Goal: Task Accomplishment & Management: Complete application form

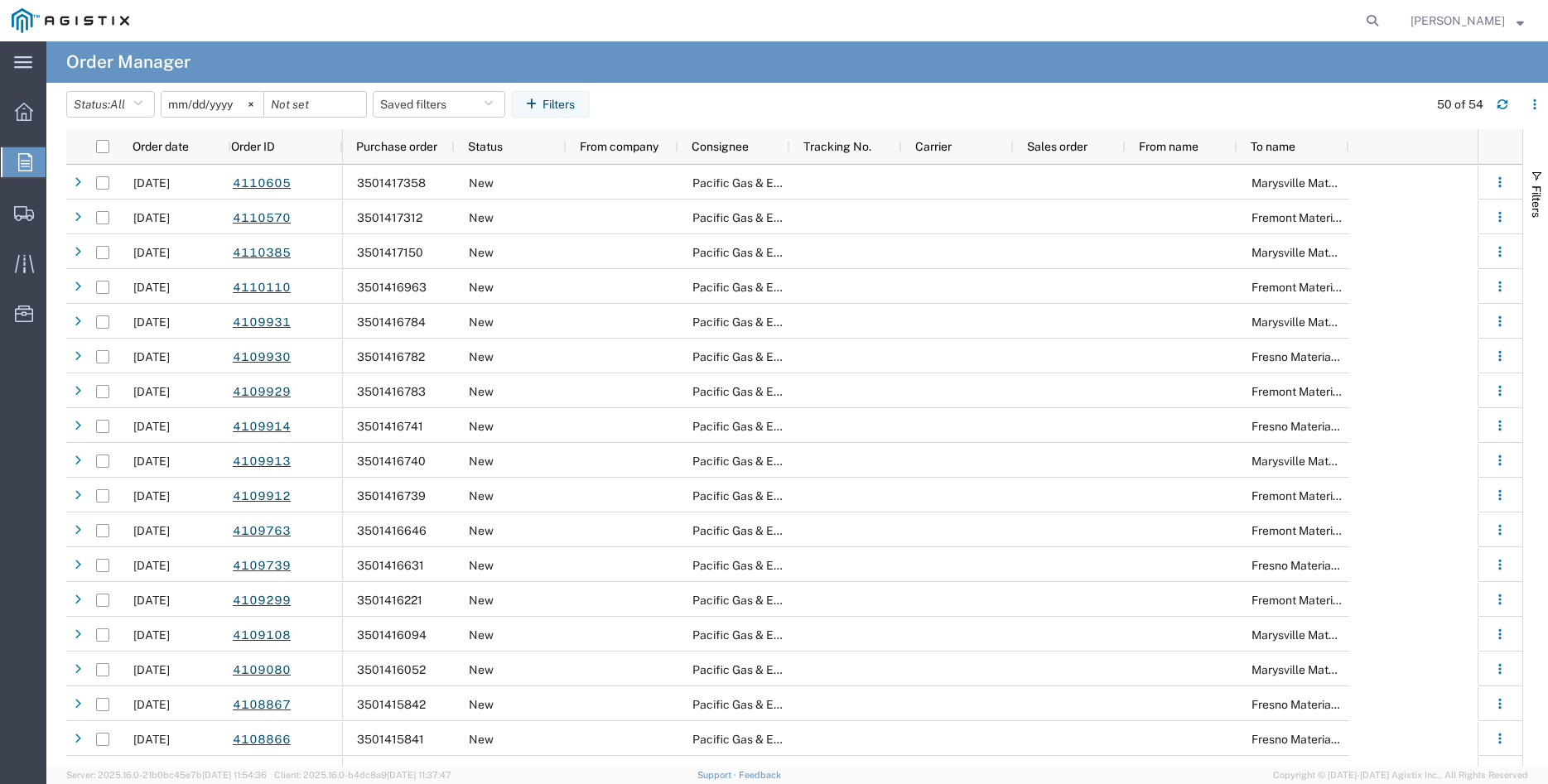
click at [28, 162] on icon at bounding box center [24, 162] width 14 height 18
click at [259, 104] on svg-icon at bounding box center [251, 104] width 25 height 25
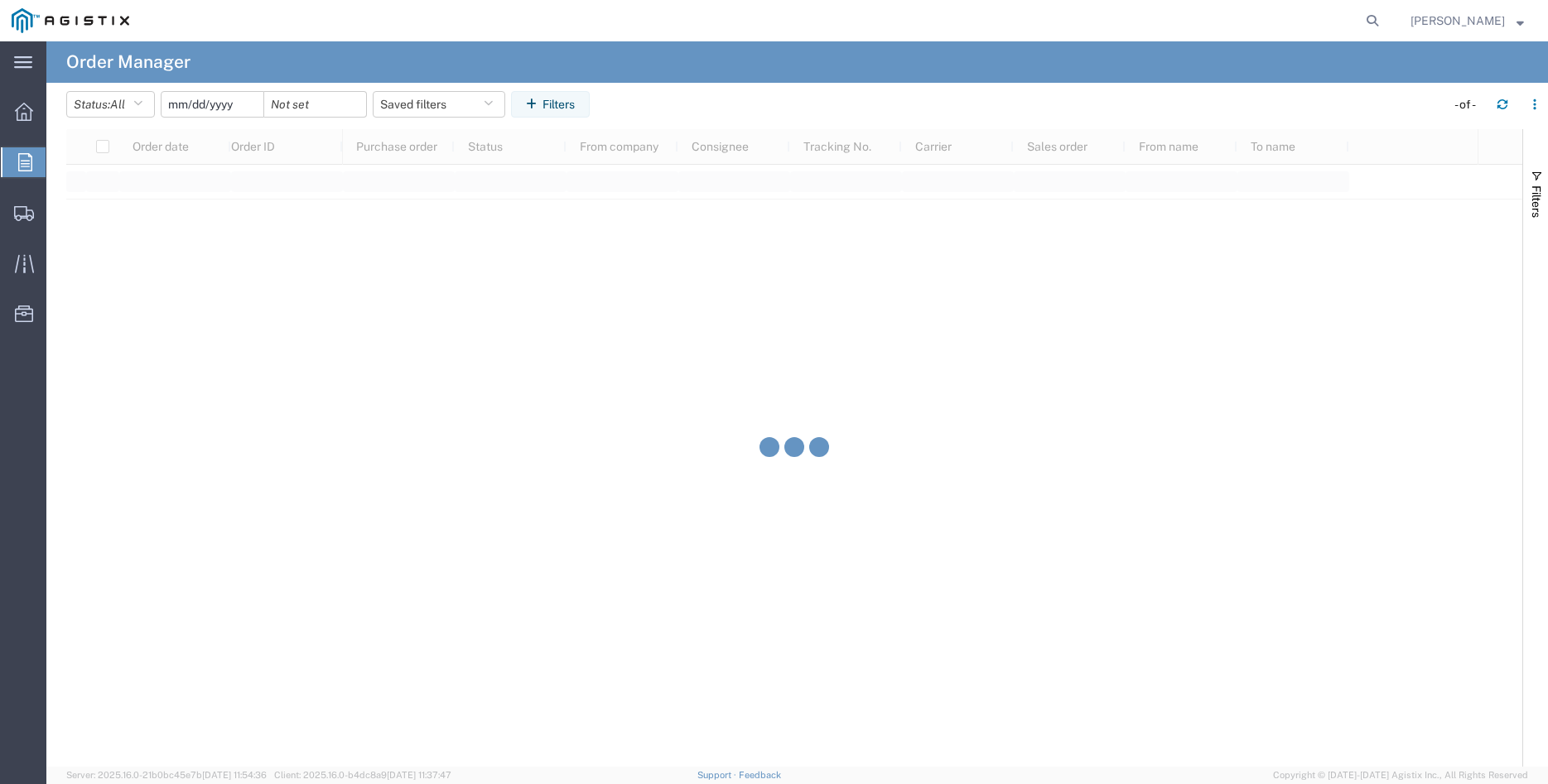
click at [220, 110] on input "date" at bounding box center [212, 104] width 102 height 25
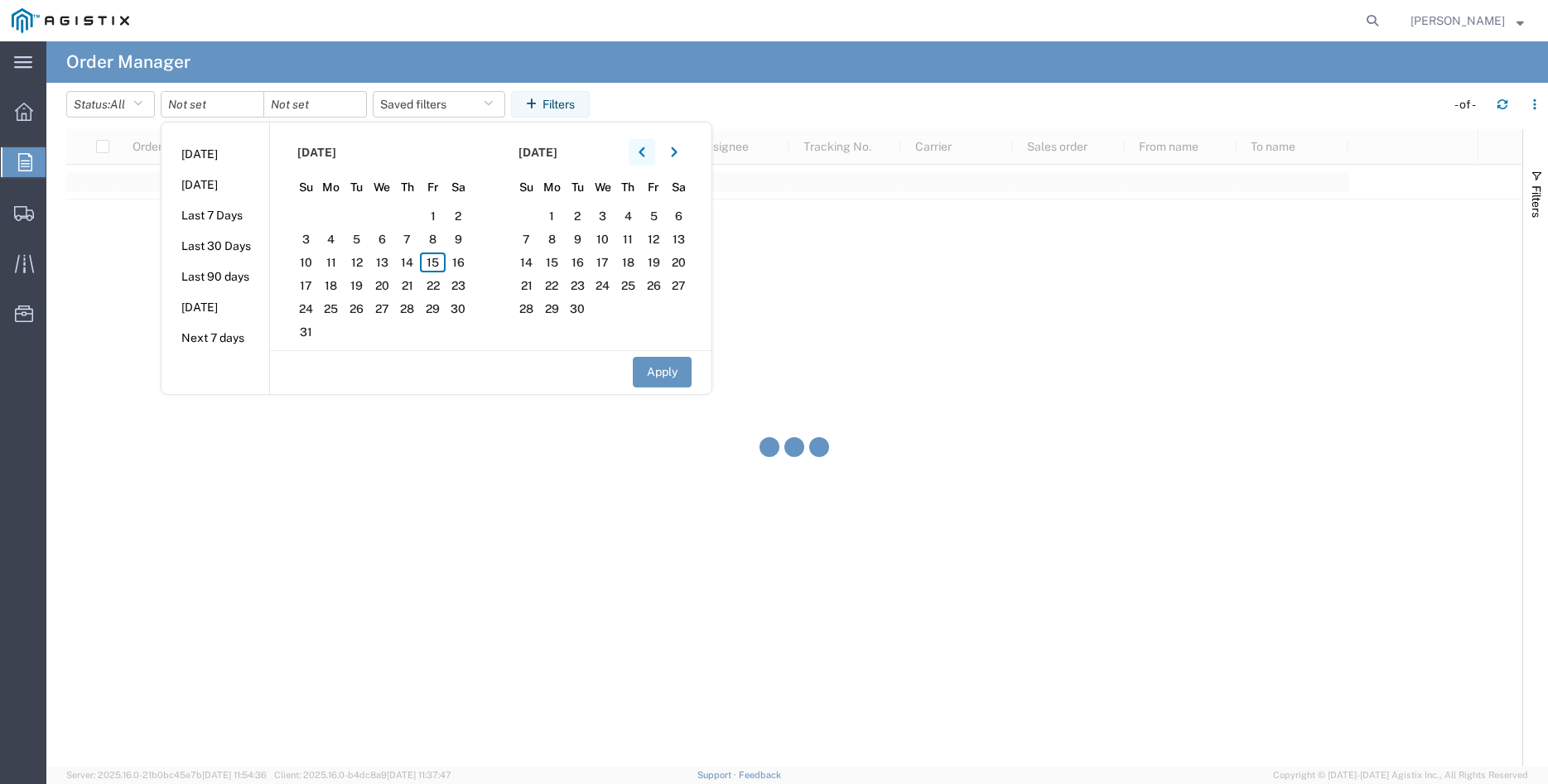
click at [643, 150] on button "button" at bounding box center [642, 152] width 26 height 26
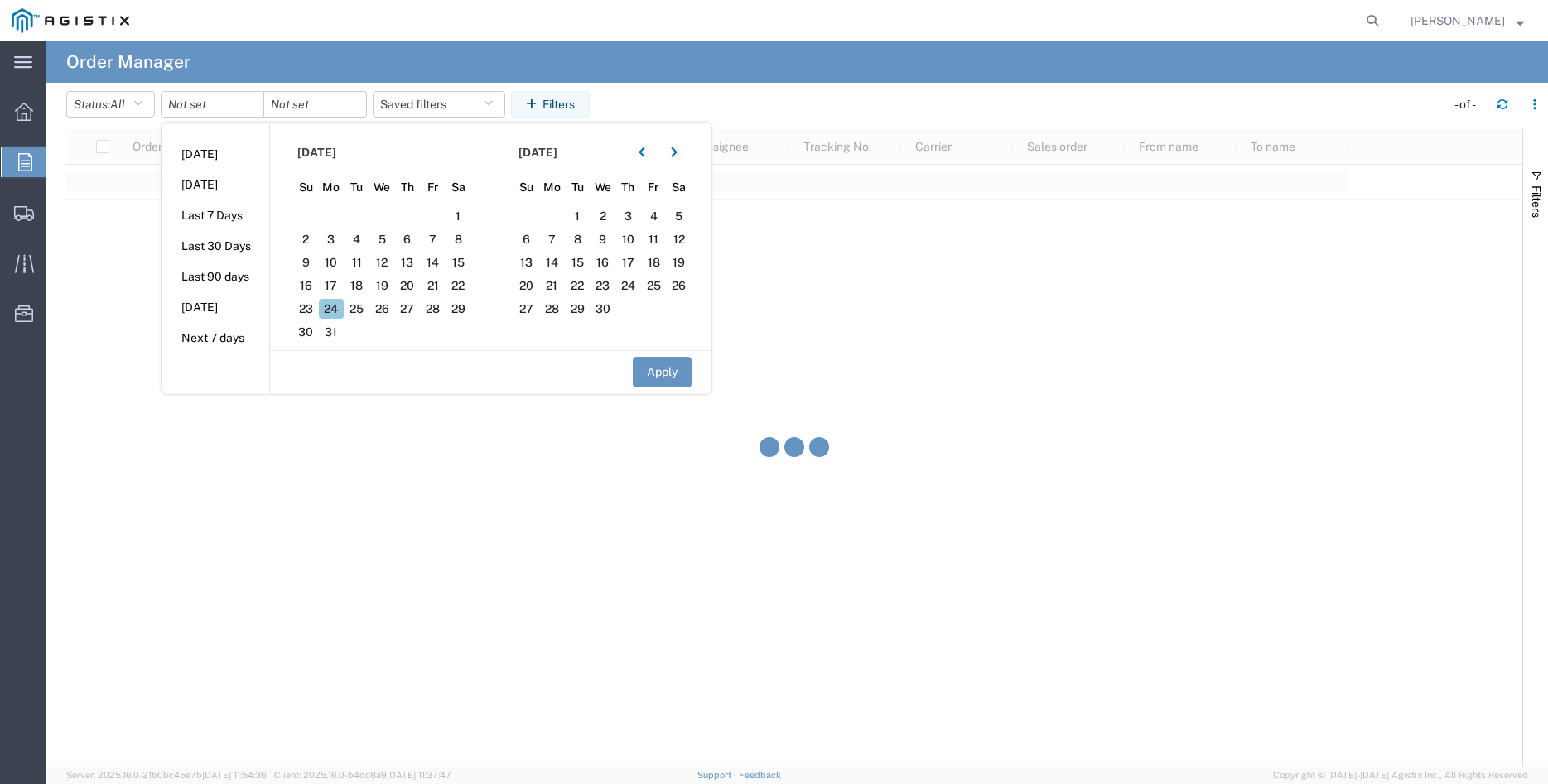
click at [343, 310] on span "24" at bounding box center [331, 309] width 25 height 20
click at [681, 376] on button "Apply" at bounding box center [662, 371] width 59 height 31
type input "[DATE]"
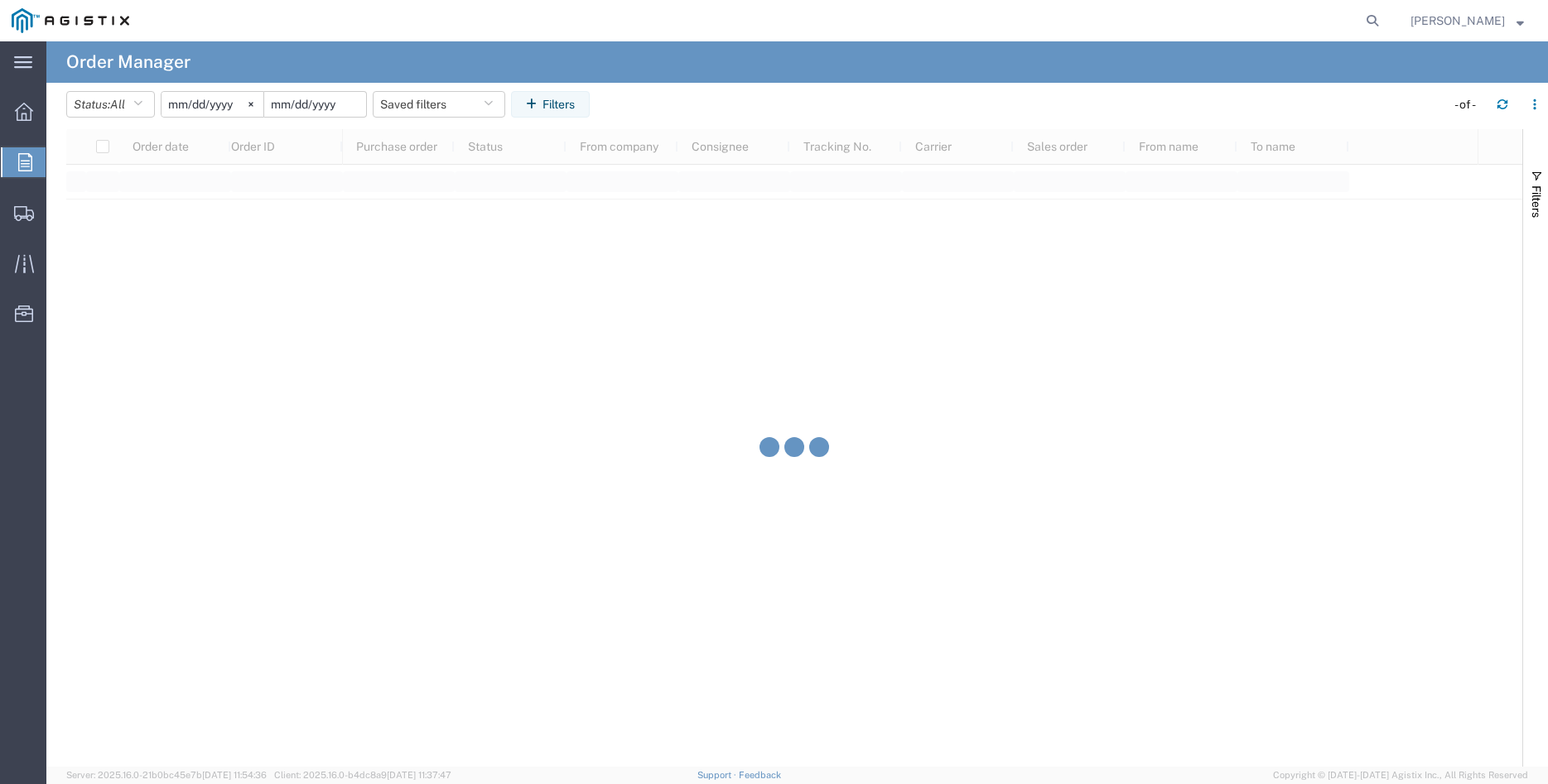
click at [321, 97] on input "date" at bounding box center [314, 104] width 102 height 25
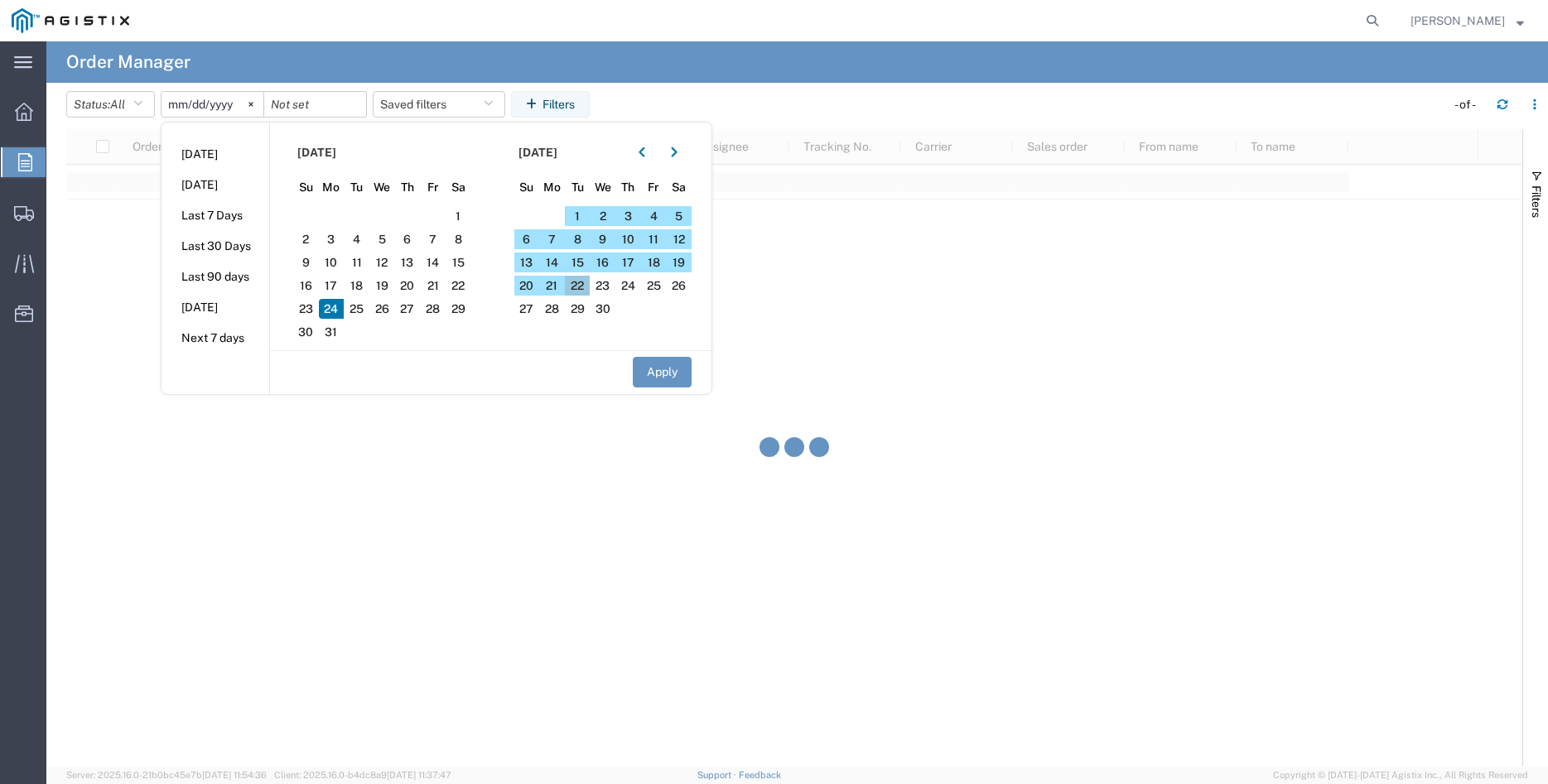
click at [584, 286] on span "22" at bounding box center [577, 285] width 25 height 20
click at [674, 383] on button "Apply" at bounding box center [662, 371] width 59 height 31
type input "[DATE]"
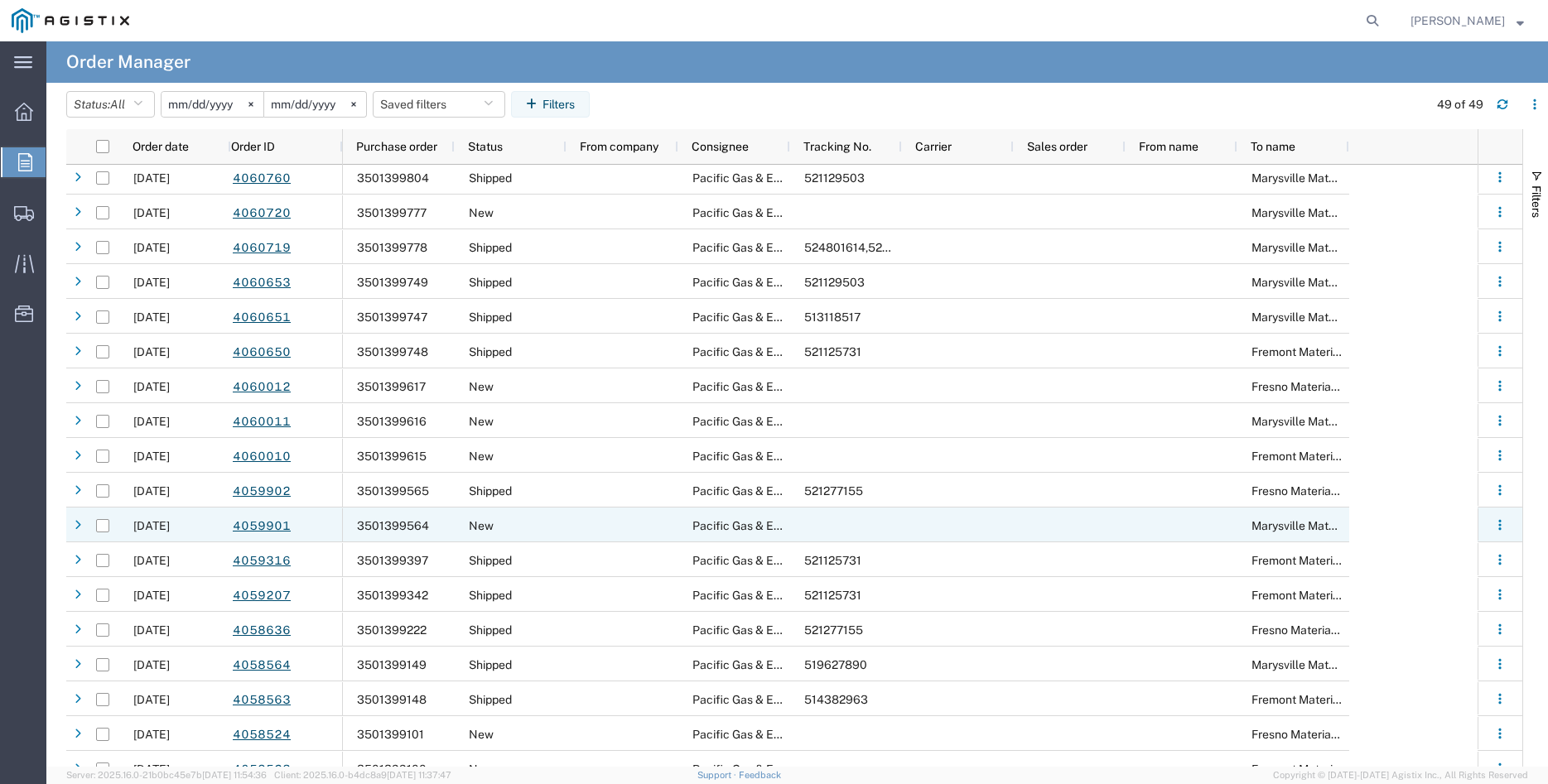
scroll to position [1103, 0]
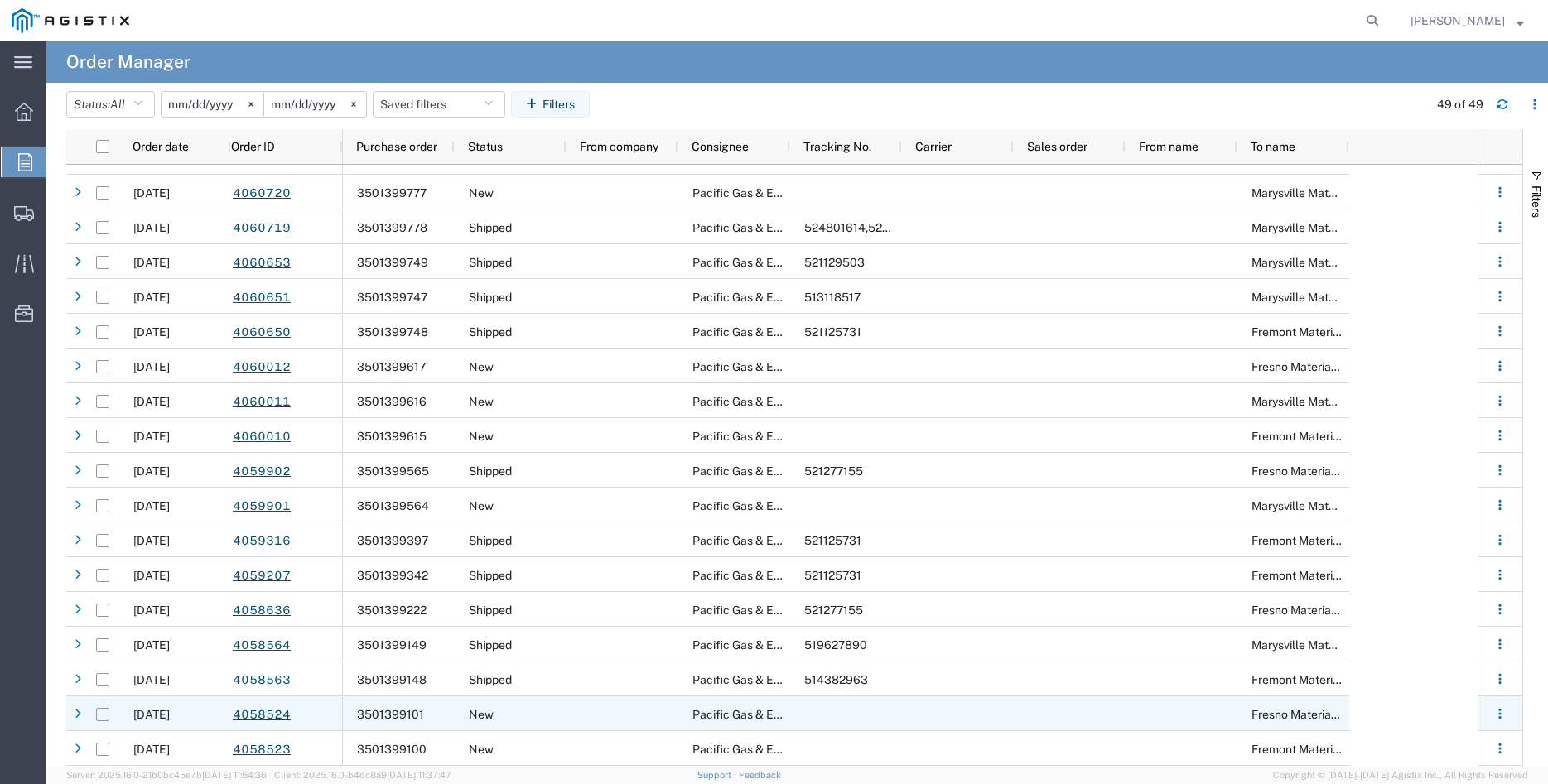
click at [103, 718] on input "Press Space to toggle row selection (unchecked)" at bounding box center [103, 715] width 13 height 13
checkbox input "true"
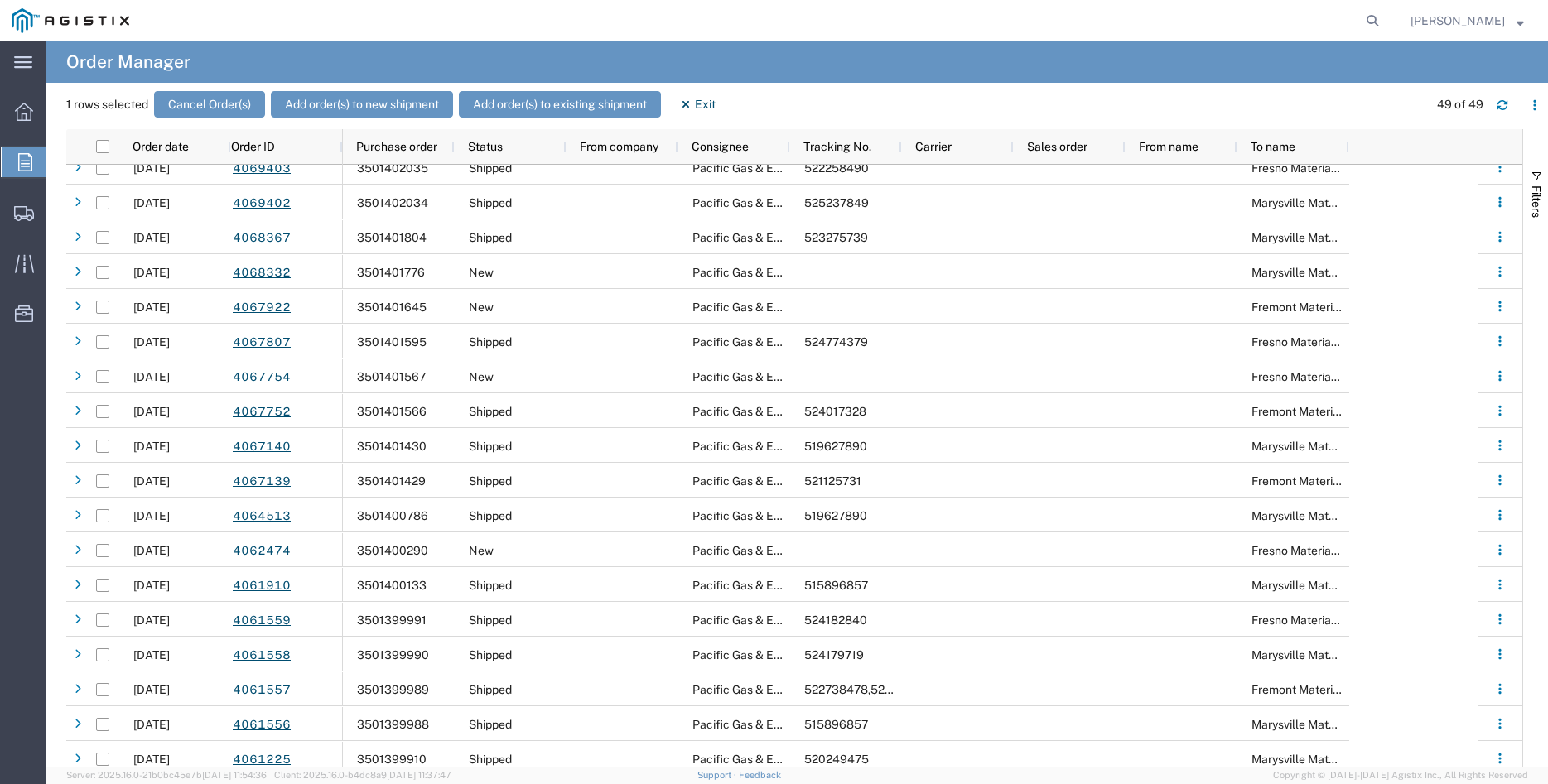
scroll to position [308, 0]
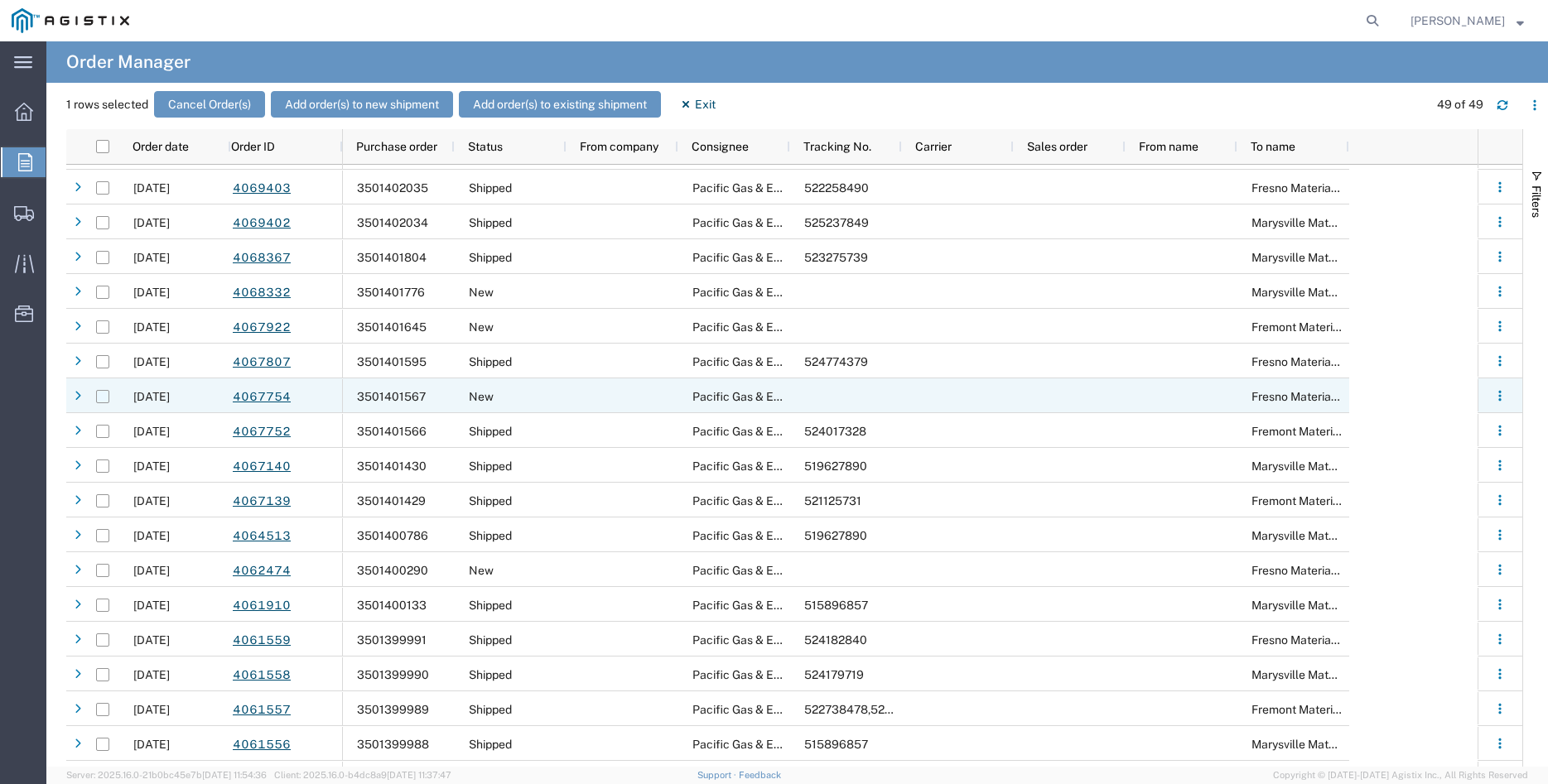
click at [105, 397] on input "Press Space to toggle row selection (unchecked)" at bounding box center [103, 397] width 13 height 13
checkbox input "true"
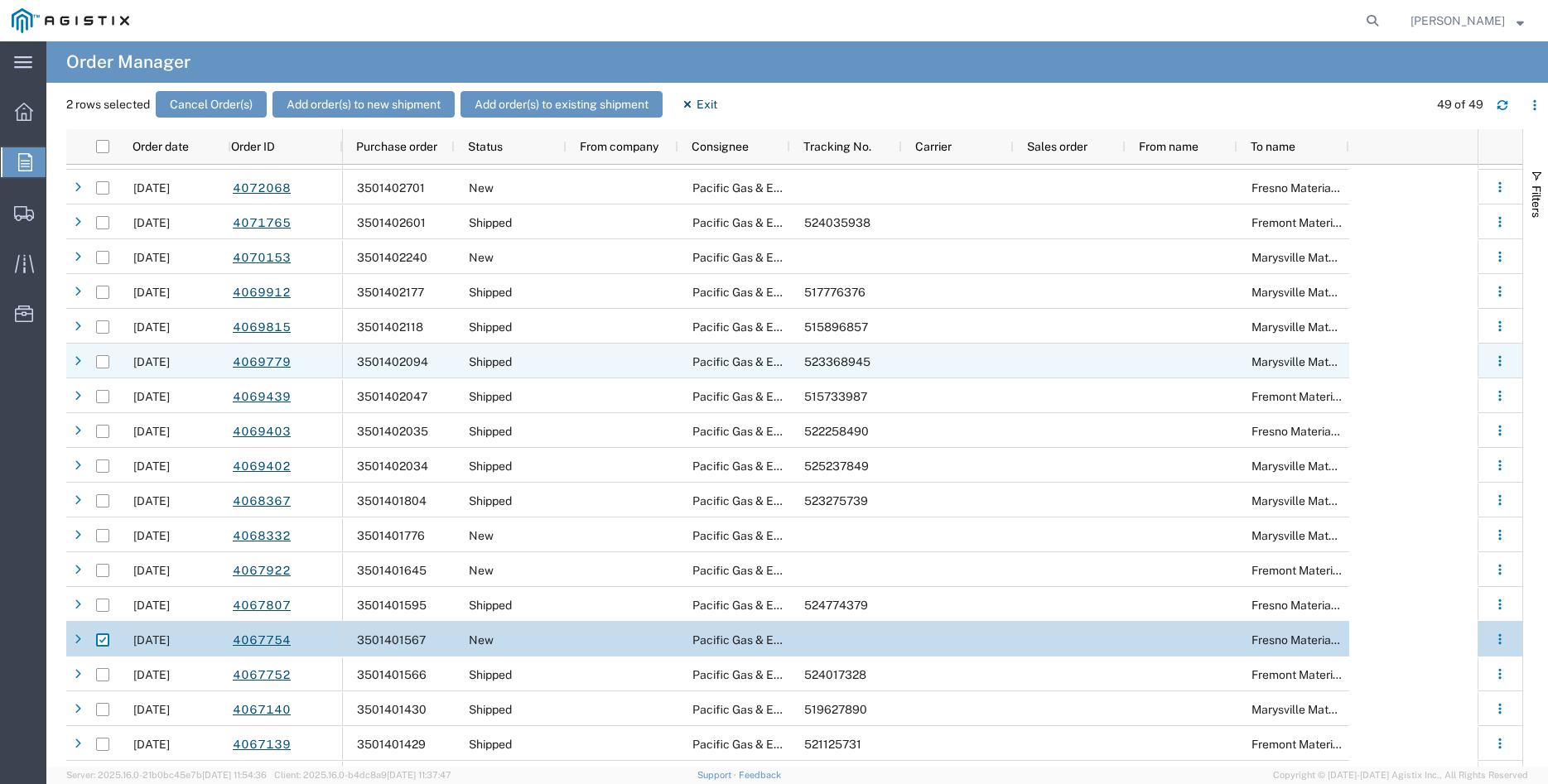
scroll to position [0, 0]
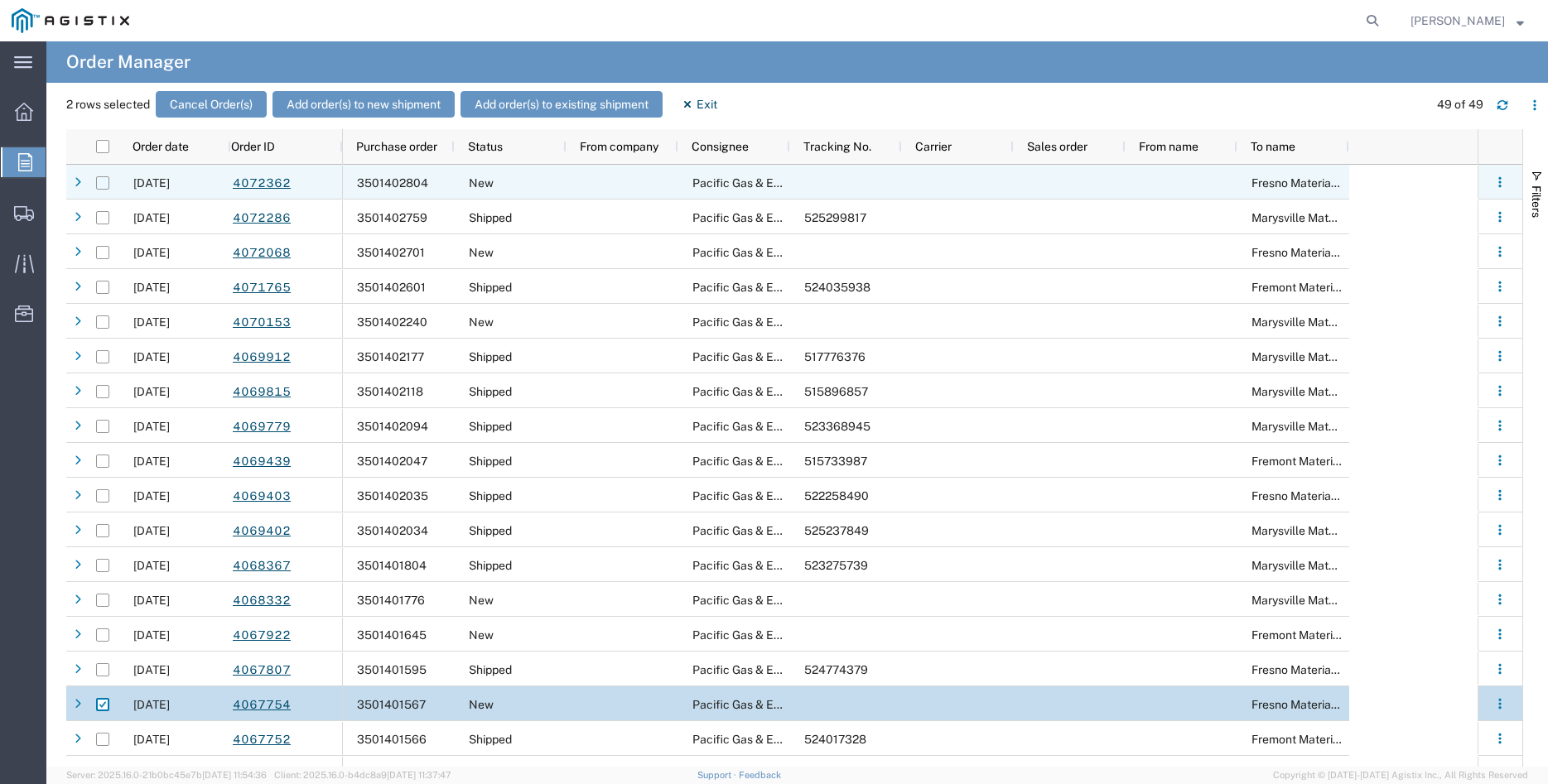
click at [100, 183] on input "Press Space to toggle row selection (unchecked)" at bounding box center [103, 183] width 13 height 13
checkbox input "true"
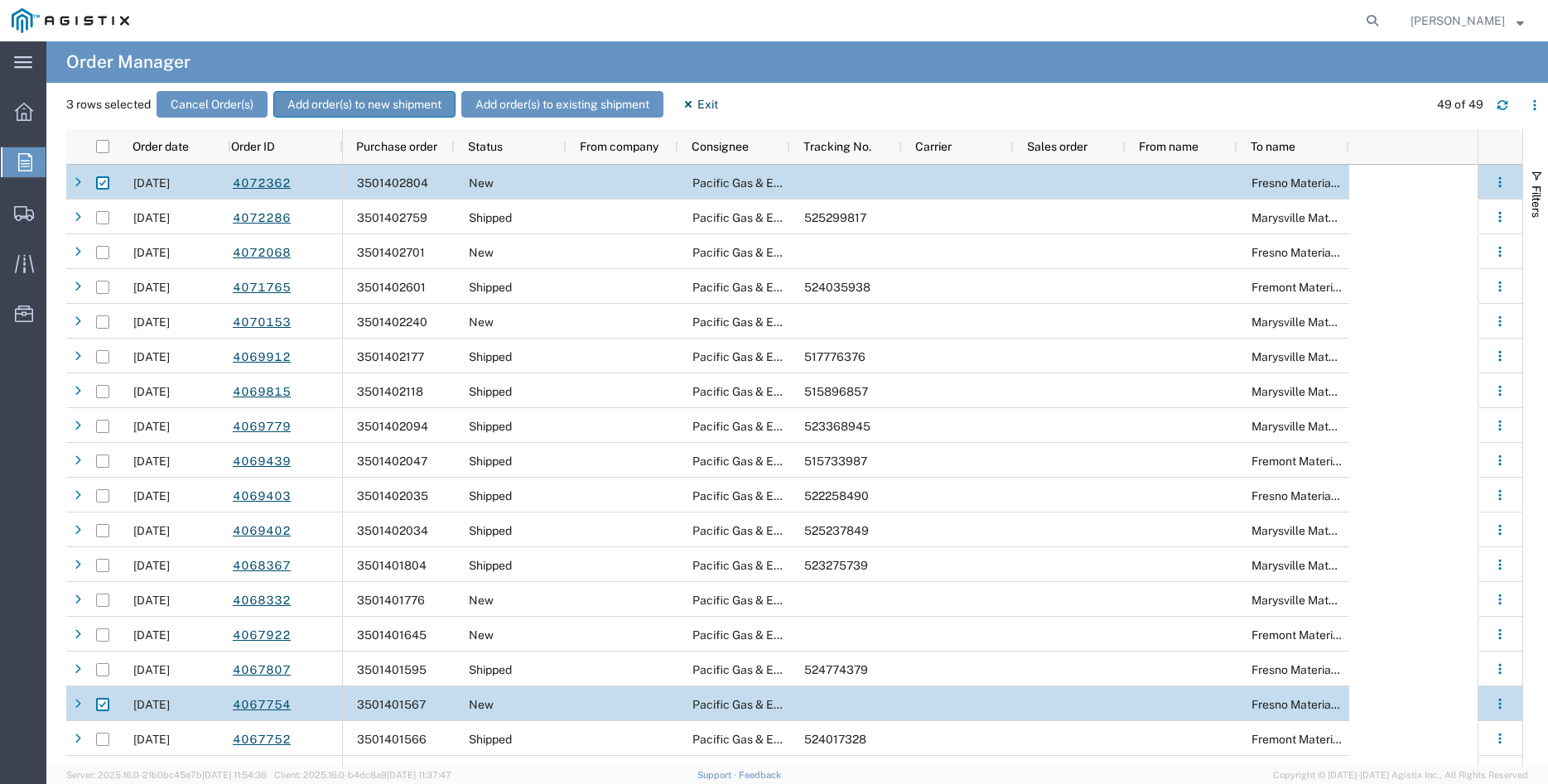
click at [361, 100] on button "Add order(s) to new shipment" at bounding box center [364, 104] width 183 height 26
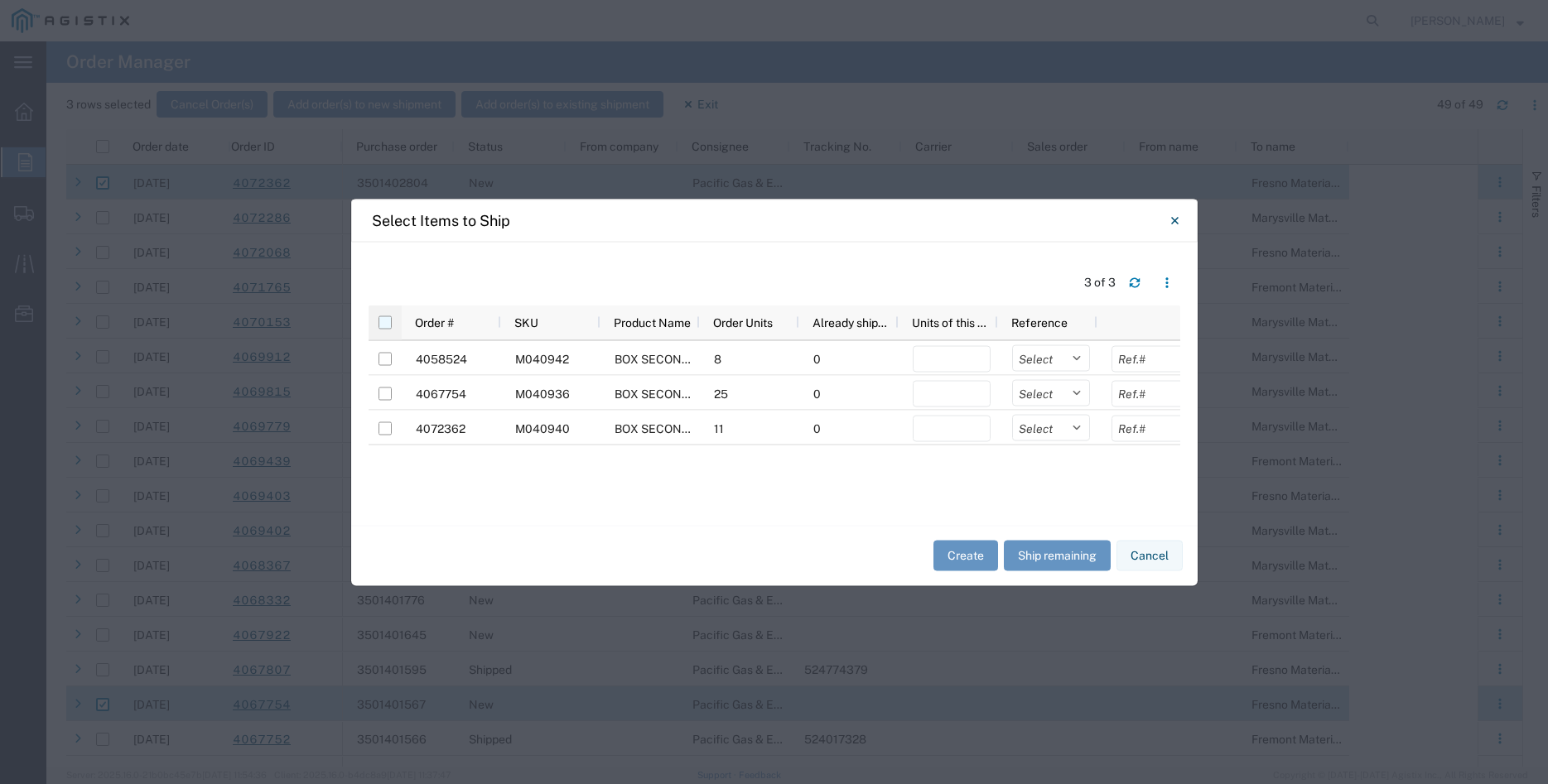
click at [385, 326] on input "checkbox" at bounding box center [385, 322] width 13 height 13
checkbox input "true"
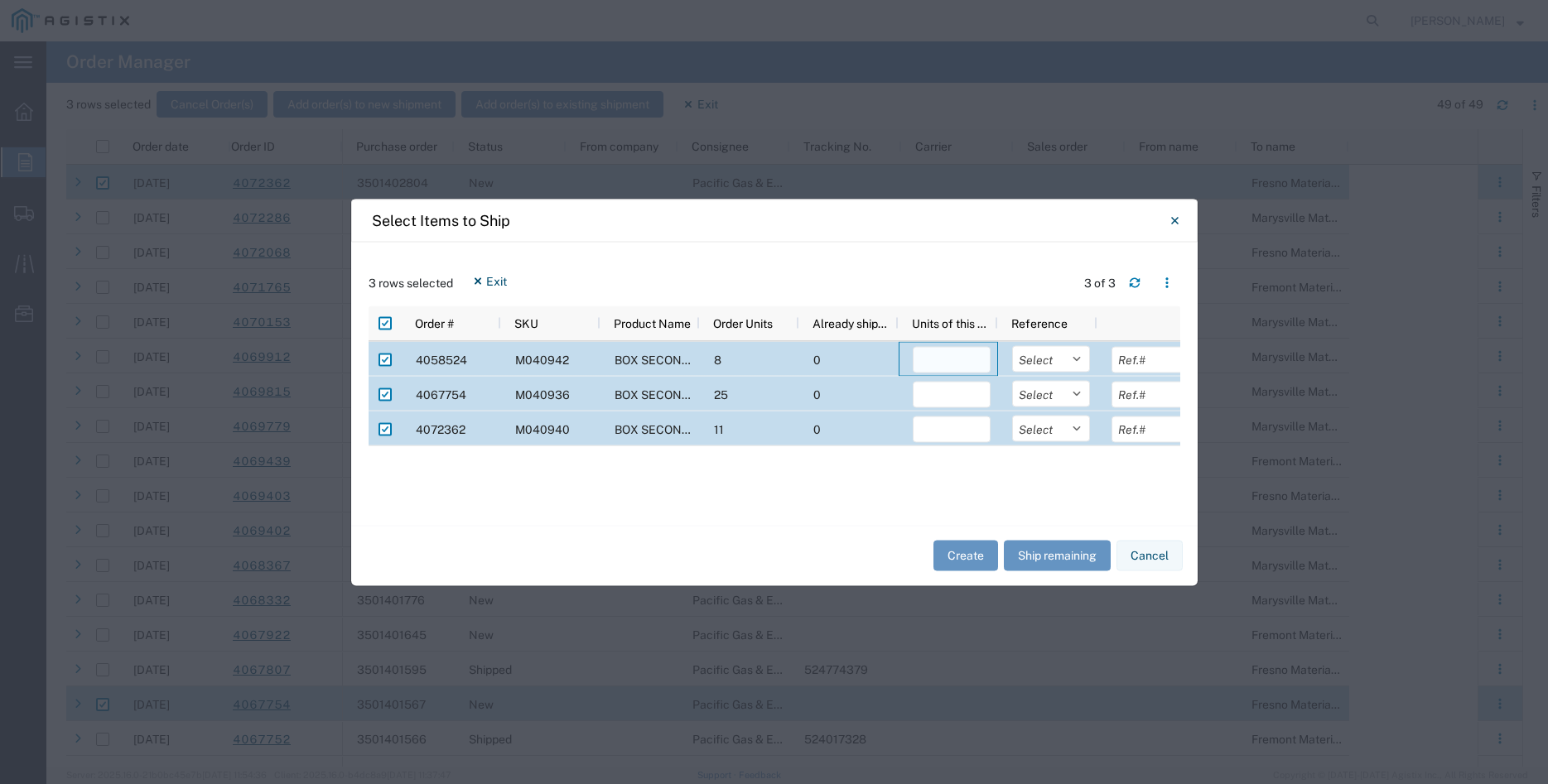
click at [945, 366] on input "number" at bounding box center [951, 359] width 78 height 26
type input "8"
click at [1013, 345] on select "Select Purchase Order Delivery Number" at bounding box center [1051, 358] width 78 height 26
select select "PURCHORD"
click option "Purchase Order" at bounding box center [0, 0] width 0 height 0
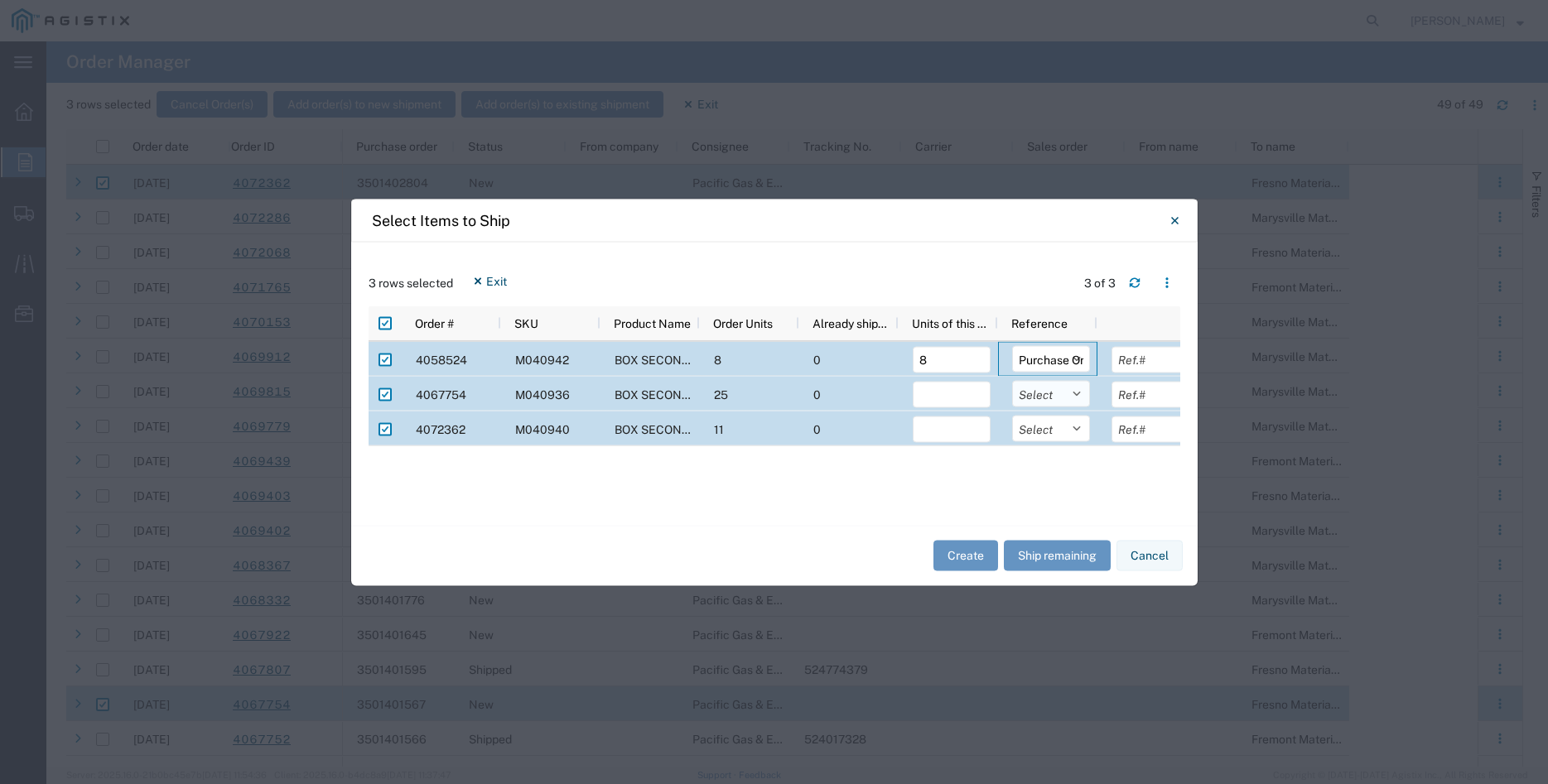
click at [1013, 380] on select "Select Purchase Order Delivery Number" at bounding box center [1051, 393] width 78 height 26
select select "PURCHORD"
click option "Purchase Order" at bounding box center [0, 0] width 0 height 0
click at [1013, 414] on select "Select Purchase Order Delivery Number" at bounding box center [1051, 428] width 78 height 26
select select "PURCHORD"
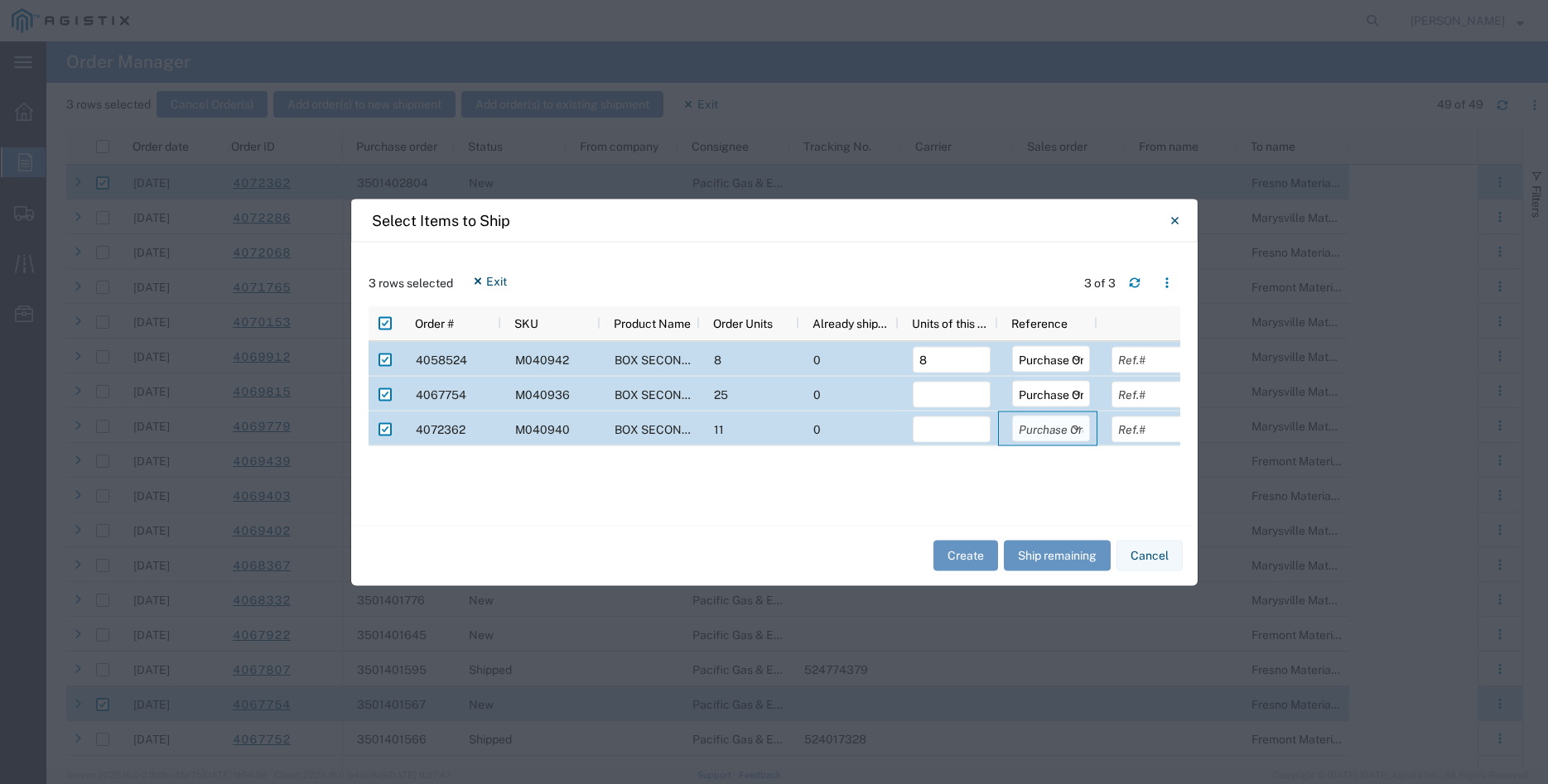
click option "Purchase Order" at bounding box center [0, 0] width 0 height 0
click at [956, 399] on input "number" at bounding box center [951, 394] width 78 height 26
type input "25"
click at [941, 433] on input "number" at bounding box center [951, 428] width 78 height 26
type input "11"
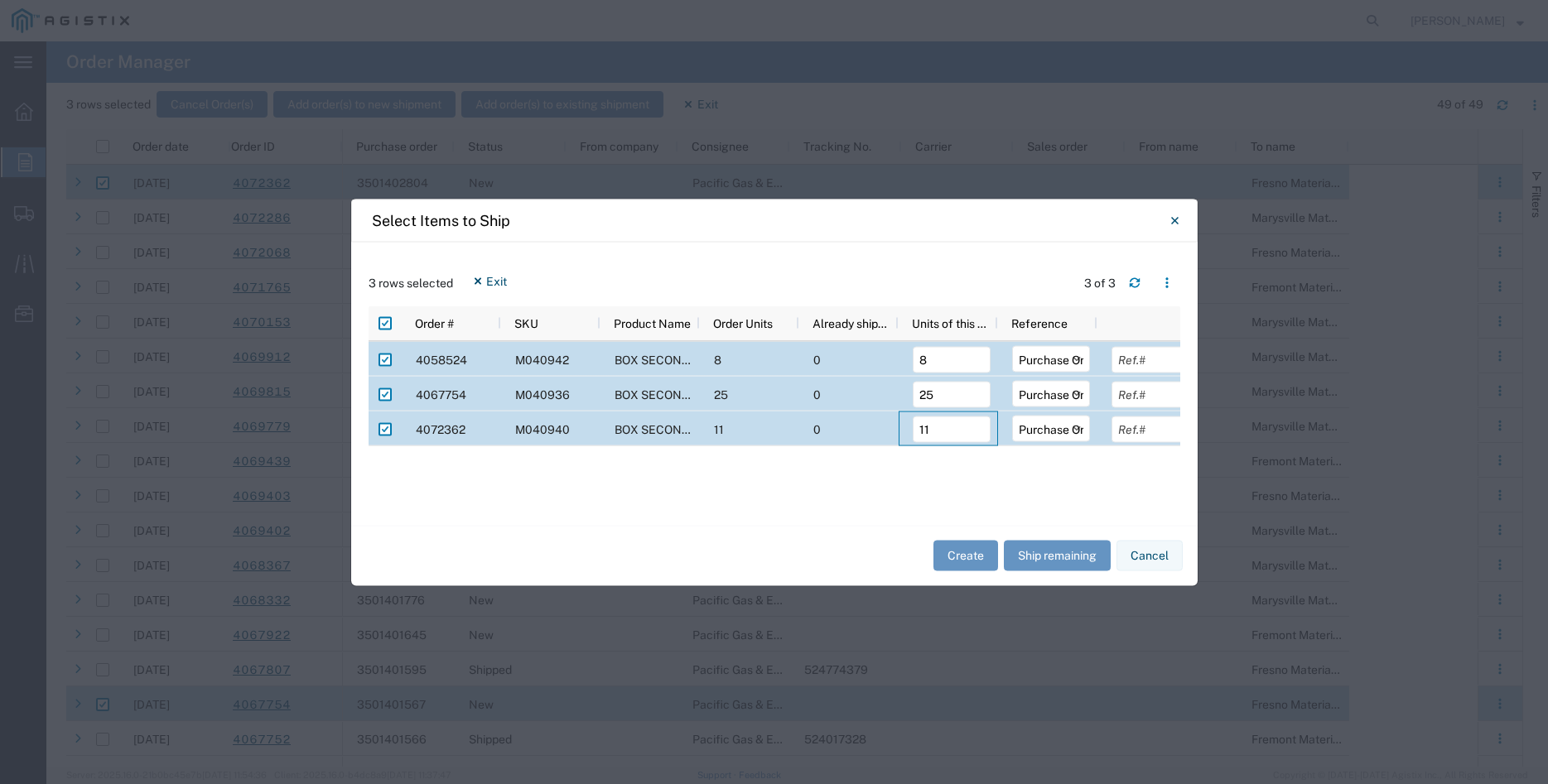
click at [1149, 345] on div at bounding box center [1147, 358] width 99 height 35
click at [1146, 357] on input "text" at bounding box center [1150, 359] width 78 height 26
type input "4123.04"
click at [1166, 394] on input "text" at bounding box center [1150, 394] width 78 height 26
type input "5022.25"
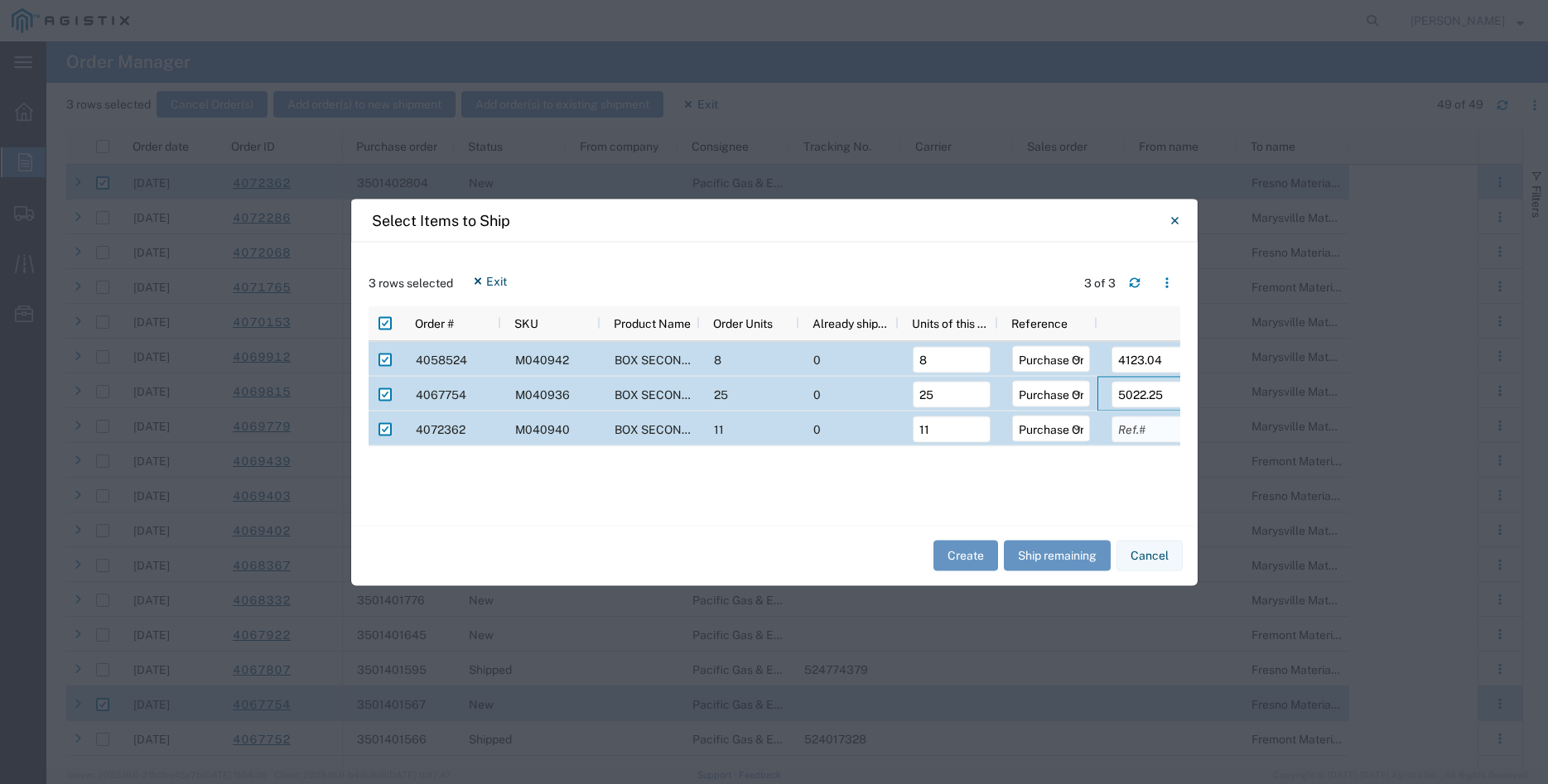
click at [1135, 423] on input "text" at bounding box center [1150, 428] width 78 height 26
type input "4341.26"
click at [1014, 485] on div "4058524 M040942 BOX SECONDARY ASSEMBLY 24"X36"X26" BOX 8 0 8 Select Purchase Or…" at bounding box center [774, 425] width 811 height 167
click at [972, 556] on button "Create" at bounding box center [965, 556] width 65 height 31
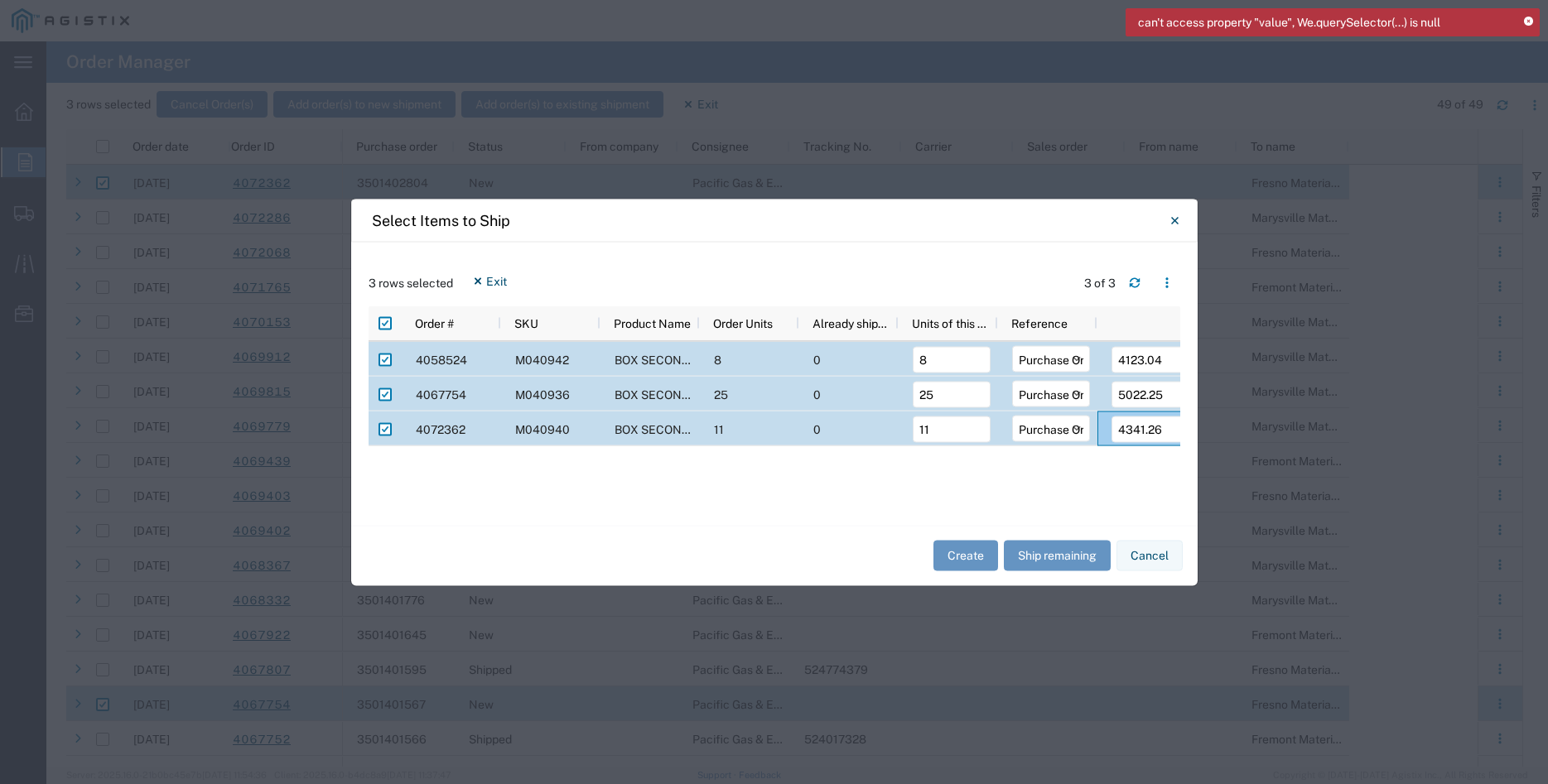
click at [1530, 21] on icon at bounding box center [1529, 22] width 9 height 9
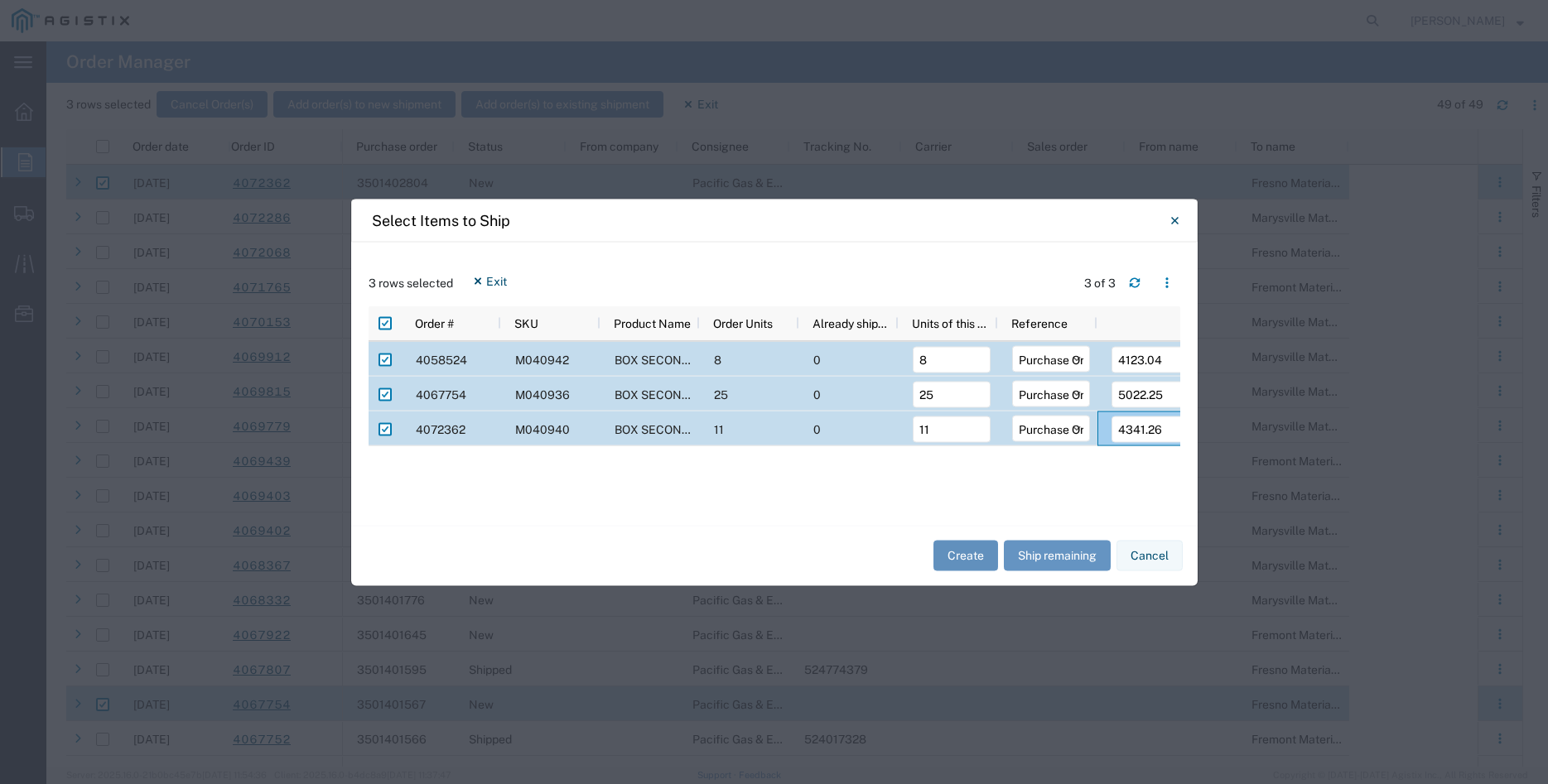
click at [972, 557] on button "Create" at bounding box center [965, 556] width 65 height 31
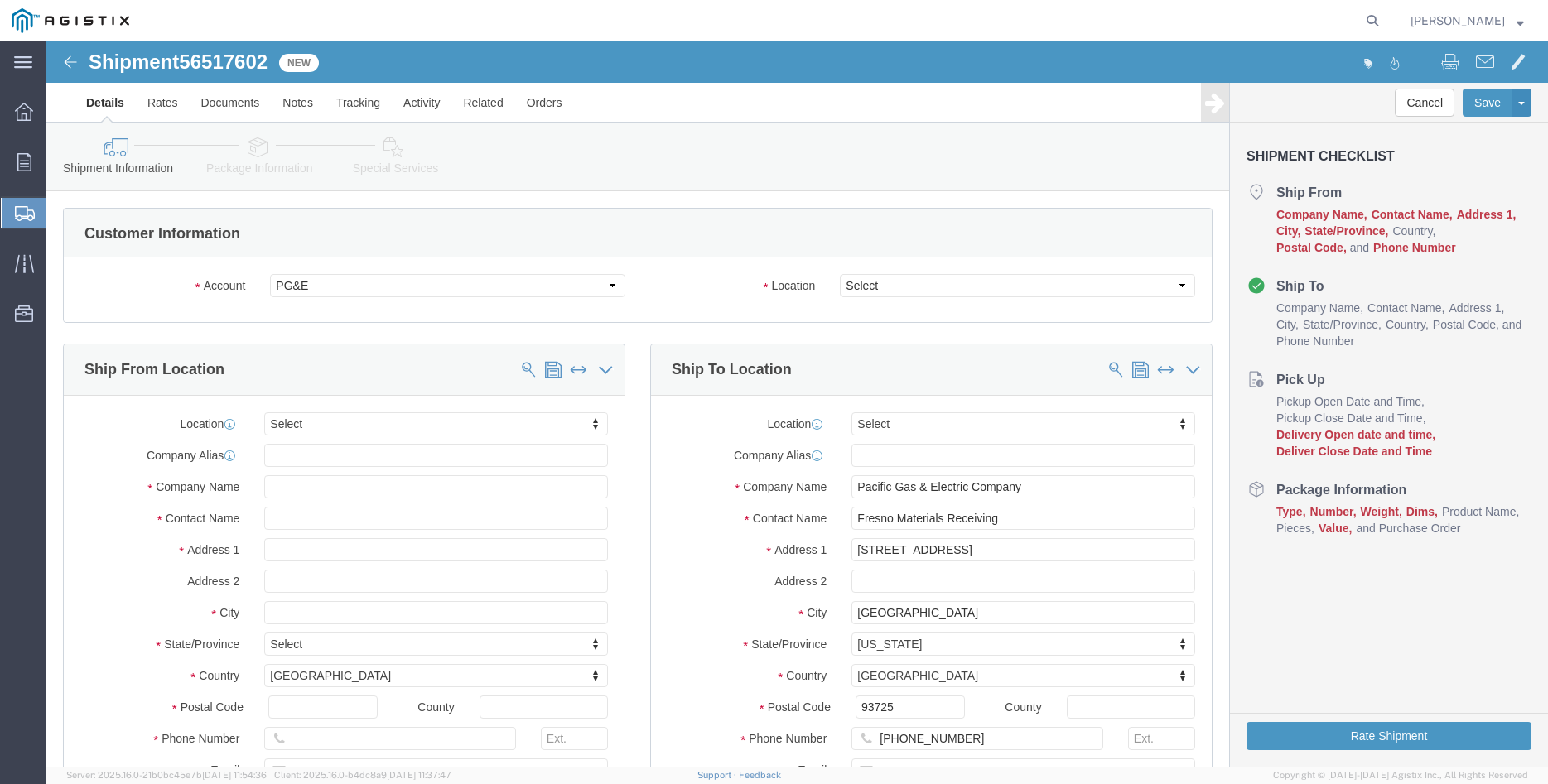
select select
click select "Select All Others [GEOGRAPHIC_DATA] [GEOGRAPHIC_DATA] [GEOGRAPHIC_DATA] [GEOGRA…"
select select "19745"
click option "[GEOGRAPHIC_DATA]"
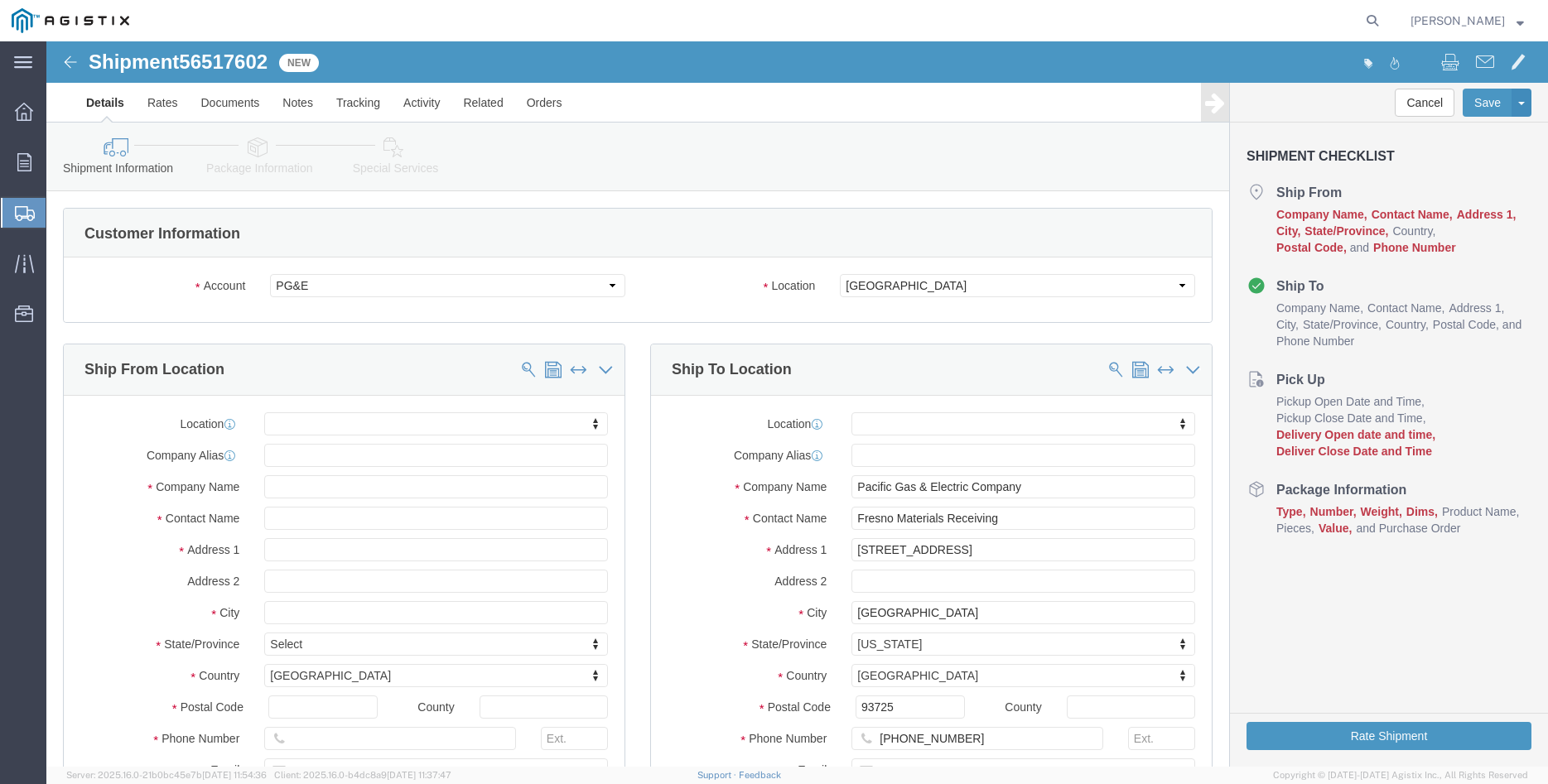
click body "Shipment 56517602 New Details Rates Documents Notes Tracking Activity Related O…"
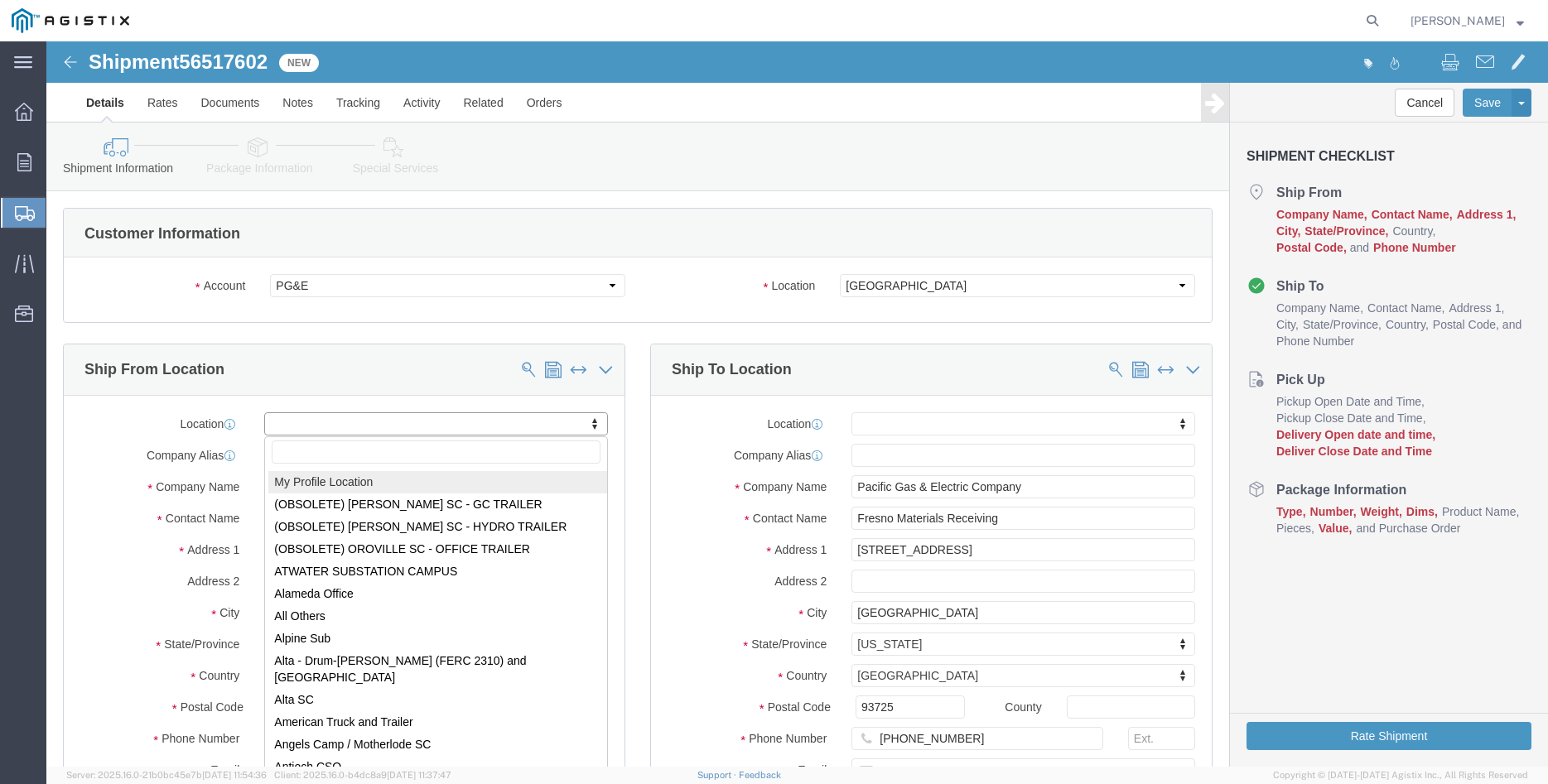
select select "MYPROFILE"
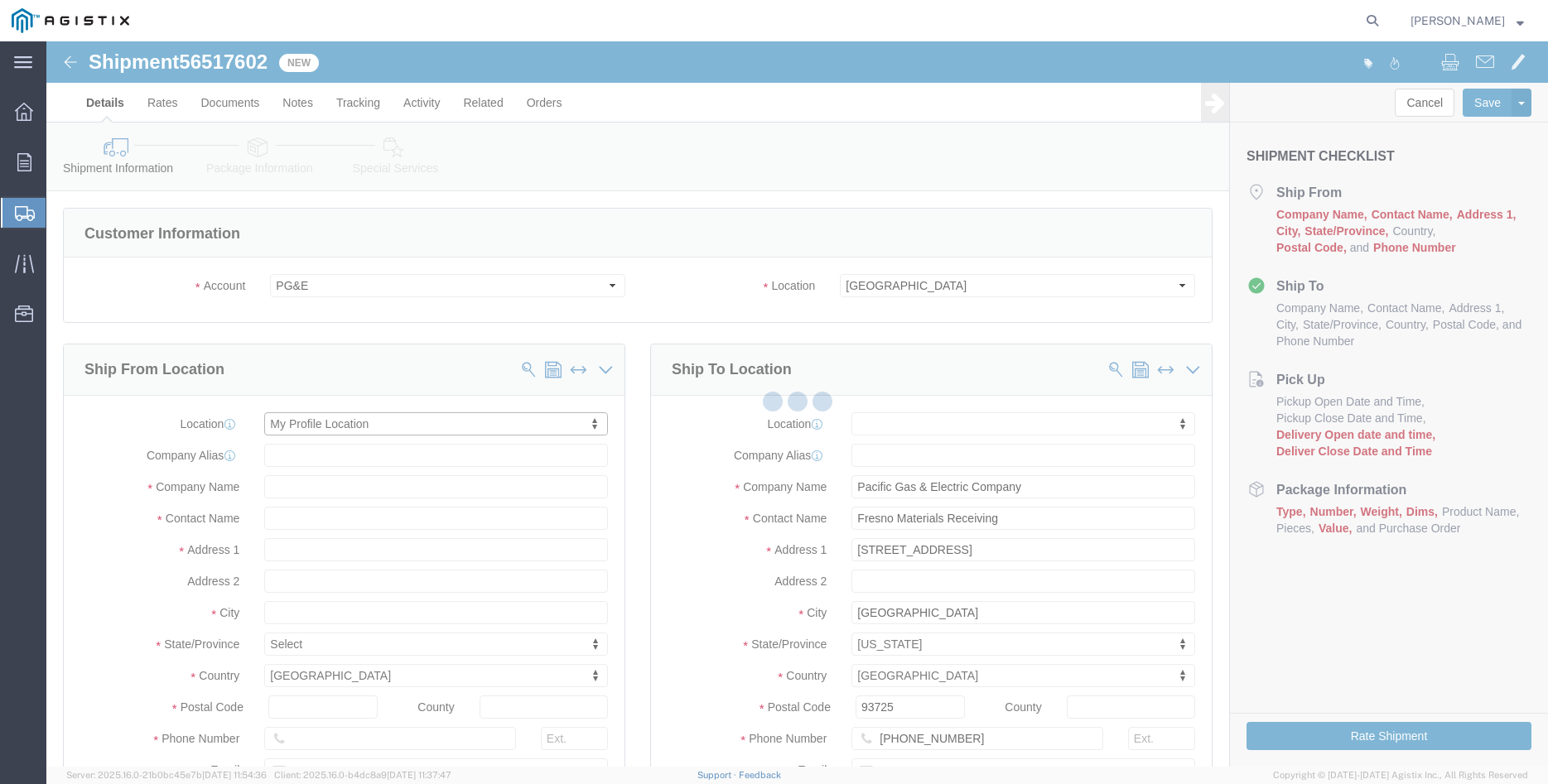
type input "305 [PERSON_NAME] DANCER DR"
type input "95377"
type input "[PHONE_NUMBER]"
type input "[PERSON_NAME][EMAIL_ADDRESS][DOMAIN_NAME]"
checkbox input "true"
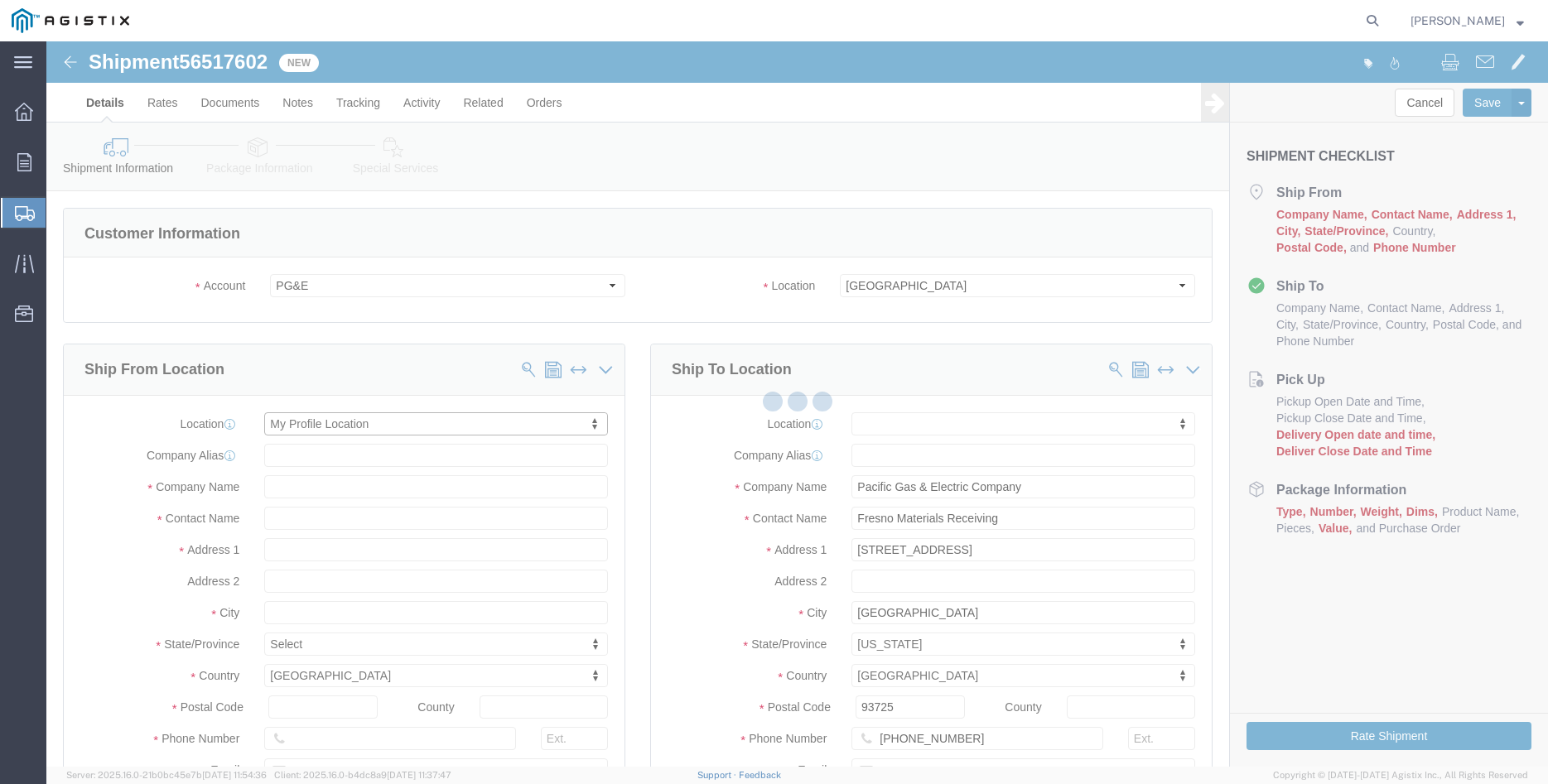
type input "[PERSON_NAME] Iron Works Inc"
type input "[PERSON_NAME]"
select select "CA"
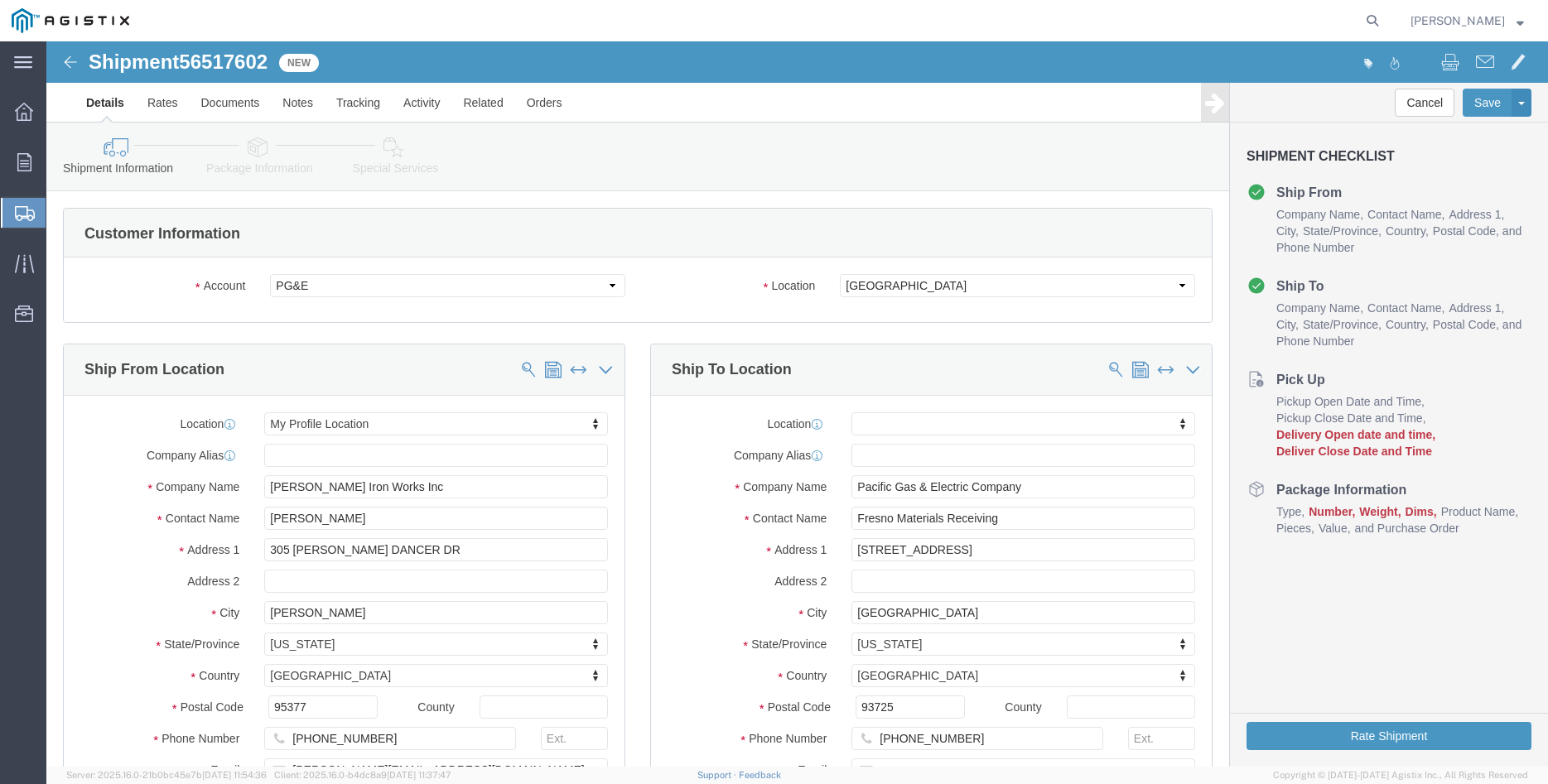
click div "Ship To Location Location My Profile Location (OBSOLETE) [GEOGRAPHIC_DATA] SC -…"
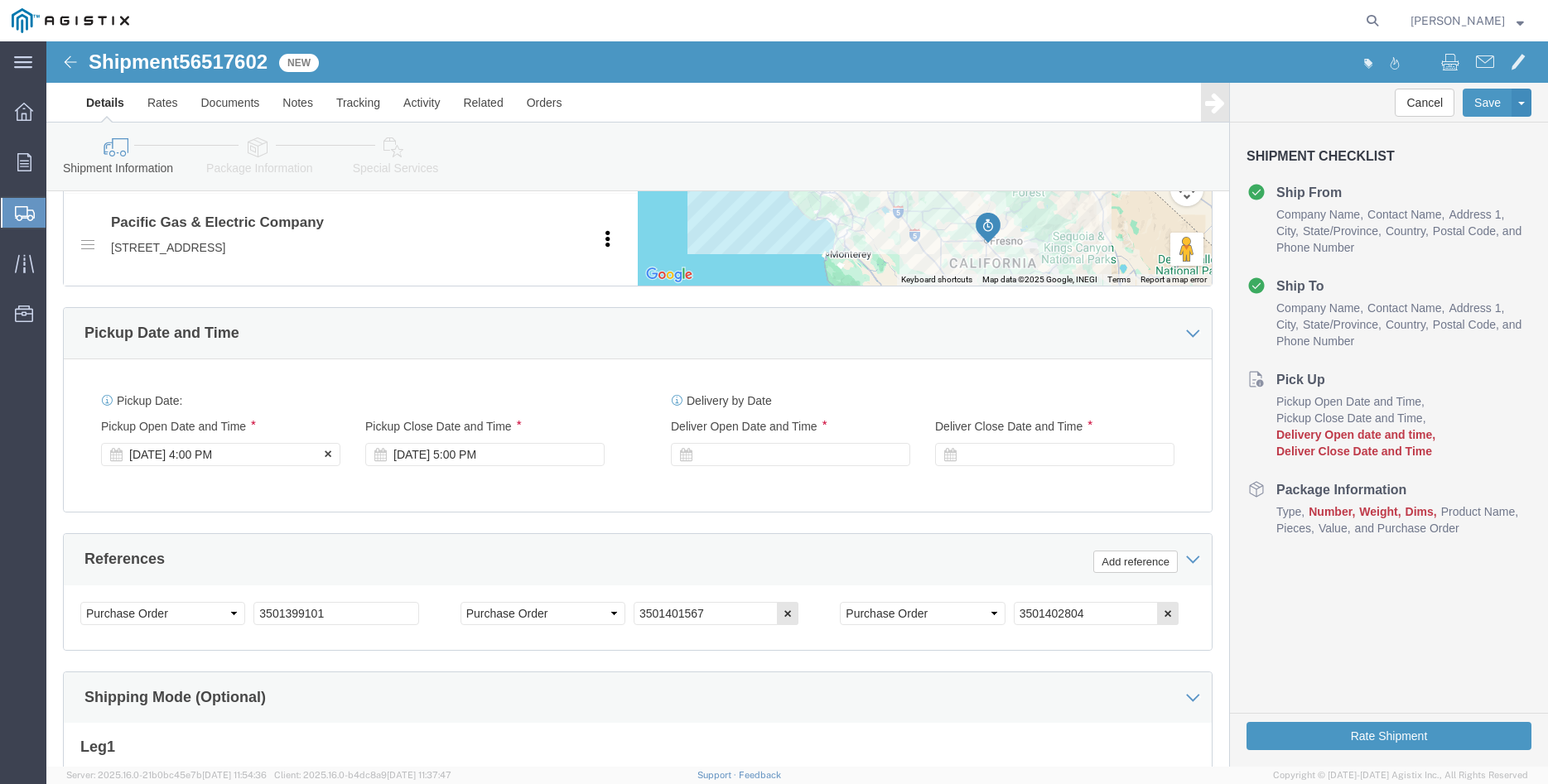
scroll to position [929, 0]
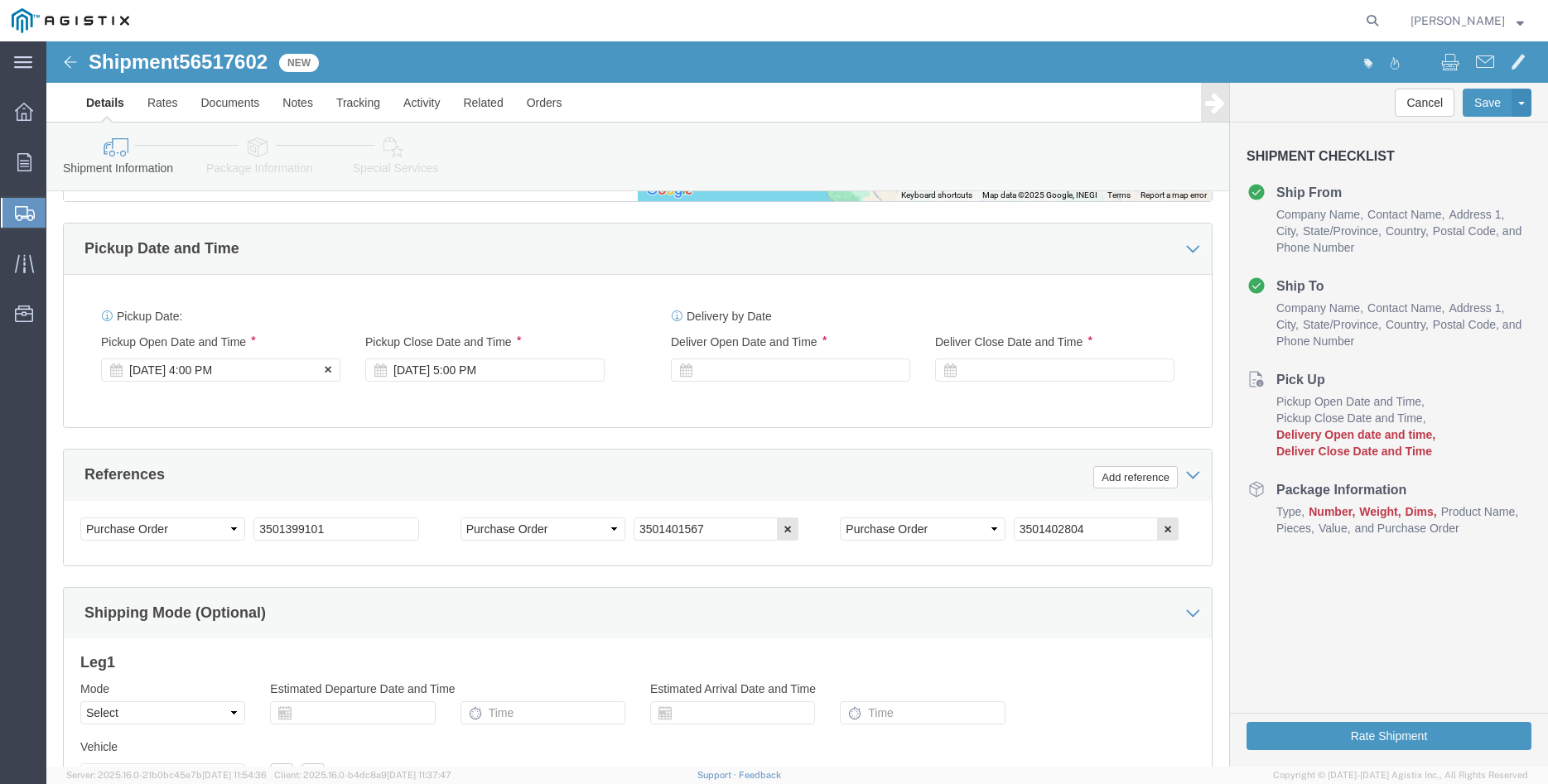
click div "[DATE] 4:00 PM"
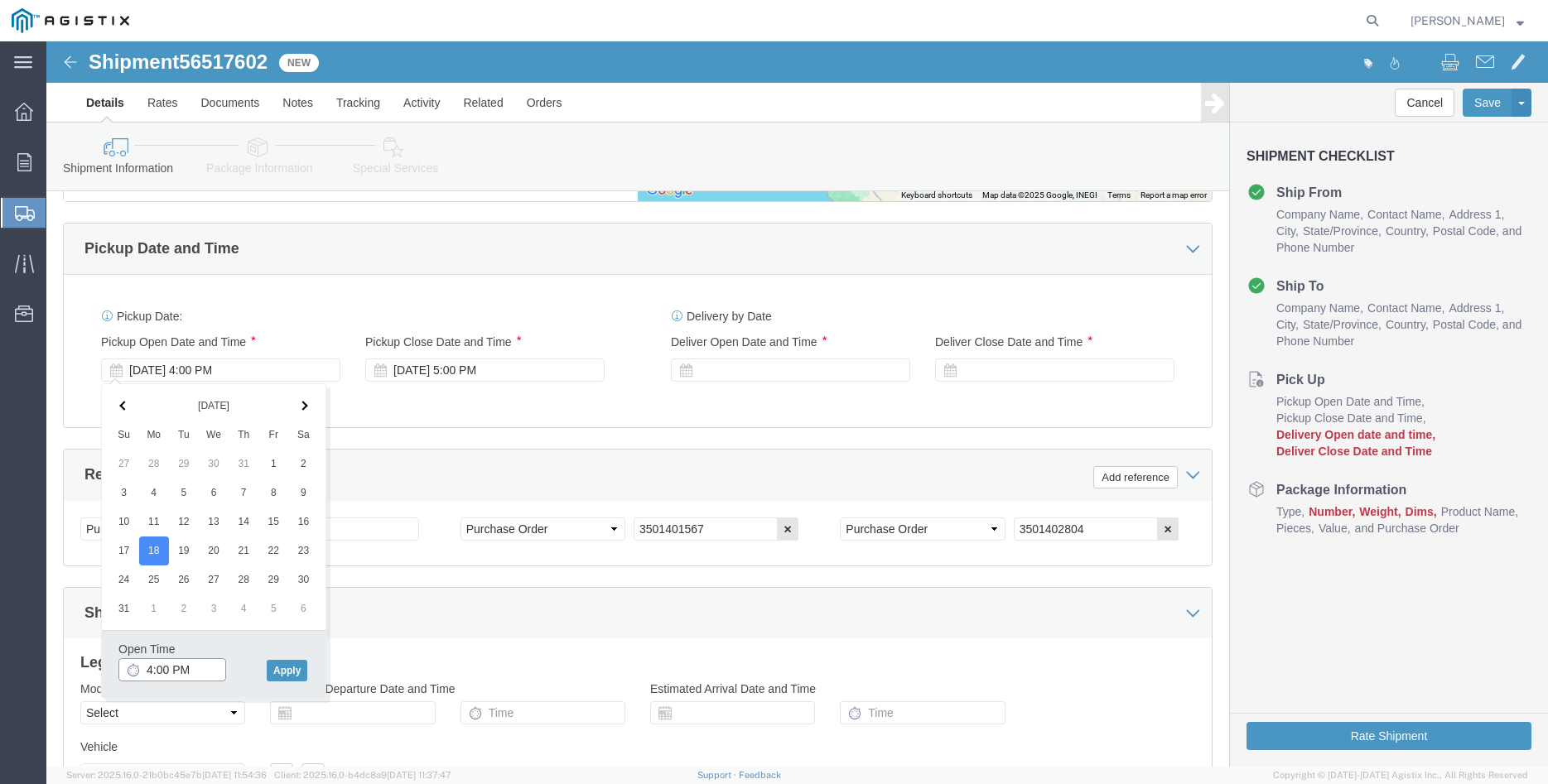
click input "4:00 PM"
type input "8:00 AM"
click button "Apply"
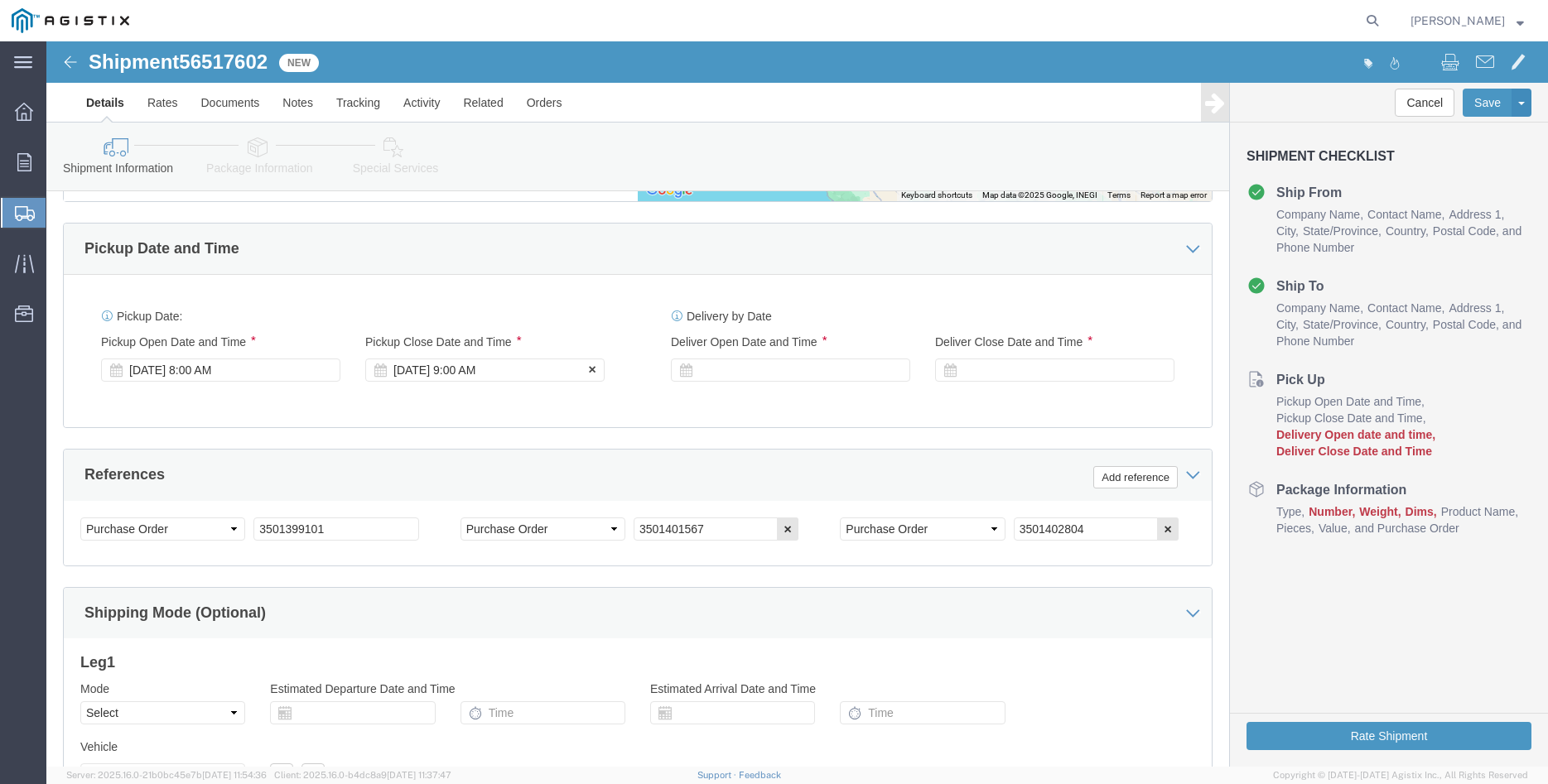
click div "[DATE] 9:00 AM"
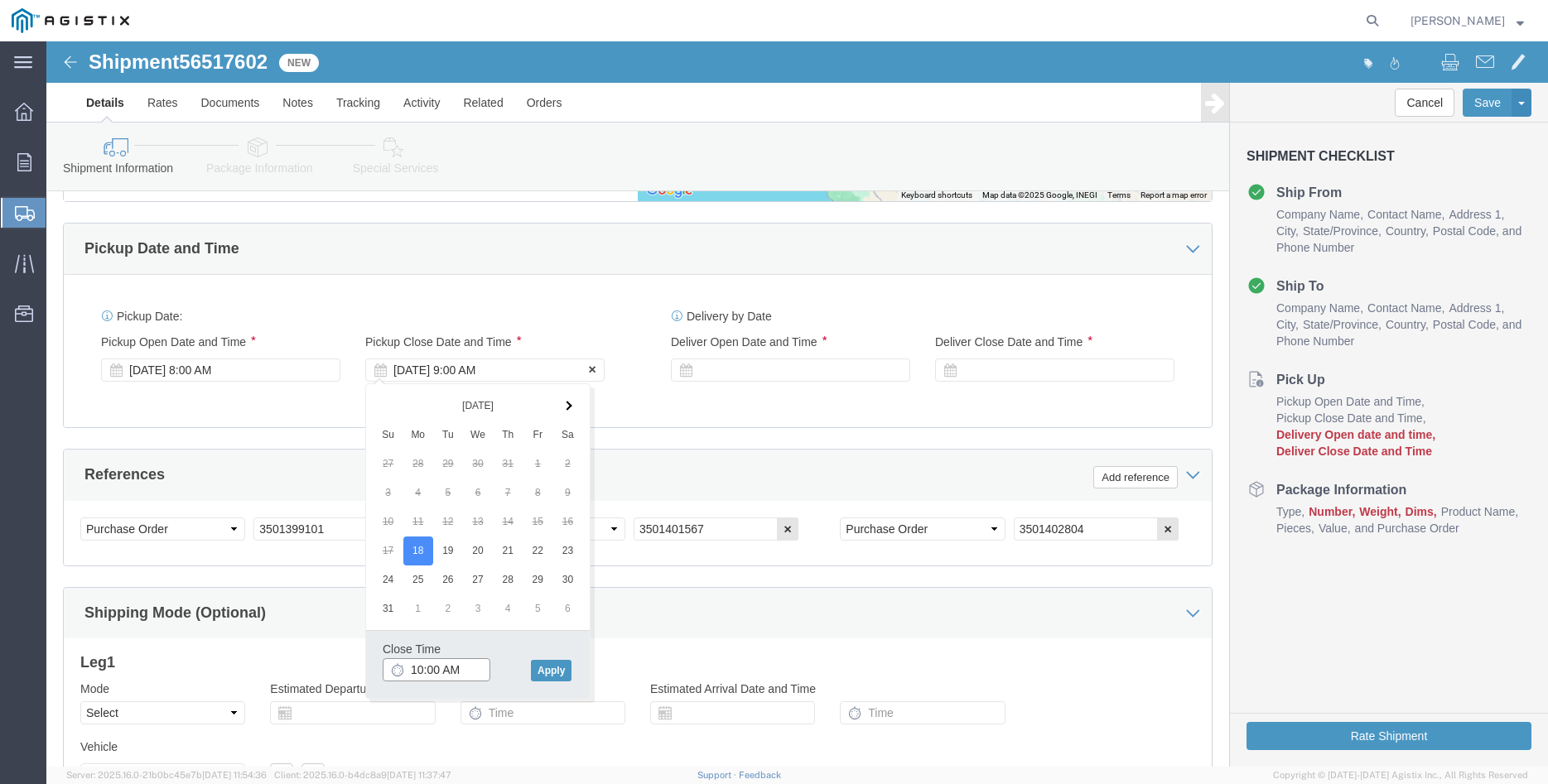
type input "10:00 AM"
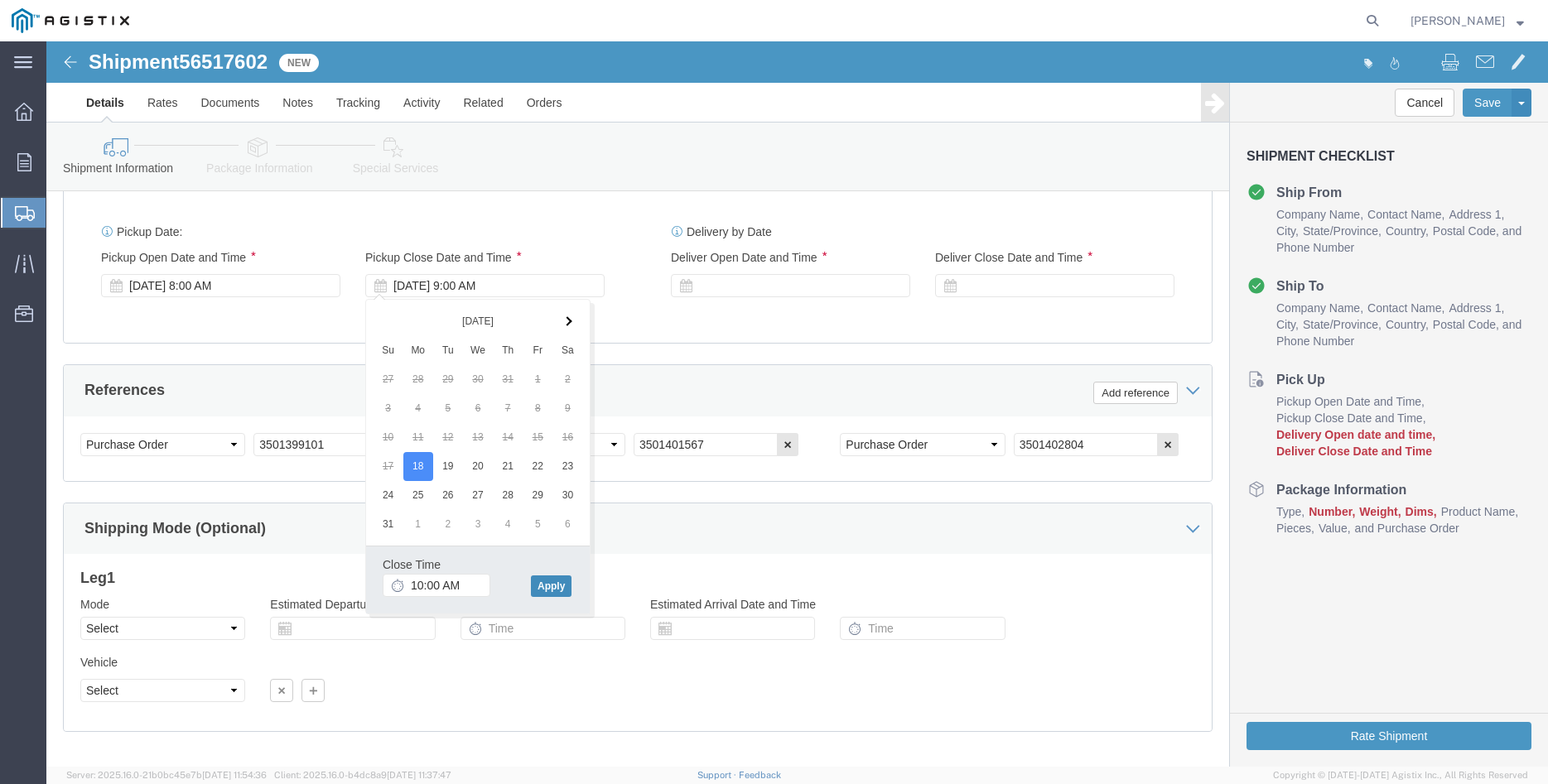
click button "Apply"
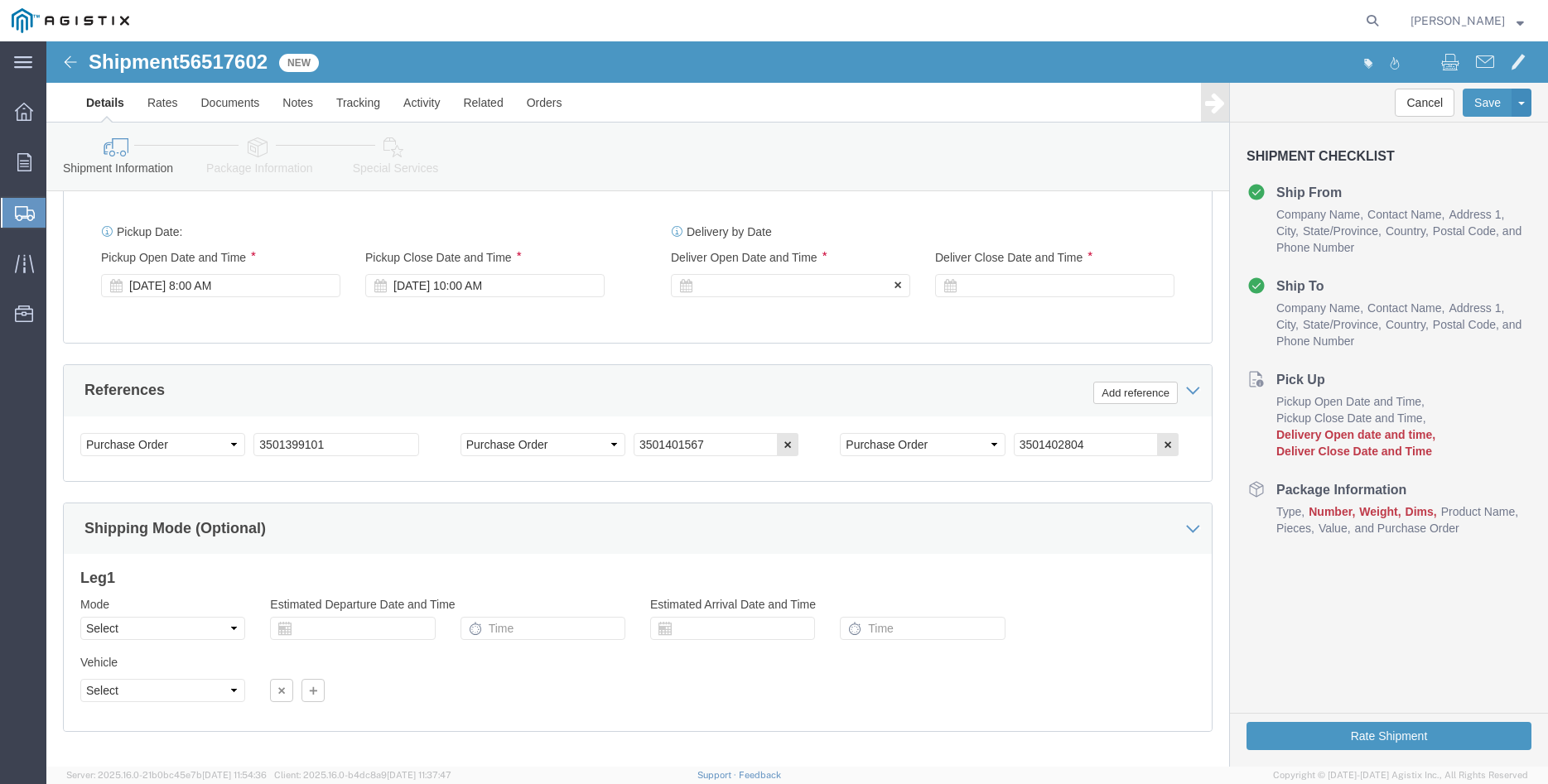
click div
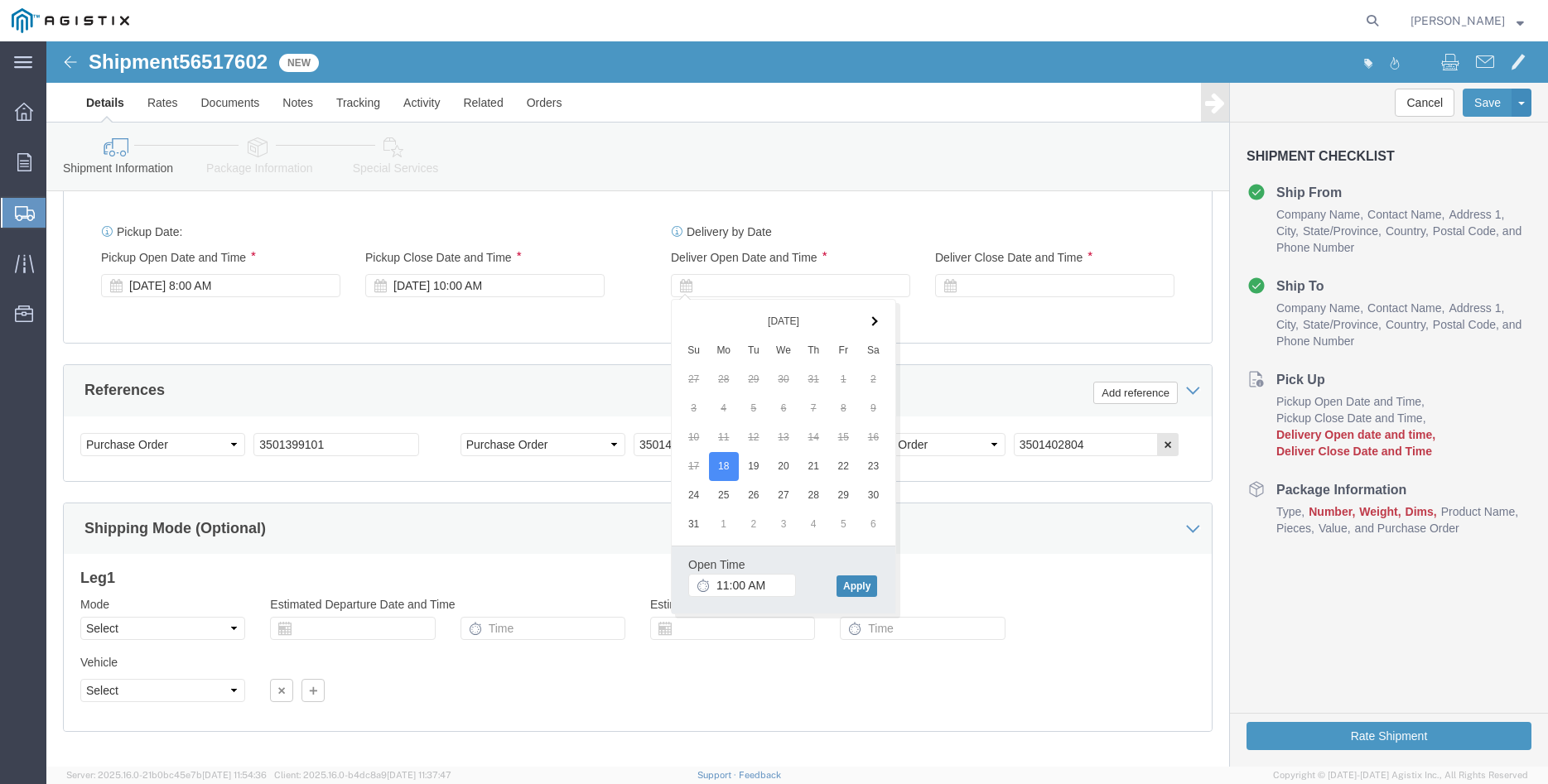
click button "Apply"
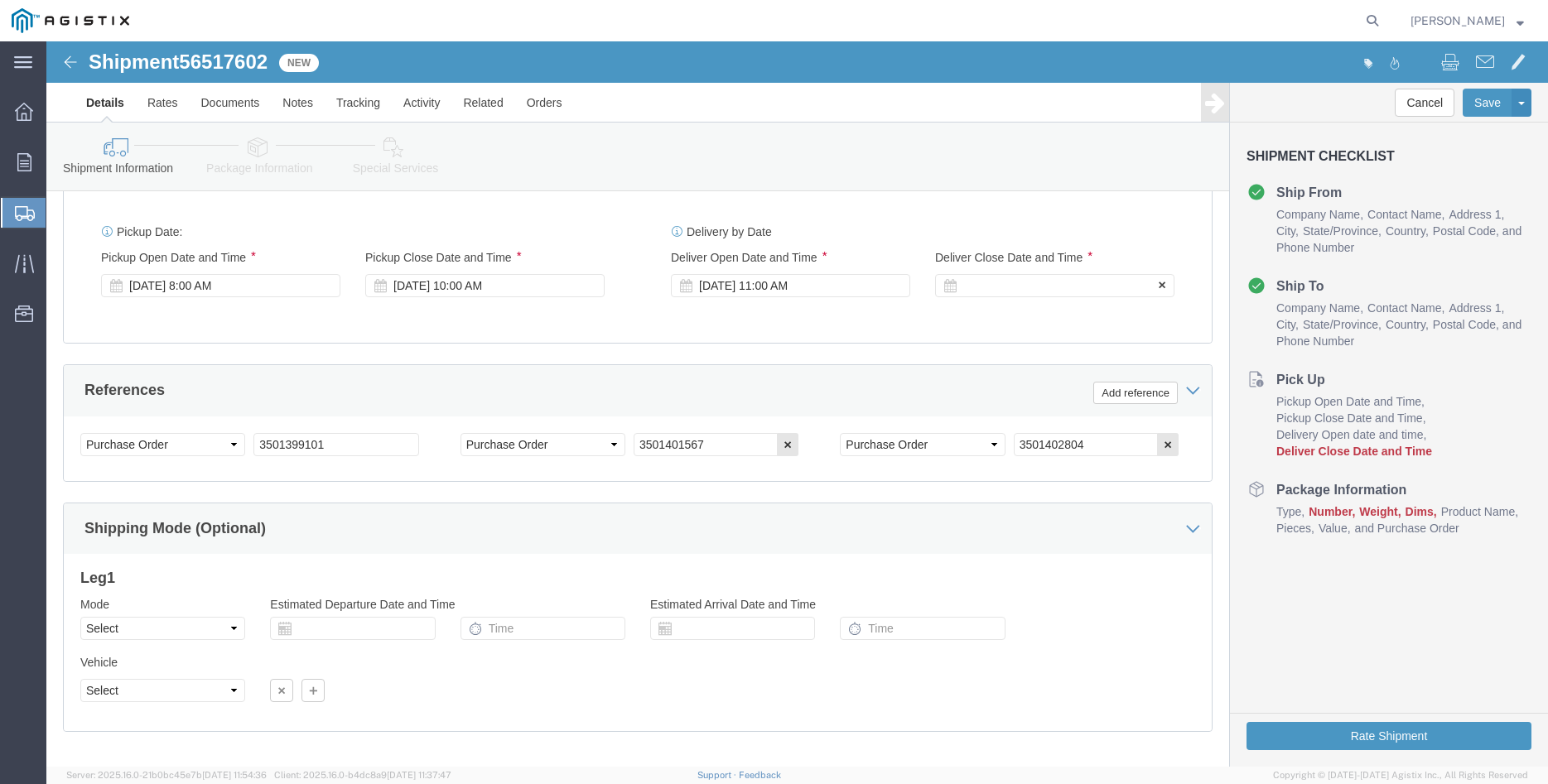
click div
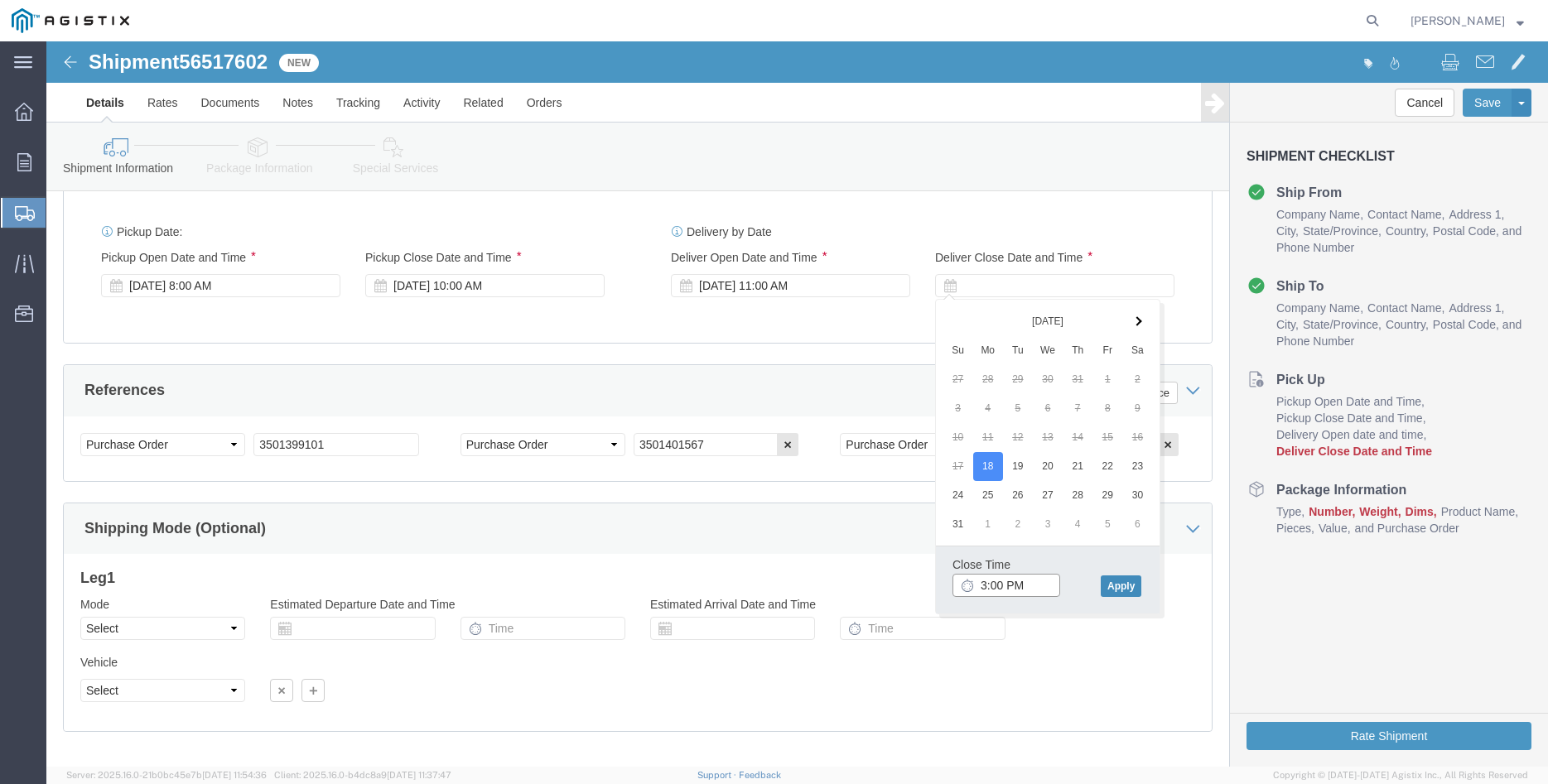
type input "3:00 PM"
click button "Apply"
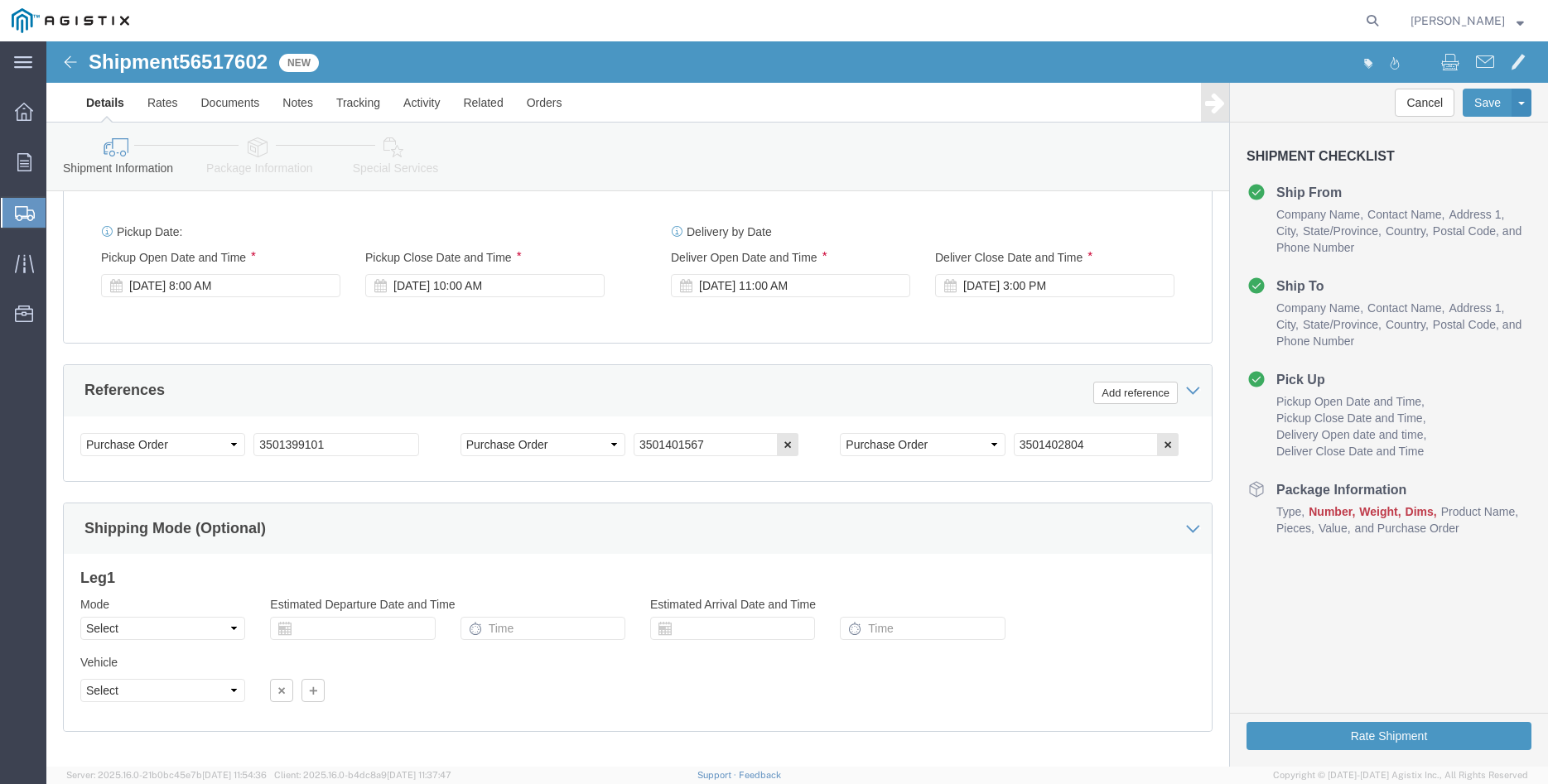
click div "Please fix the following errors Customer Information Account Select [PERSON_NAM…"
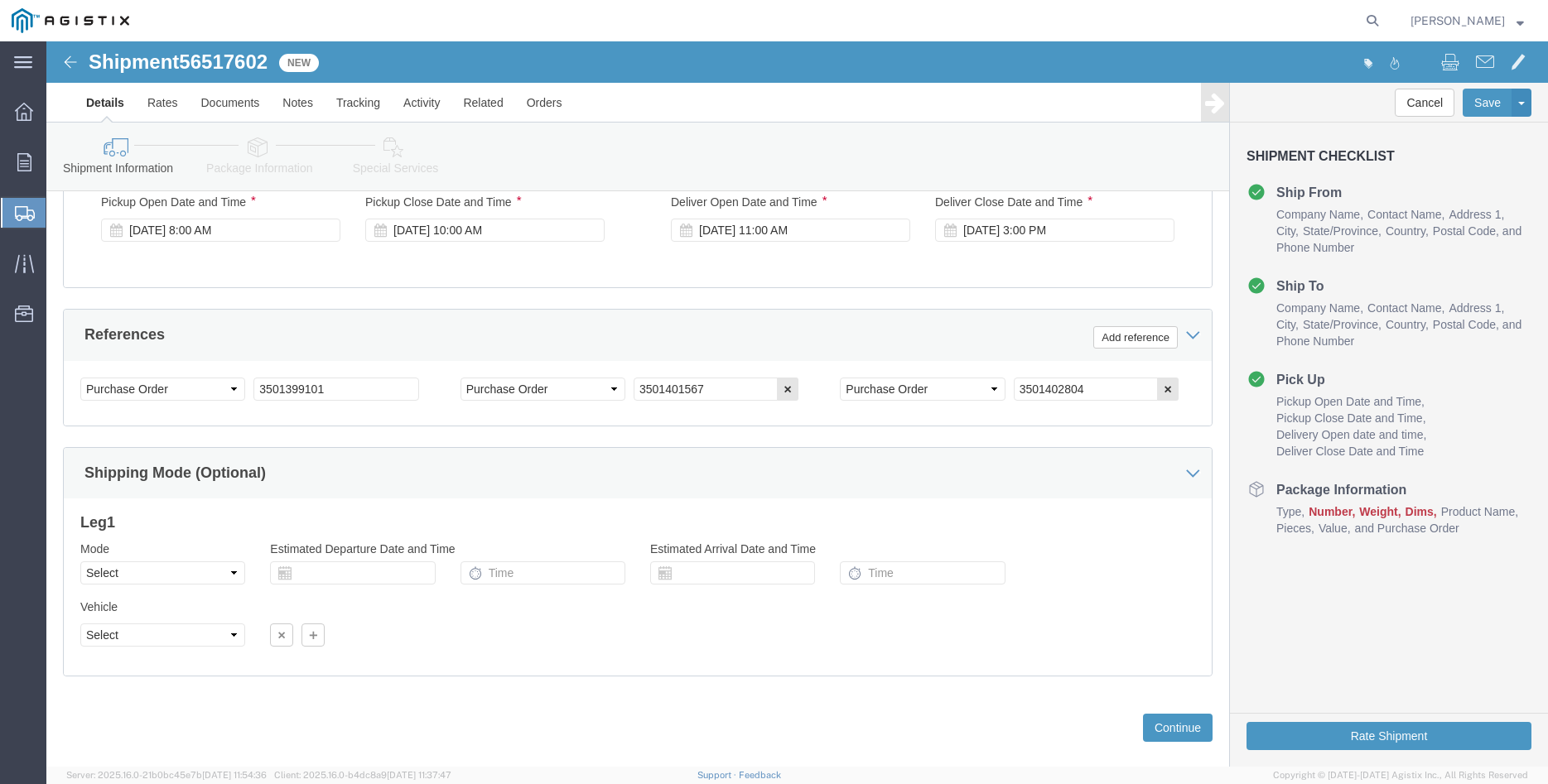
scroll to position [1094, 0]
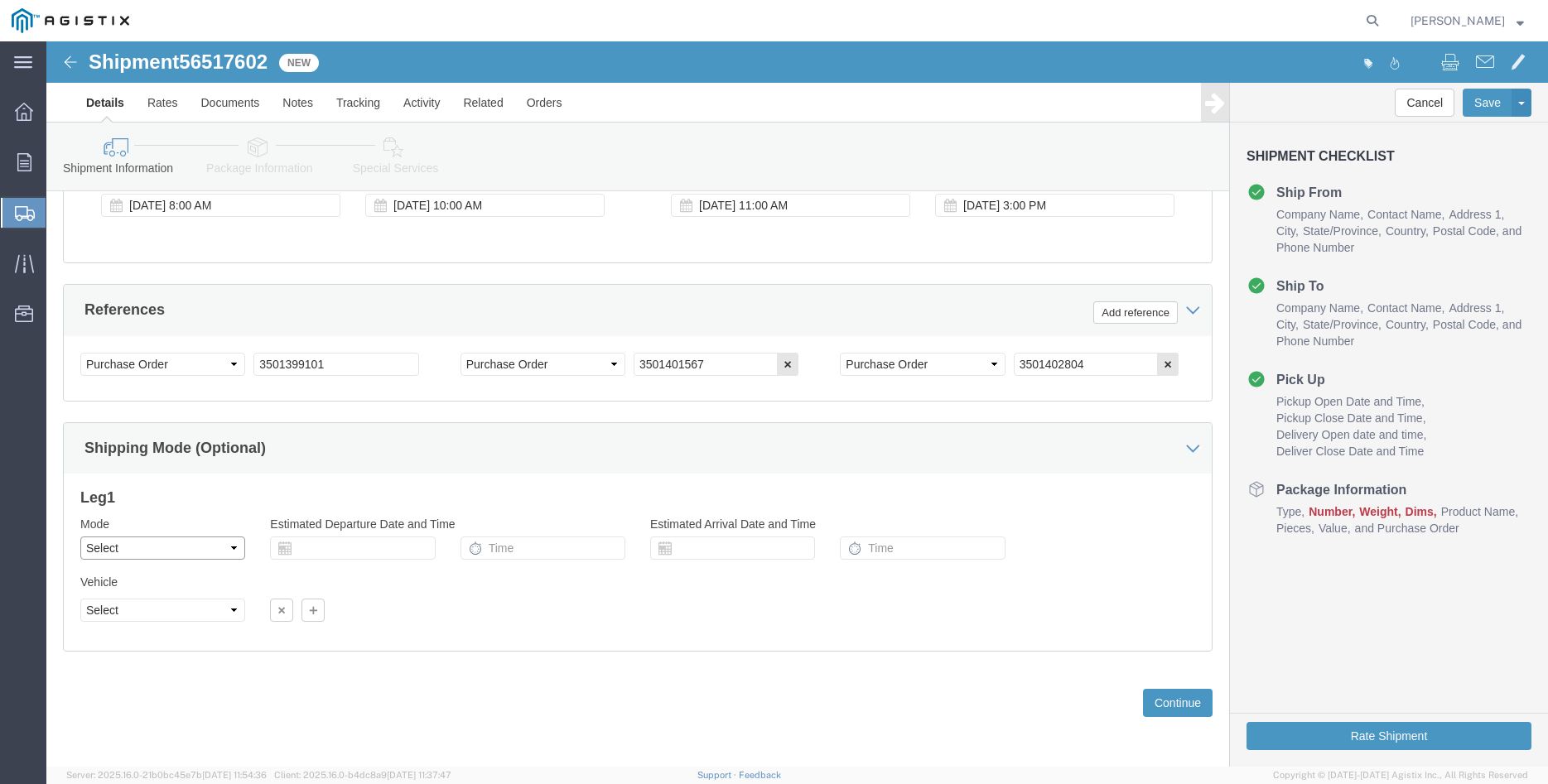
click select "Select Air Less than Truckload Multi-Leg Ocean Freight Rail Small Parcel Truckl…"
select select "TL"
click option "Truckload"
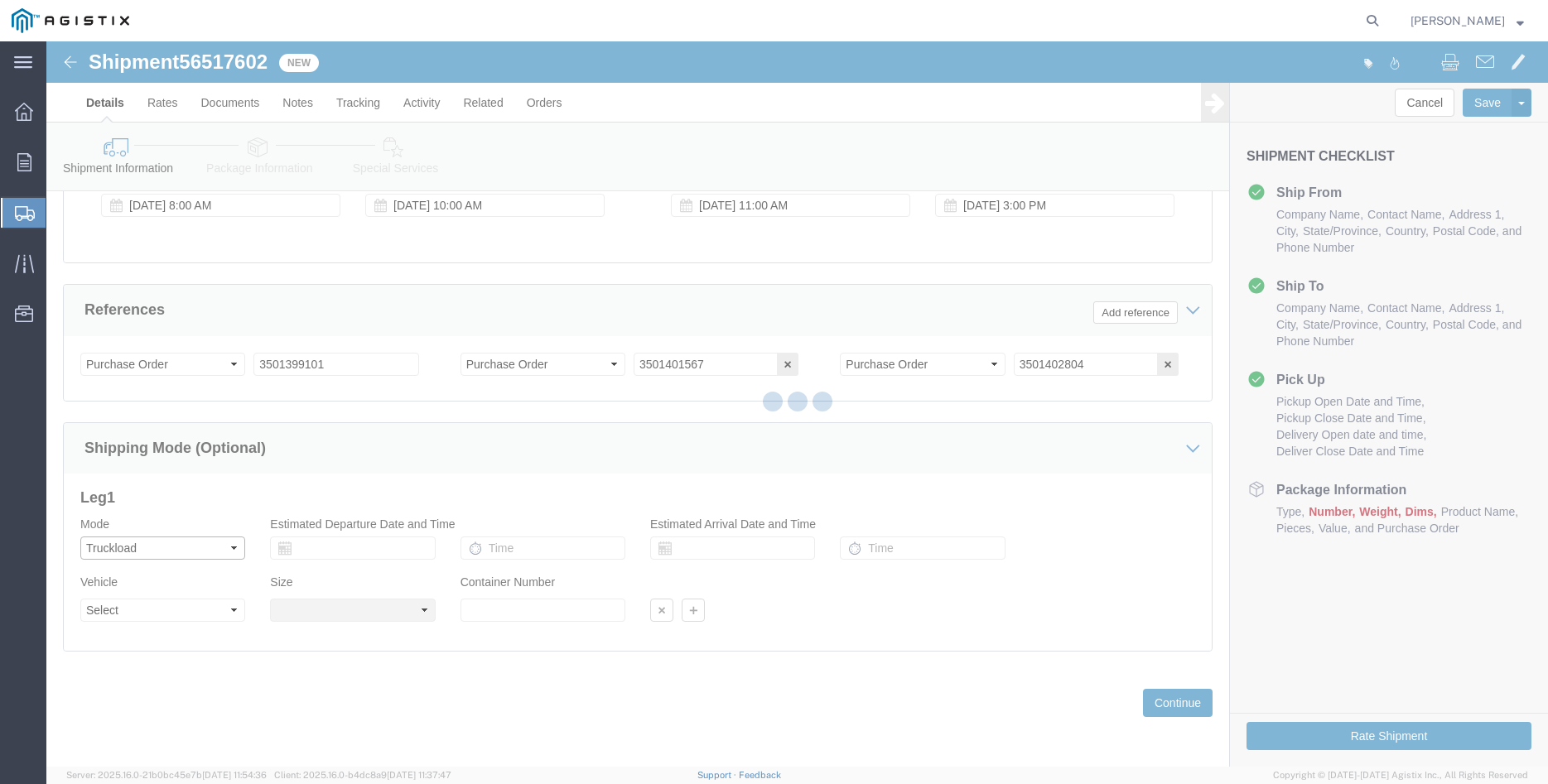
select select
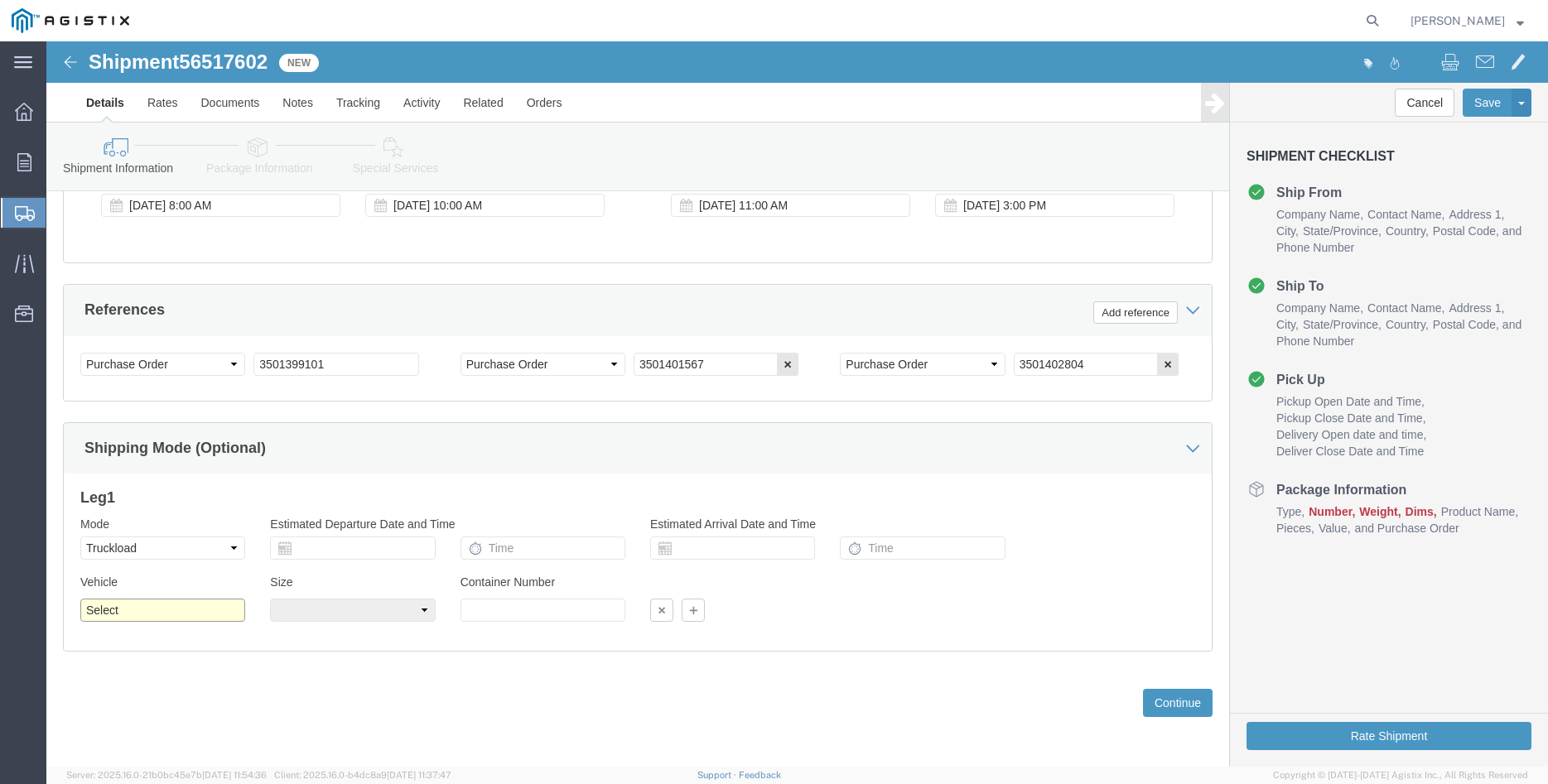
click select "Select 1-Ton (PSS) 10 Wheel 10 Yard Dump Truck 20 Yard Dump Truck Bobtail Botto…"
select select "FLBD"
click option "Flat Bed"
click select "Select 35 Feet 20 Feet 28 Feet 53 Feet 40 Feet 48 Feet"
select select "28FT"
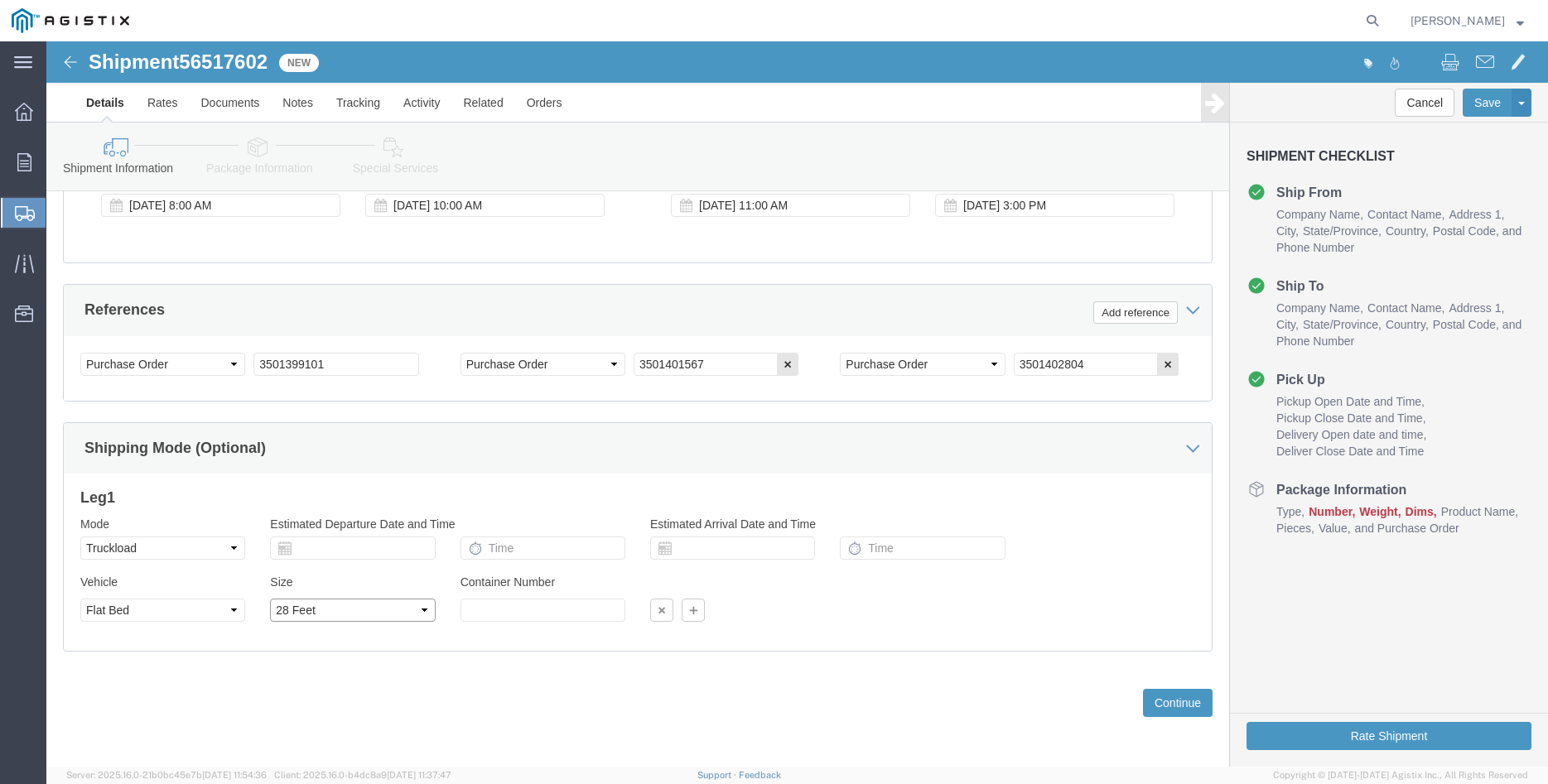
click option "28 Feet"
click div "Previous Continue"
click button "Continue"
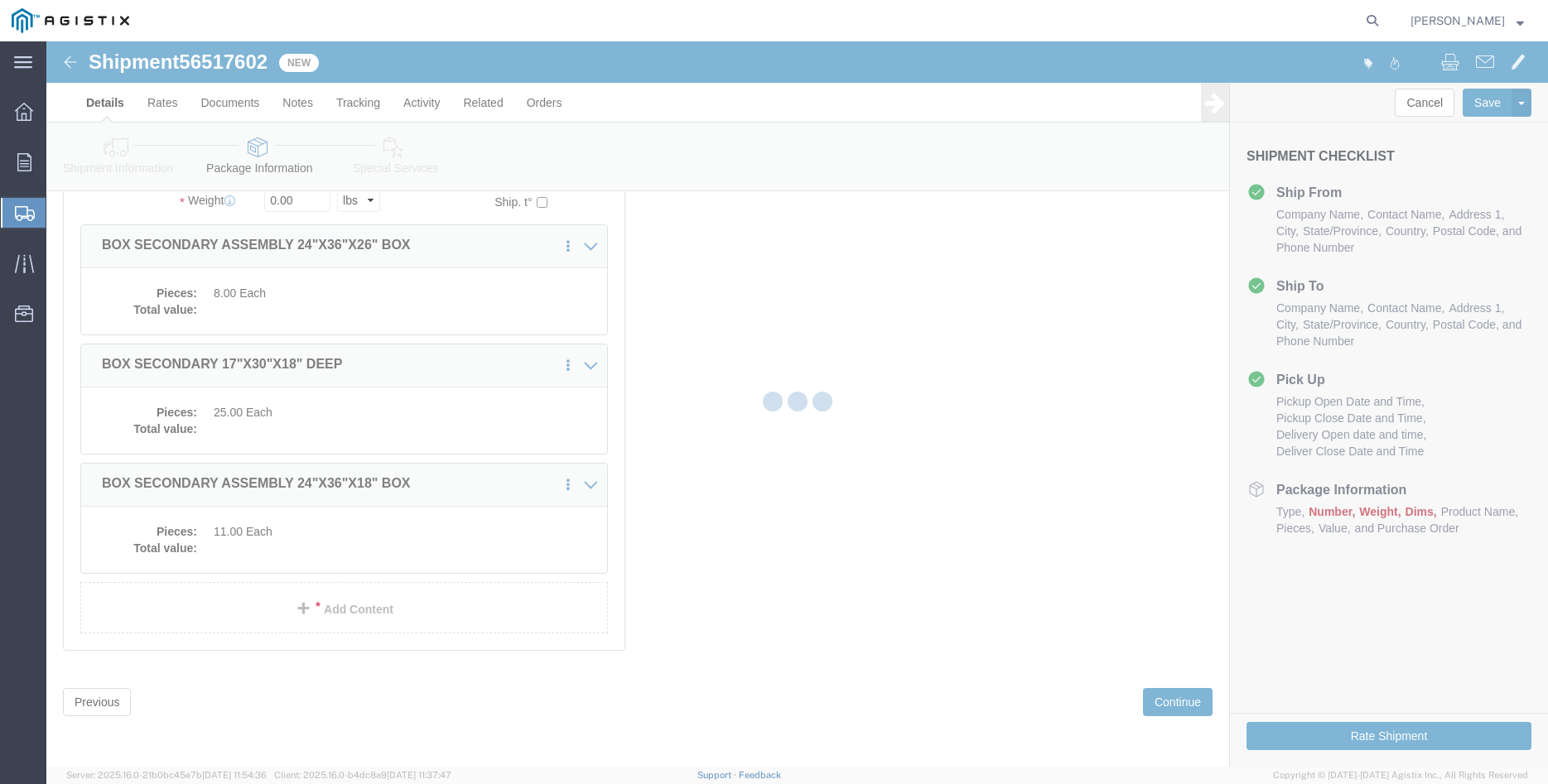
scroll to position [129, 0]
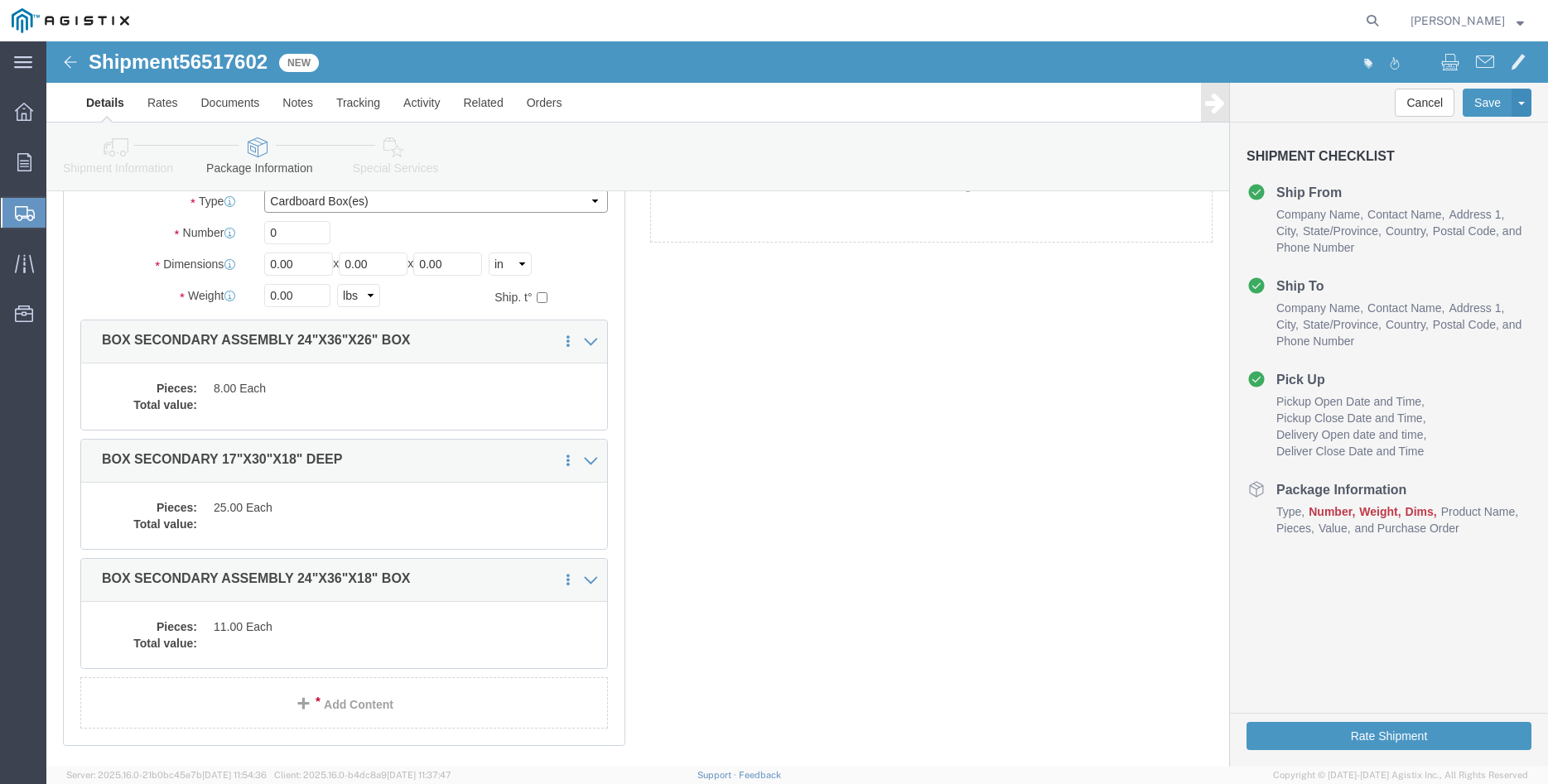
click select "Select Bulk Bundle(s) Cardboard Box(es) Carton(s) Crate(s) Drum(s) (Fiberboard)…"
select select "PONS"
click option "Pallet(s) Oversized (Not Stackable)"
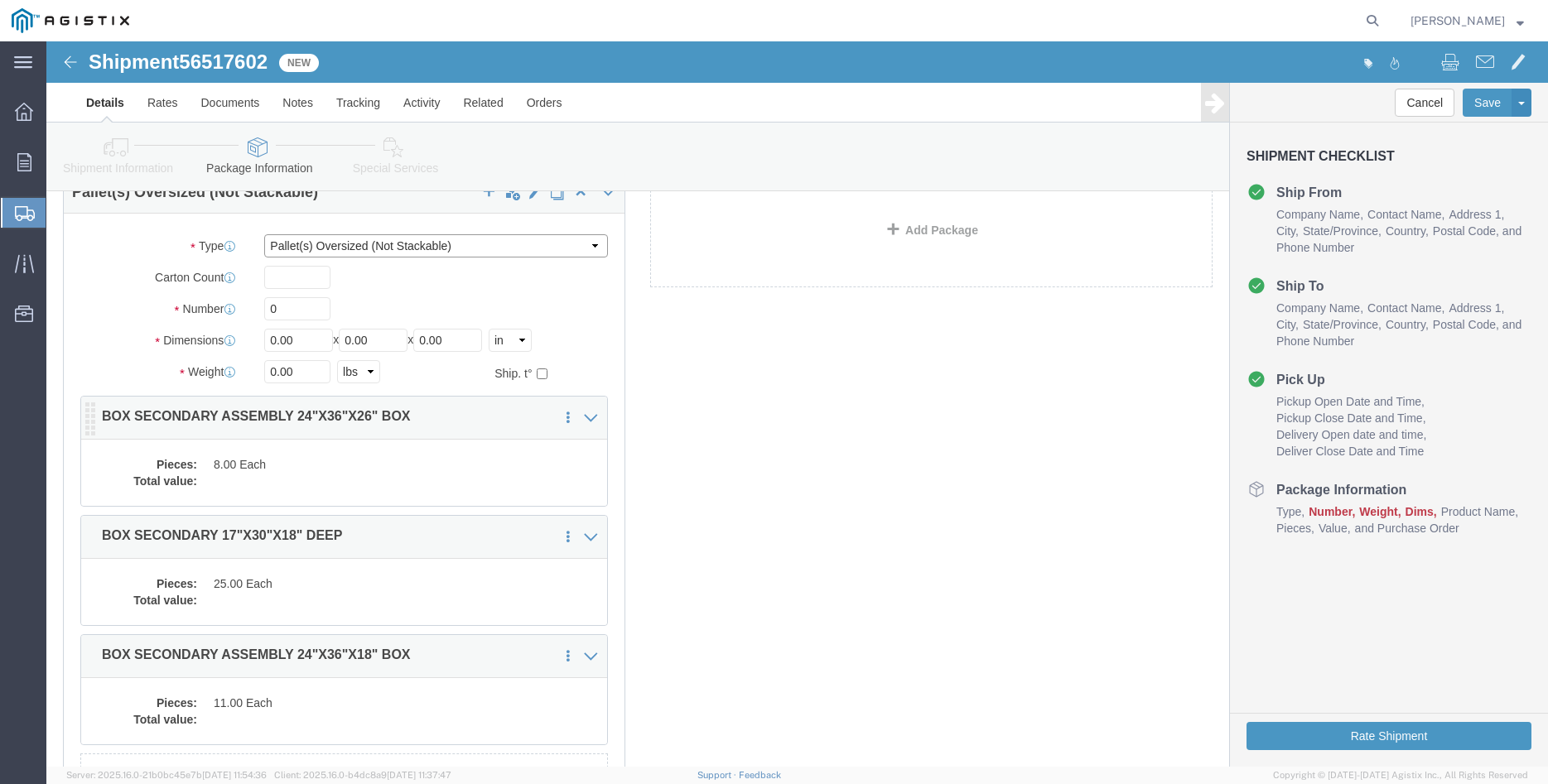
scroll to position [45, 0]
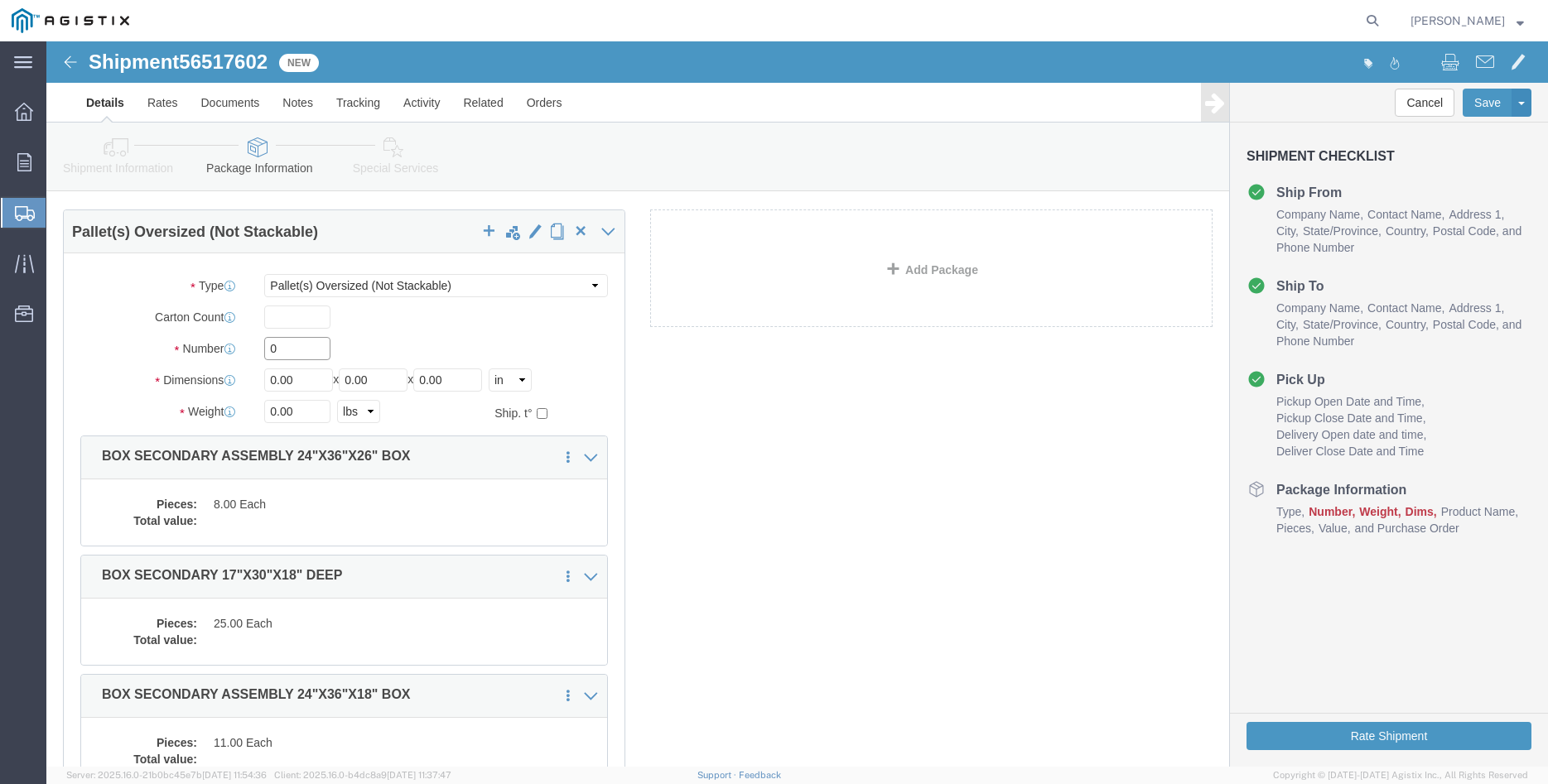
click input "0"
type input "17"
type input "35"
type input "45"
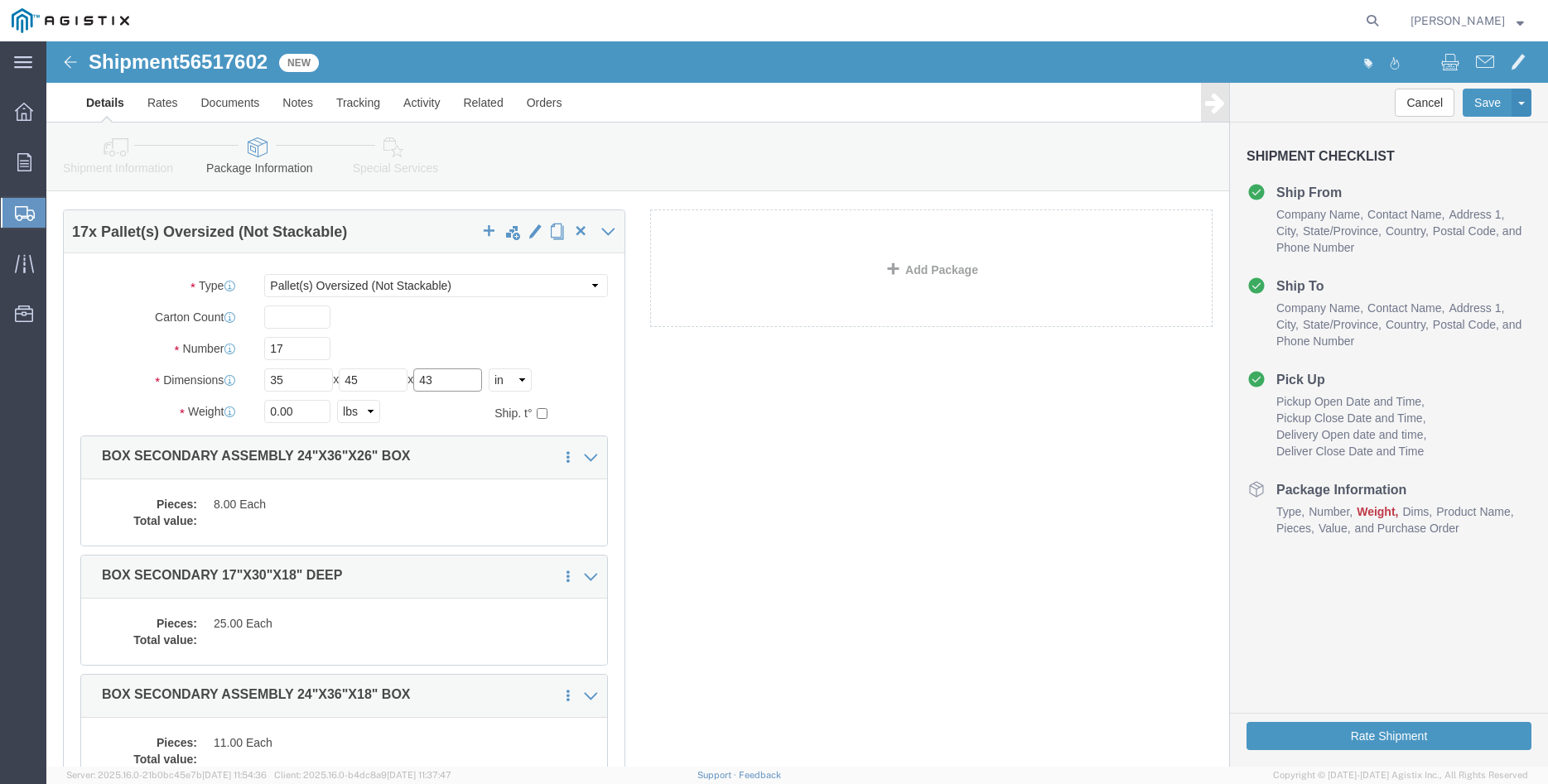
type input "43"
click input "0.00"
type input "11000"
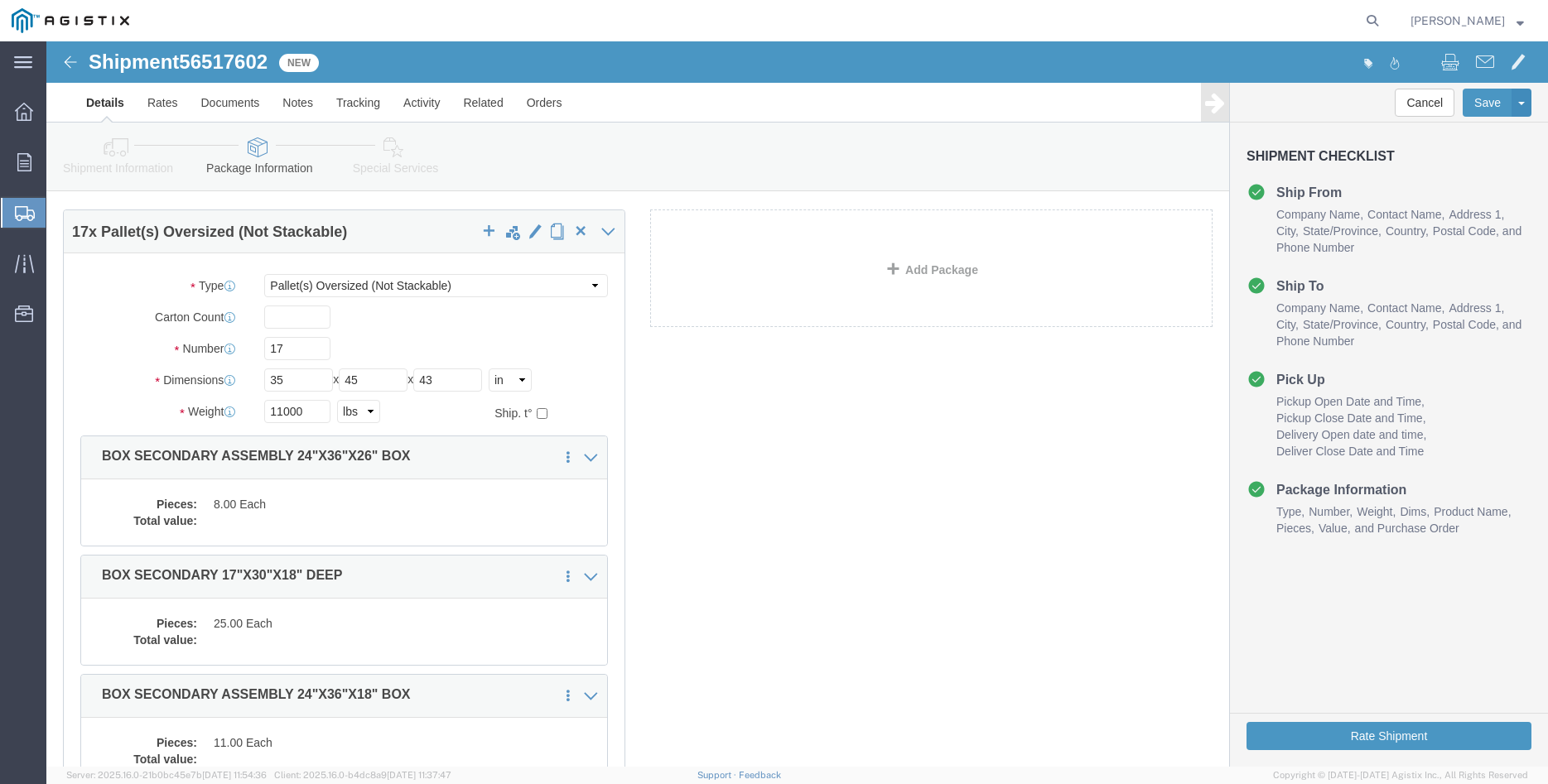
click div "Package Type Select Bulk Bundle(s) Cardboard Box(es) Carton(s) Crate(s) Drum(s)…"
click dd "8.00 Each"
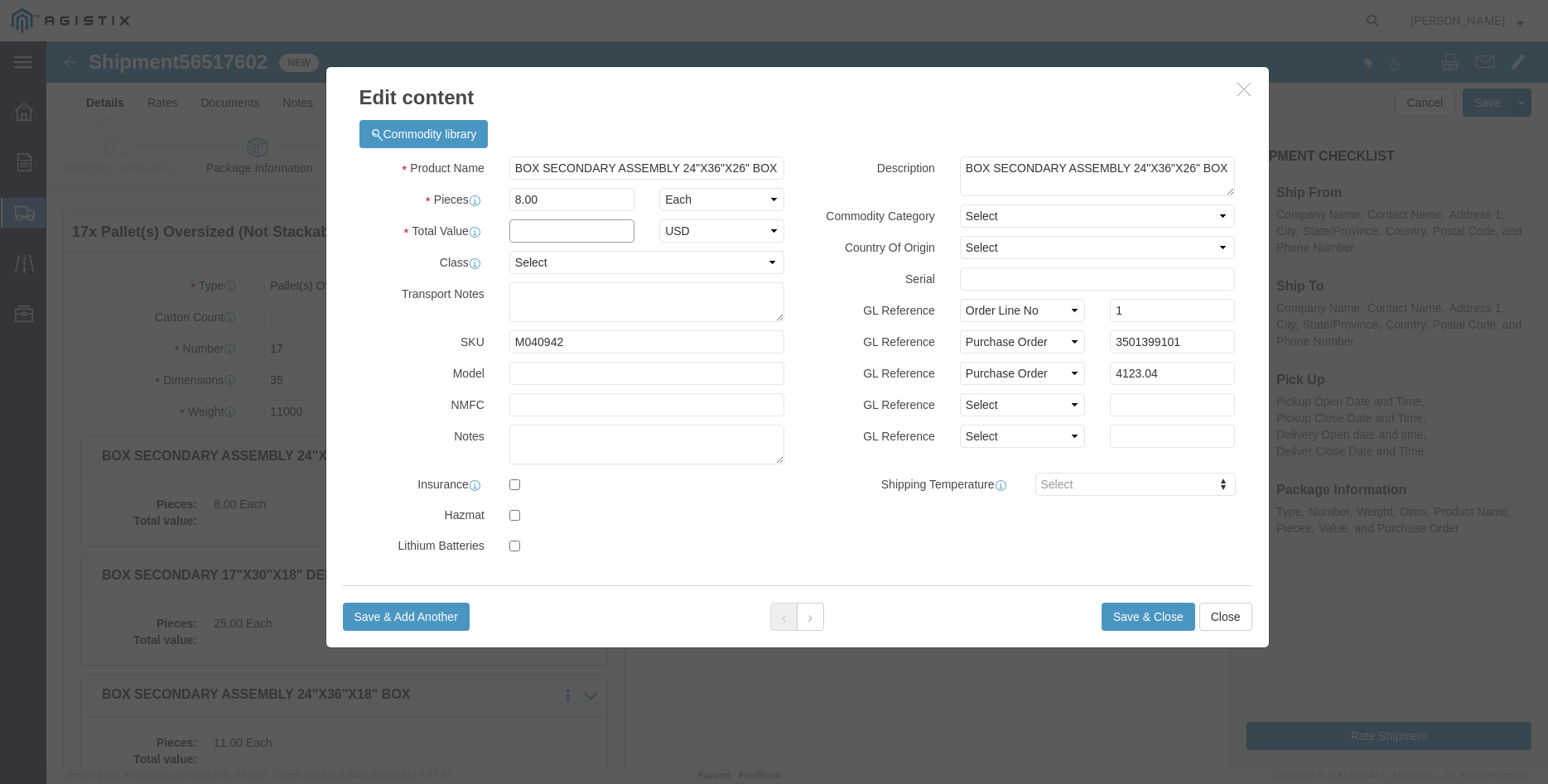
click input "text"
type input "4123.04"
click select "Select 50 55 60 65 70 85 92.5 100 125 175 250 300 400"
select select "100"
click option "100"
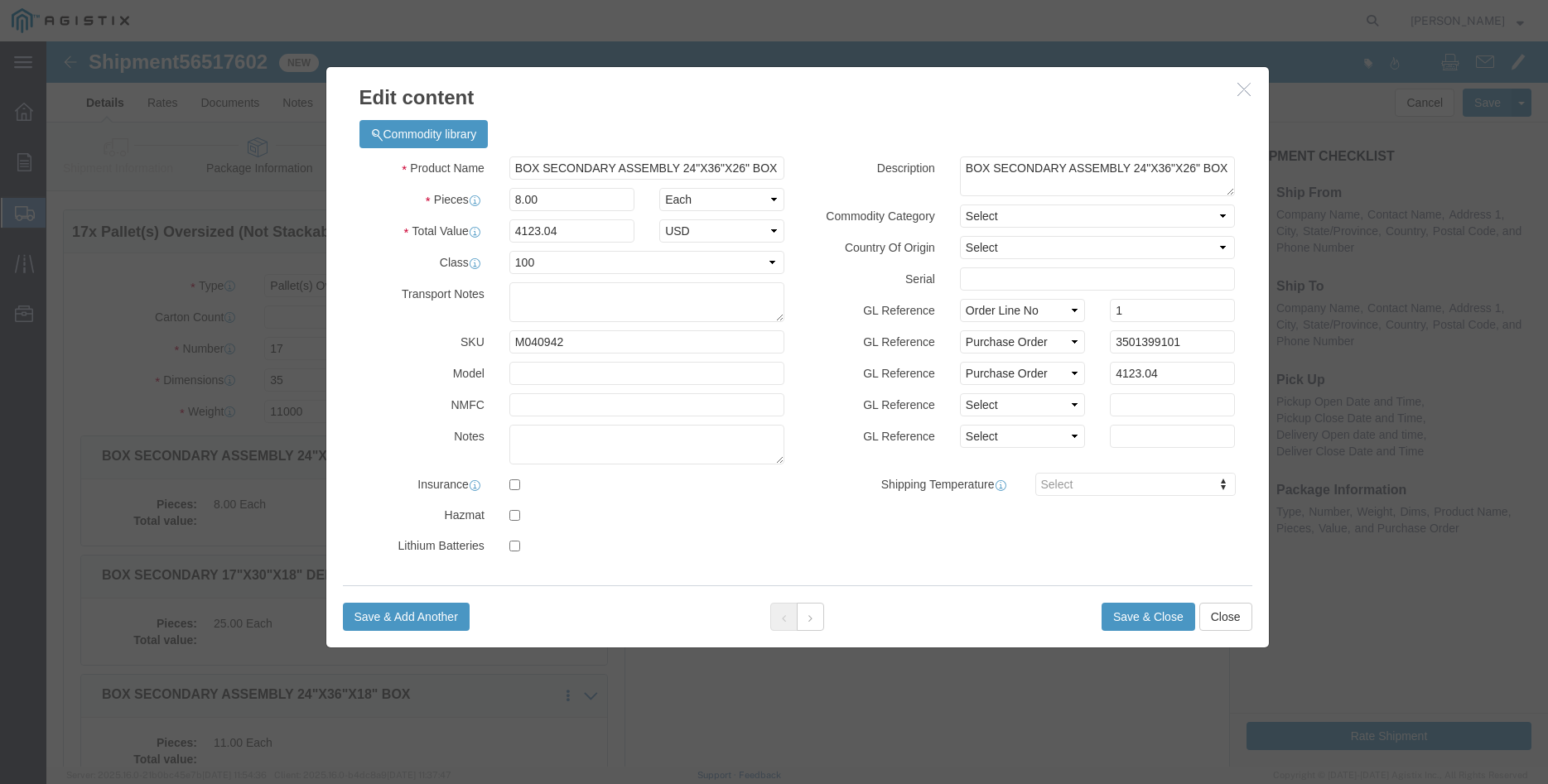
click div "Description BOX SECONDARY ASSEMBLY 24"X36"X26" BOX Commodity Category Select Co…"
click button "Save & Close"
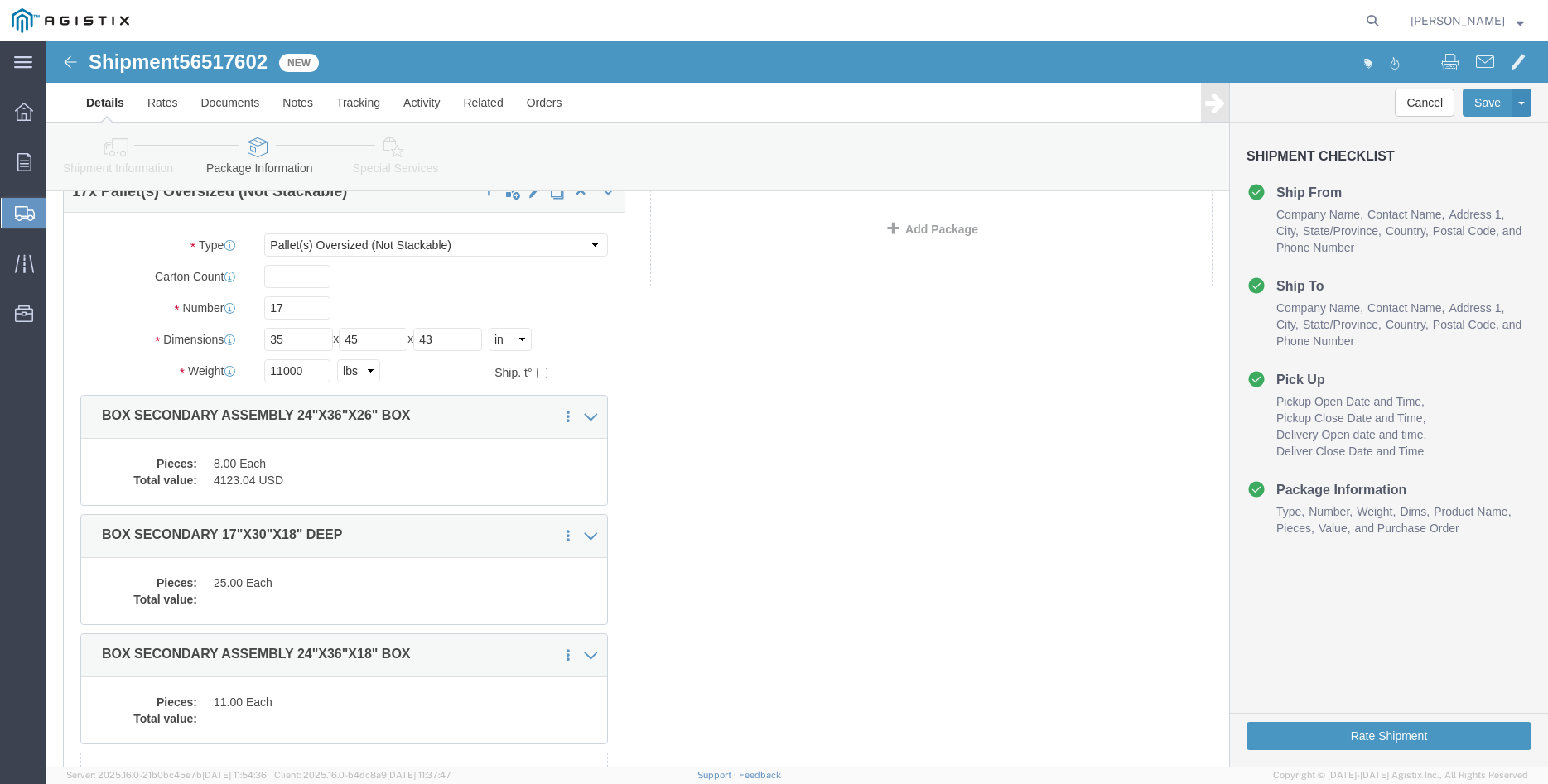
scroll to position [169, 0]
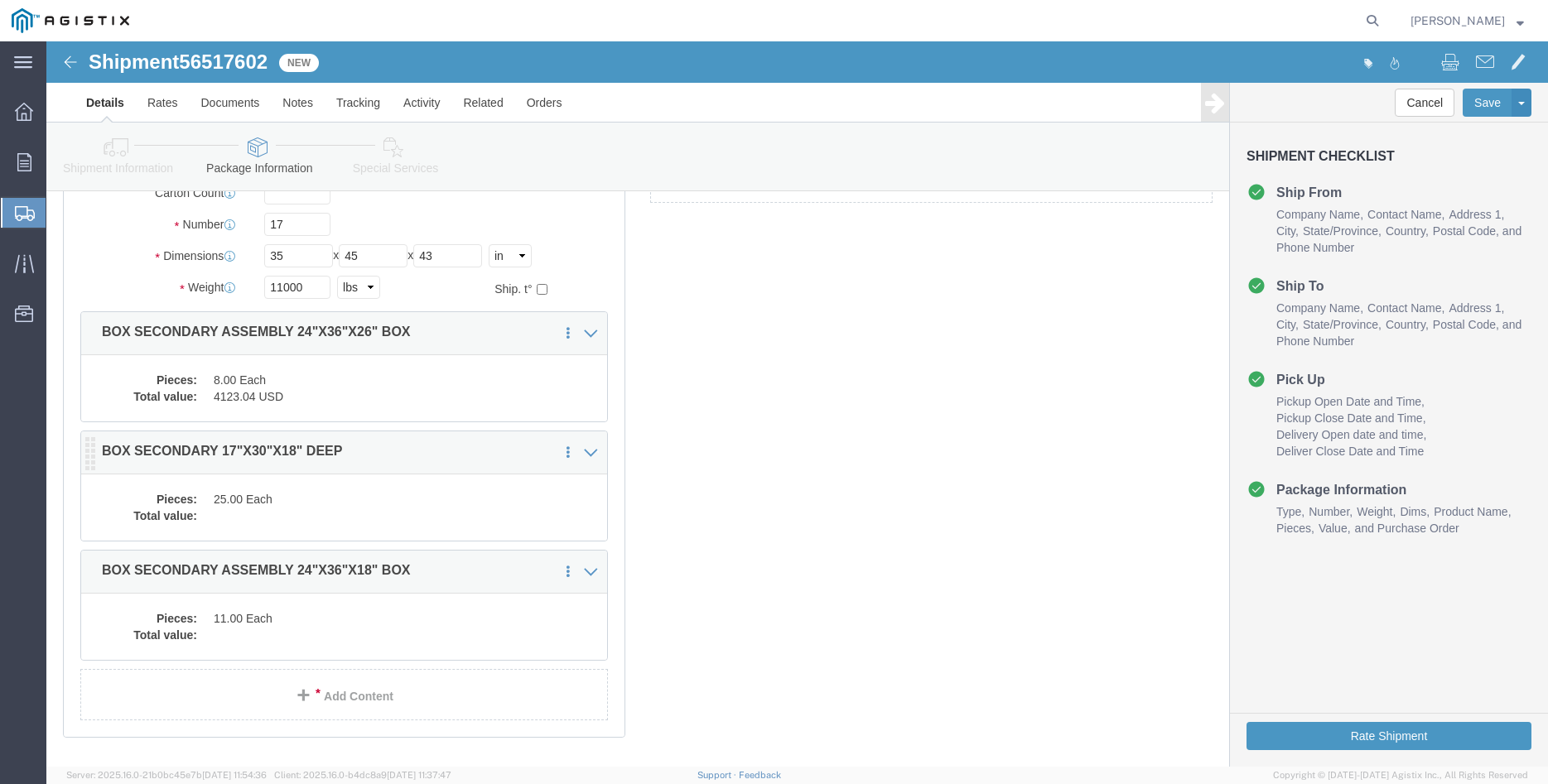
click dd "25.00 Each"
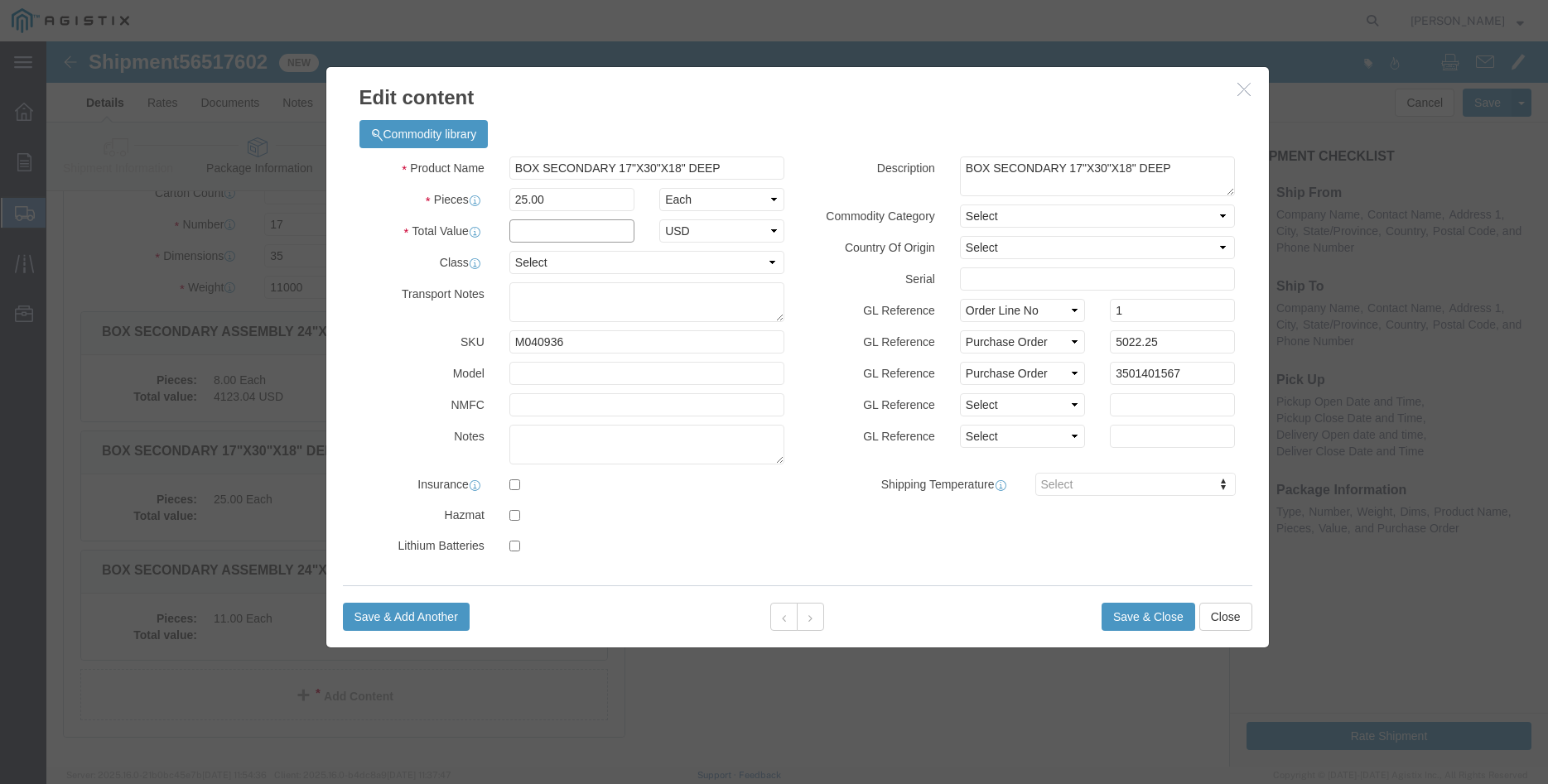
click input "text"
type input "5022.25"
click select "Select 50 55 60 65 70 85 92.5 100 125 175 250 300 400"
select select "100"
click option "100"
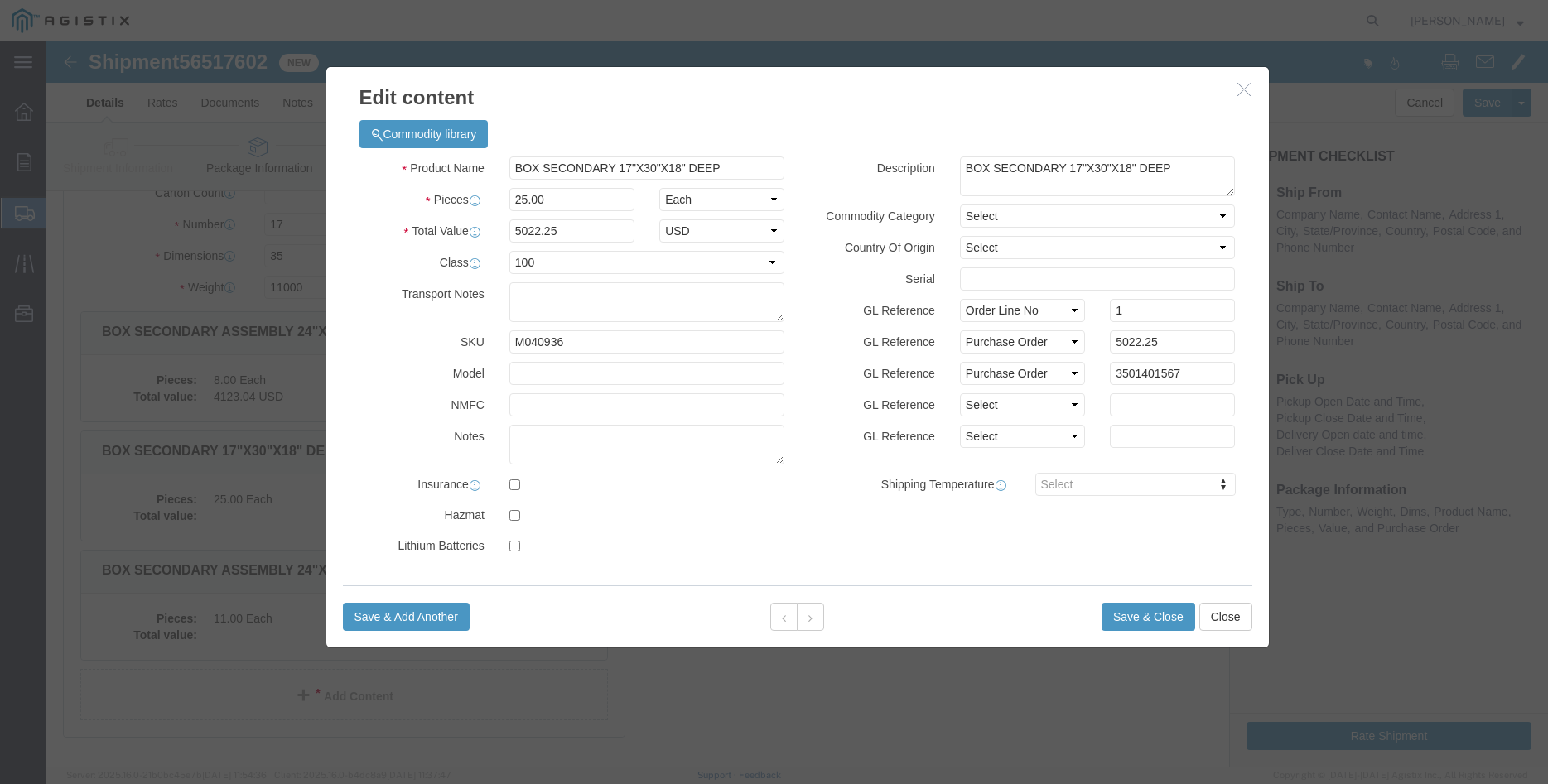
click label "Model"
click button "Save & Close"
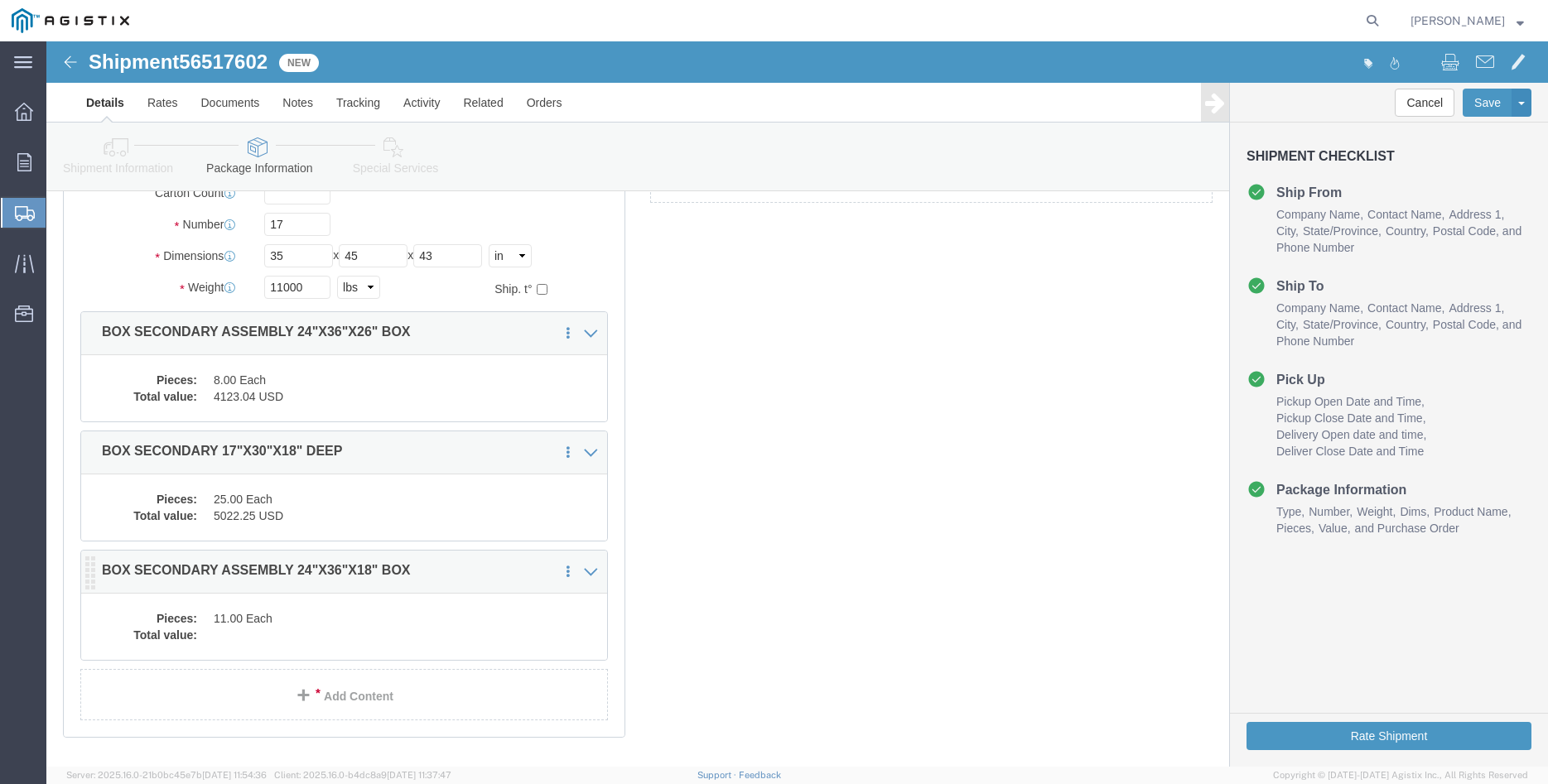
click dd
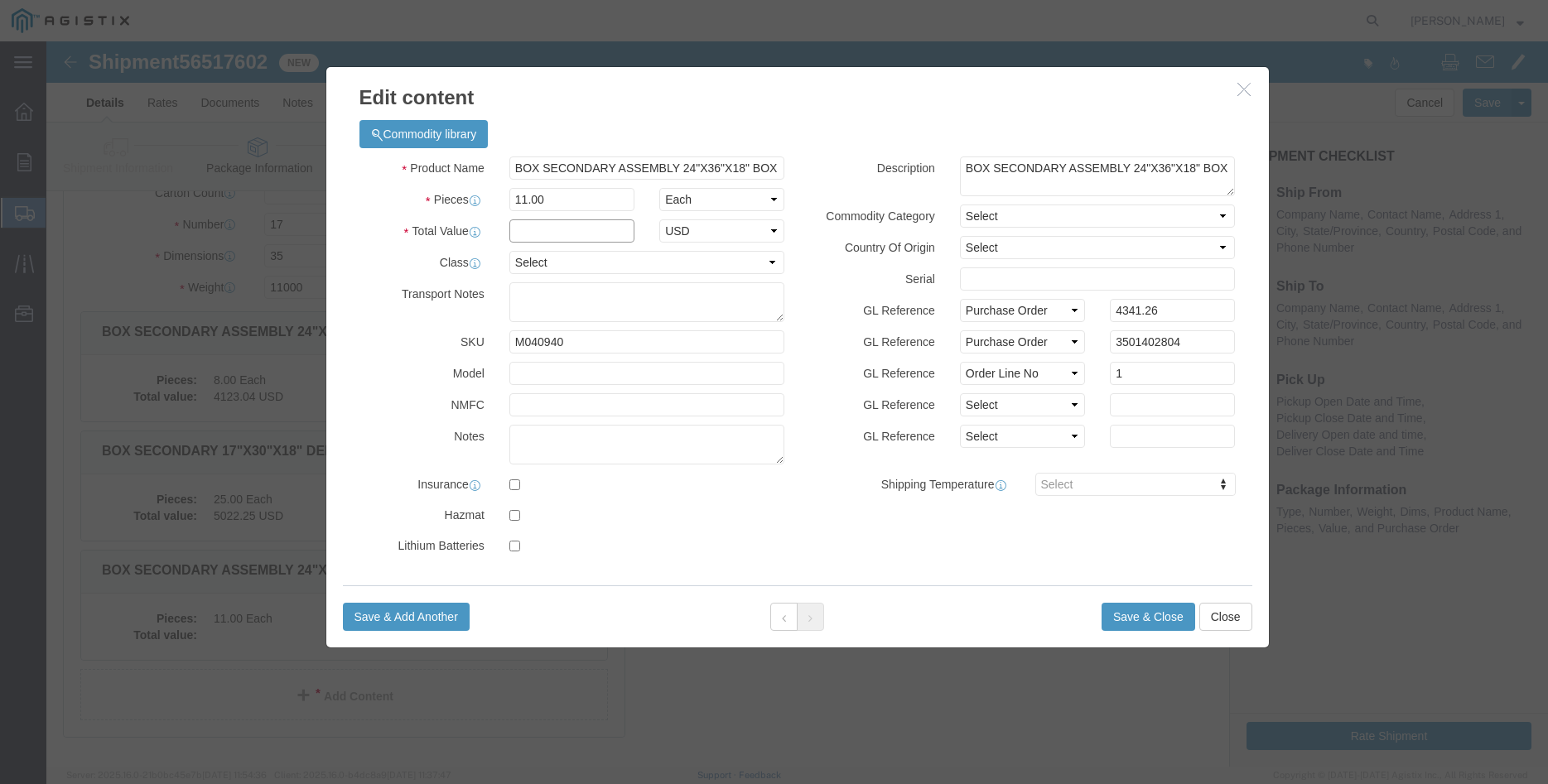
click input "text"
type input "4341.26"
click select "Select 50 55 60 65 70 85 92.5 100 125 175 250 300 400"
select select "100"
click option "100"
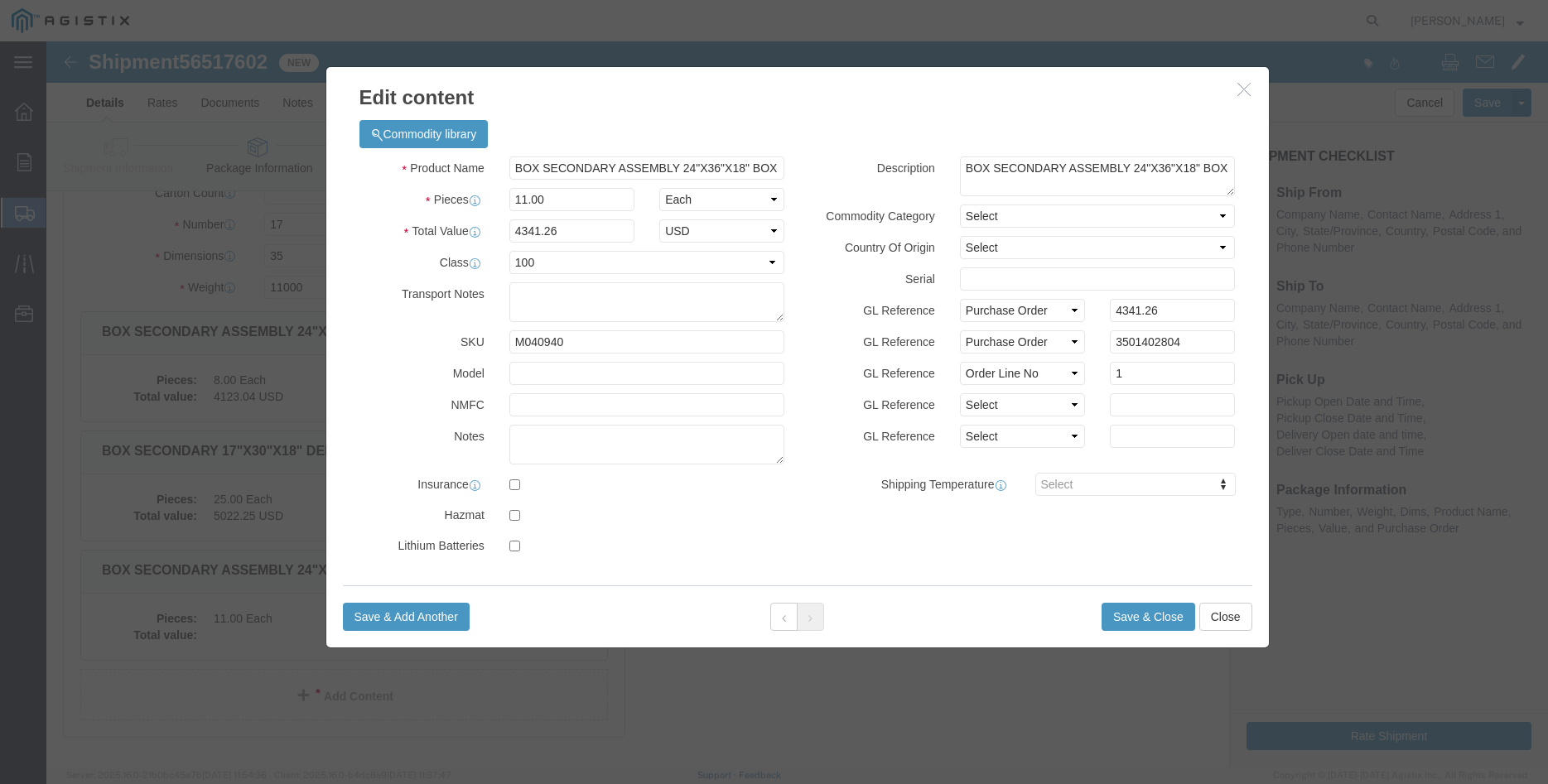
click div "GL Reference Select Account Type Activity ID Airline Appointment Number ASN Bat…"
click button "Save & Close"
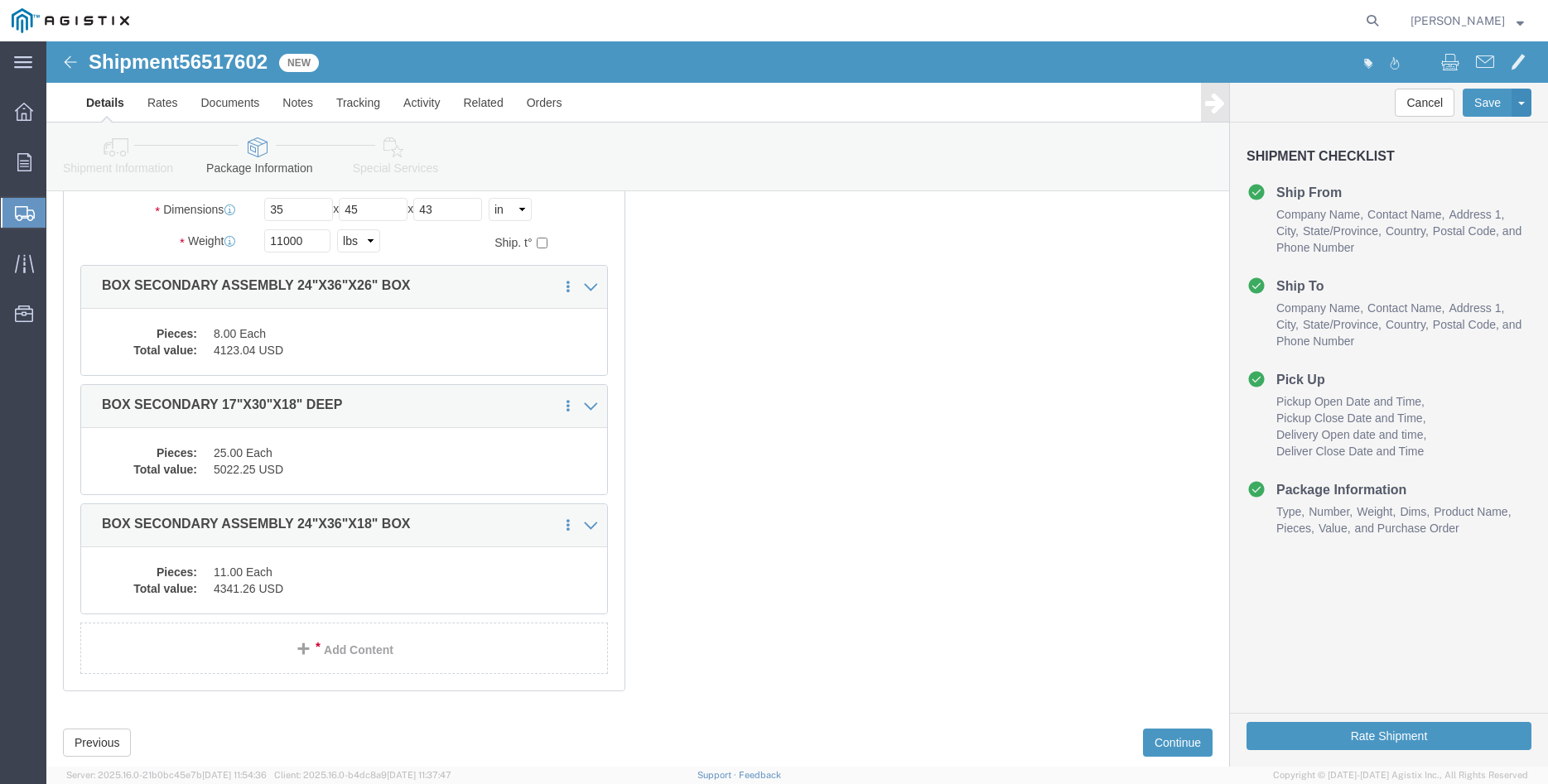
scroll to position [255, 0]
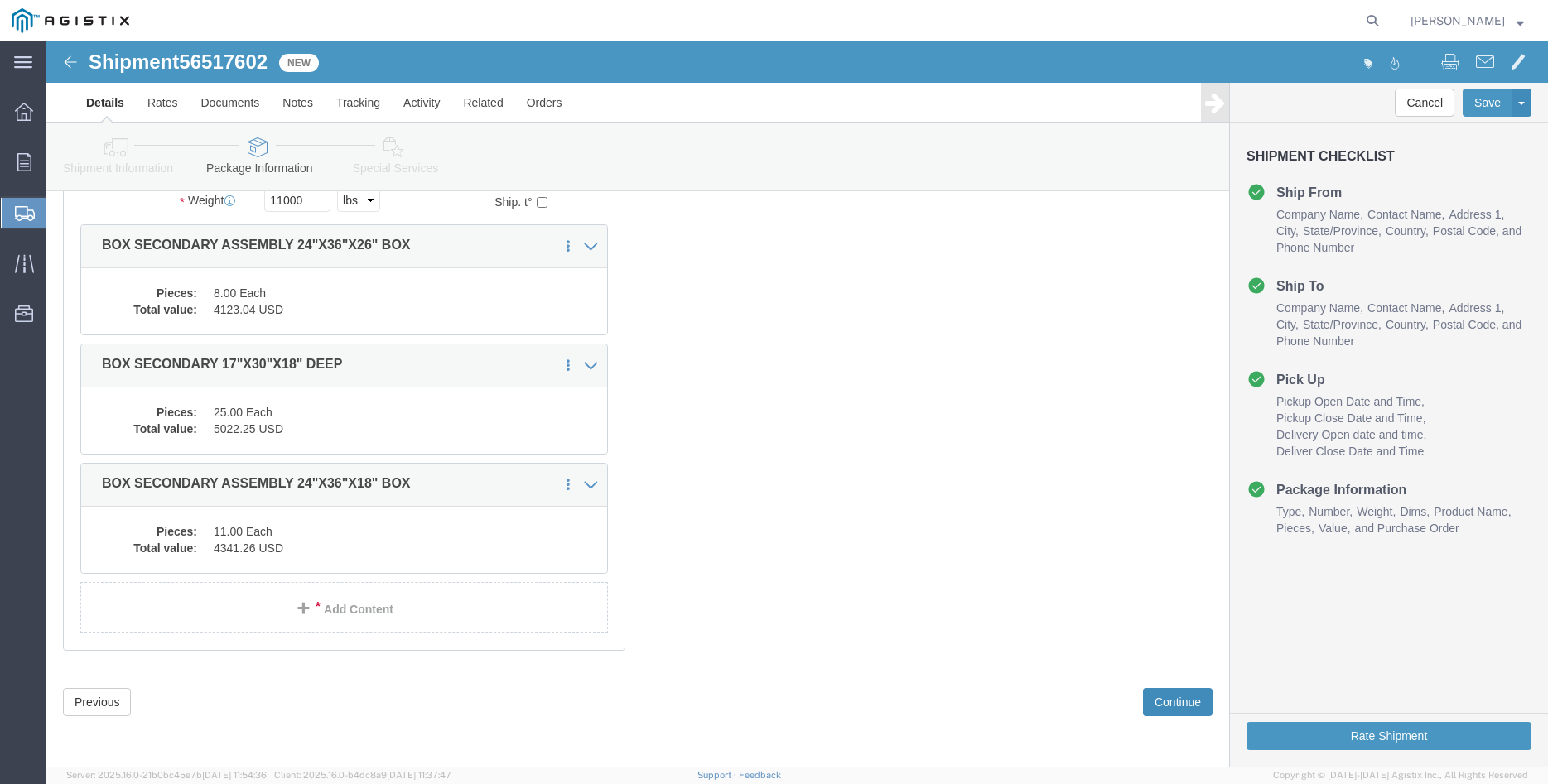
click button "Continue"
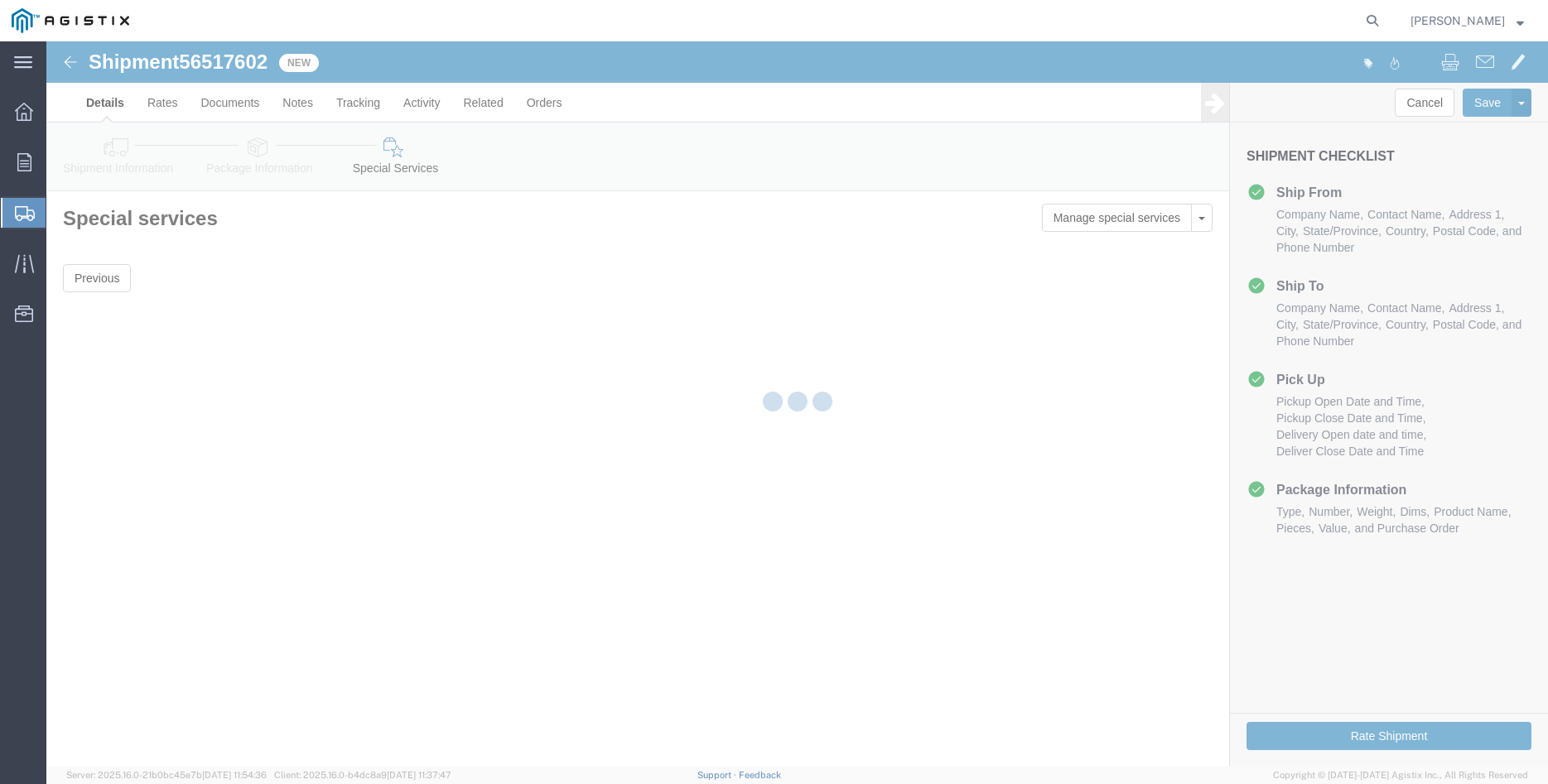
scroll to position [0, 0]
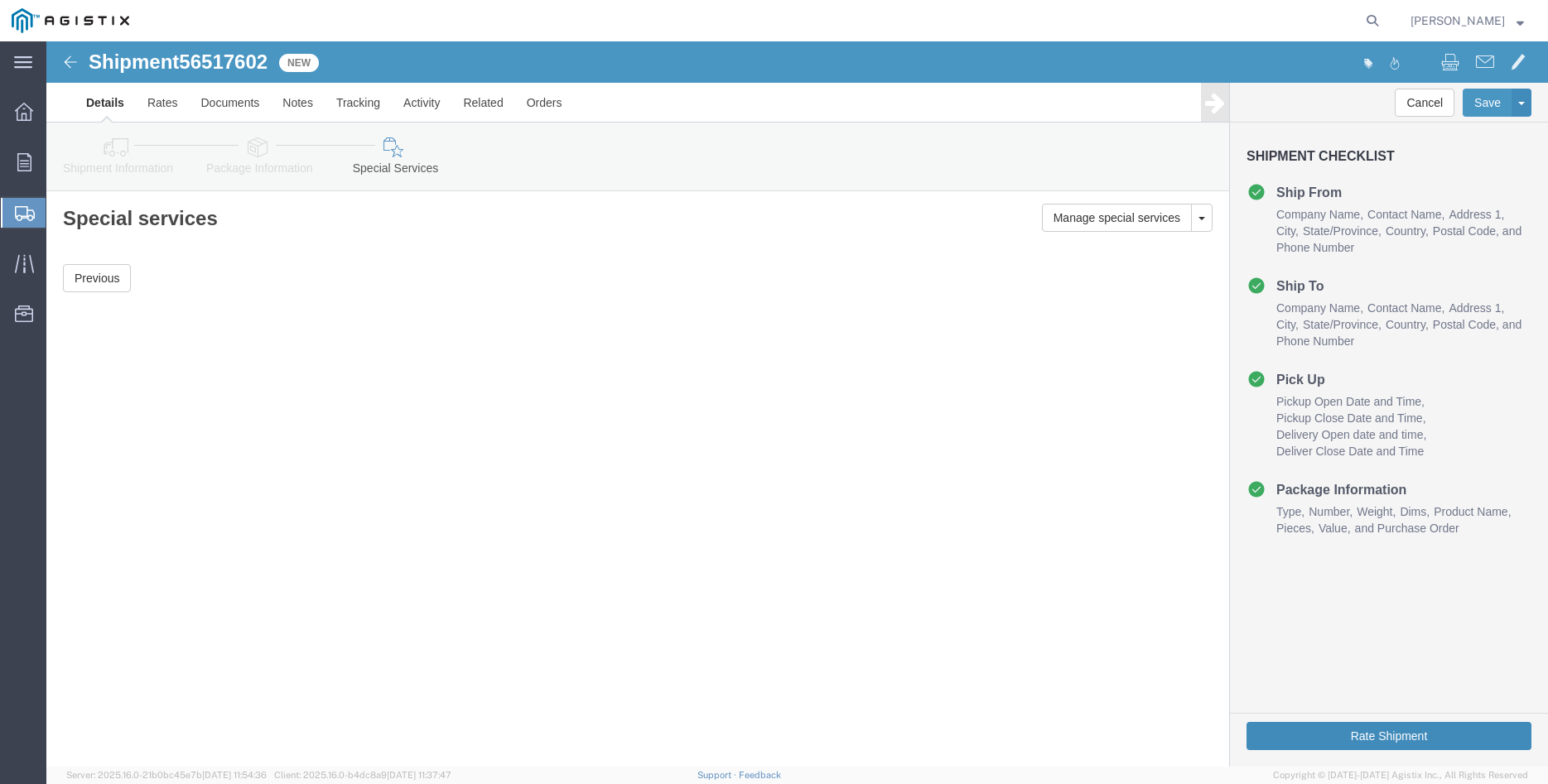
click button "Rate Shipment"
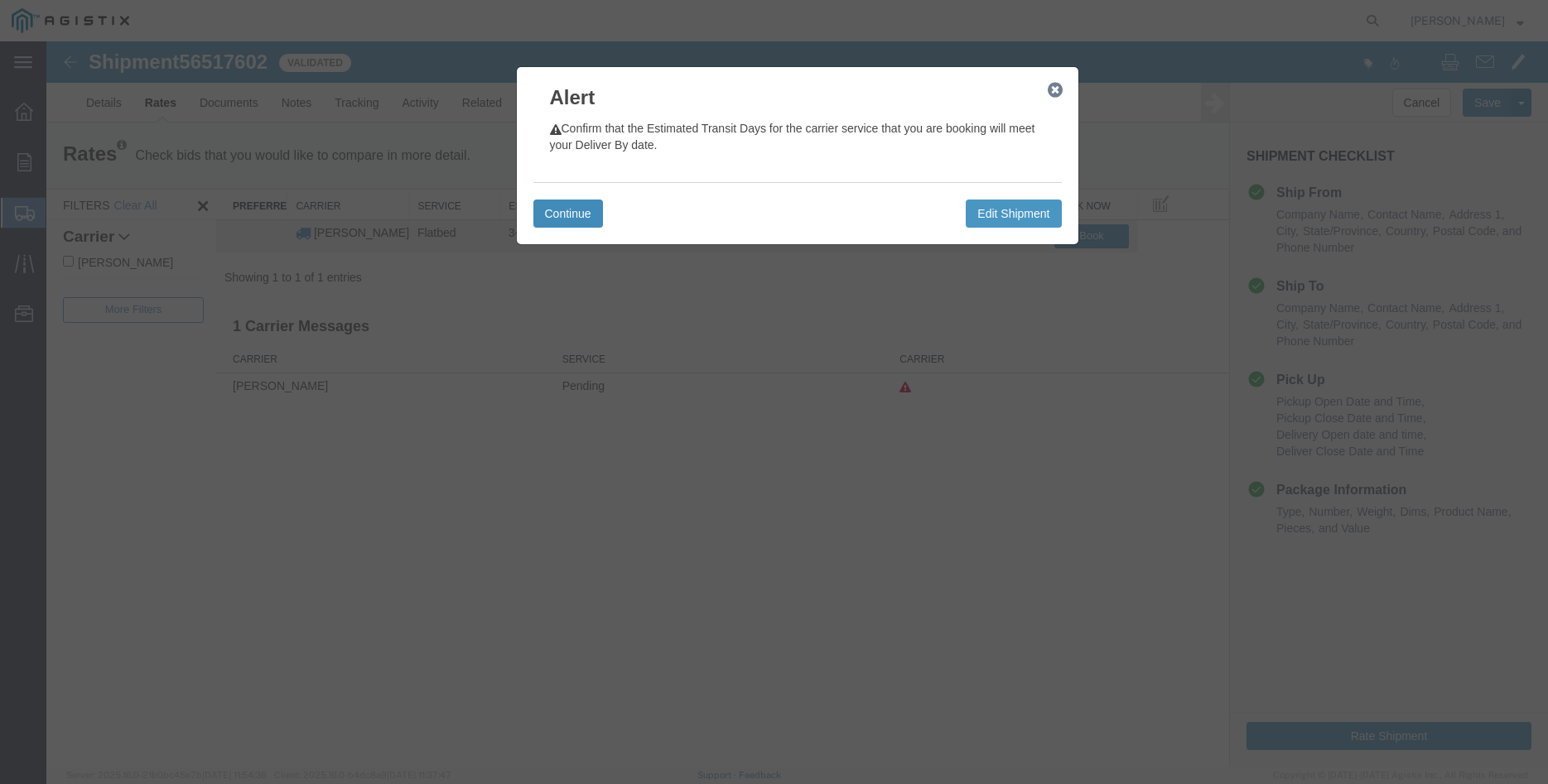
click at [573, 207] on button "Continue" at bounding box center [568, 213] width 69 height 28
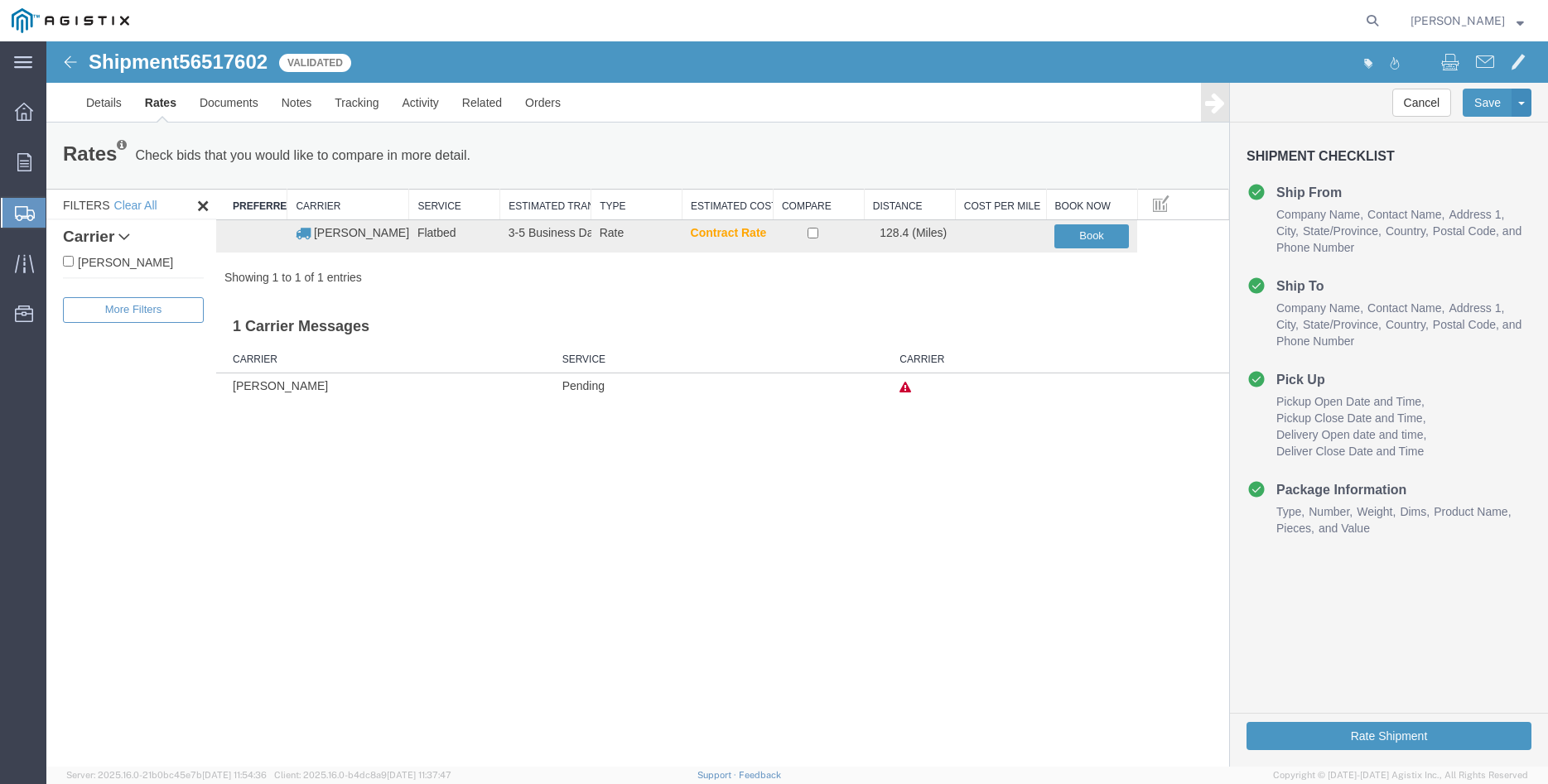
click at [107, 267] on label "[PERSON_NAME]" at bounding box center [133, 261] width 140 height 18
click at [74, 267] on input "[PERSON_NAME]" at bounding box center [68, 261] width 11 height 11
checkbox input "true"
click at [811, 234] on input "checkbox" at bounding box center [813, 233] width 11 height 11
checkbox input "true"
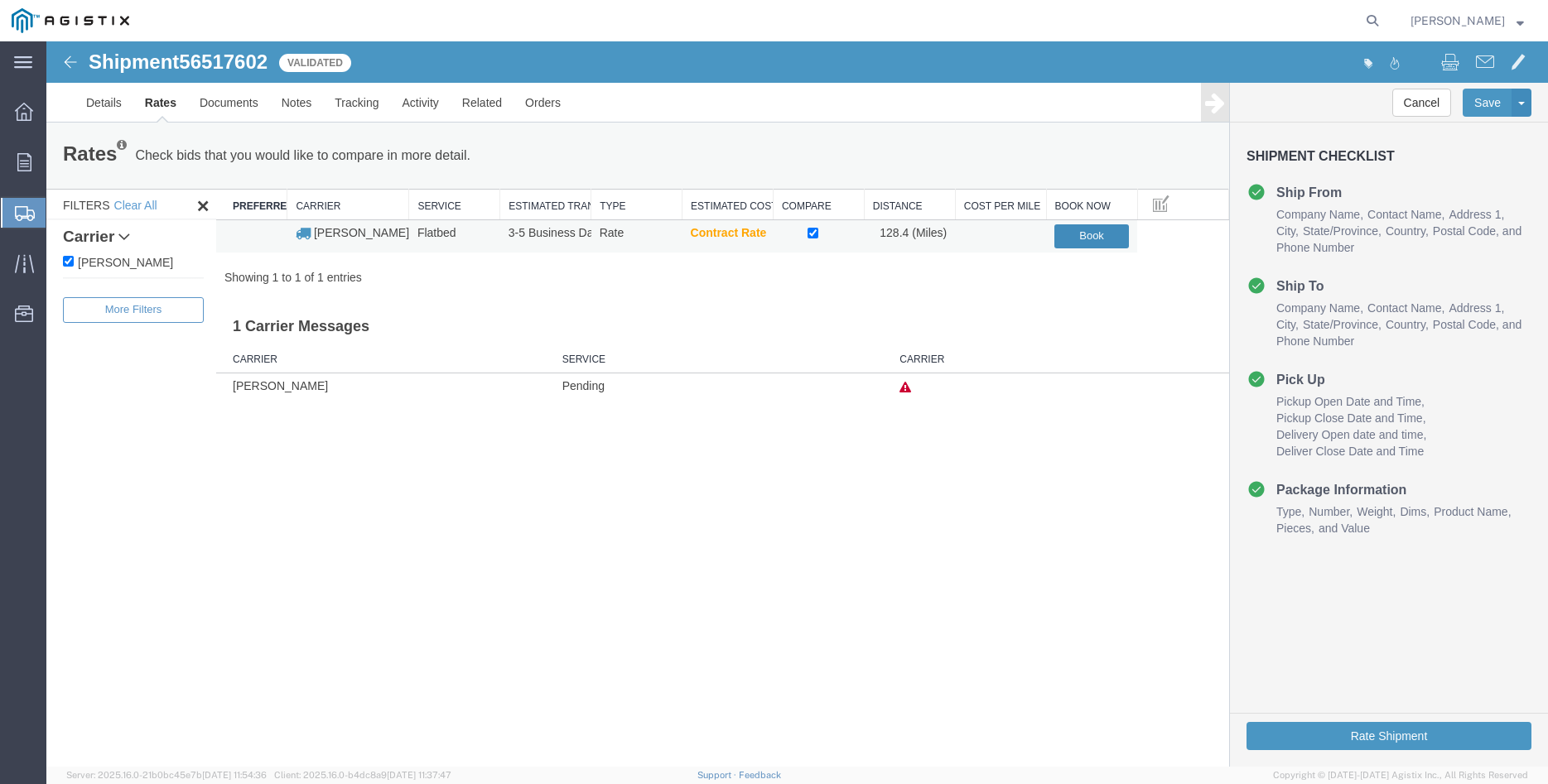
click at [1080, 240] on button "Book" at bounding box center [1092, 237] width 75 height 24
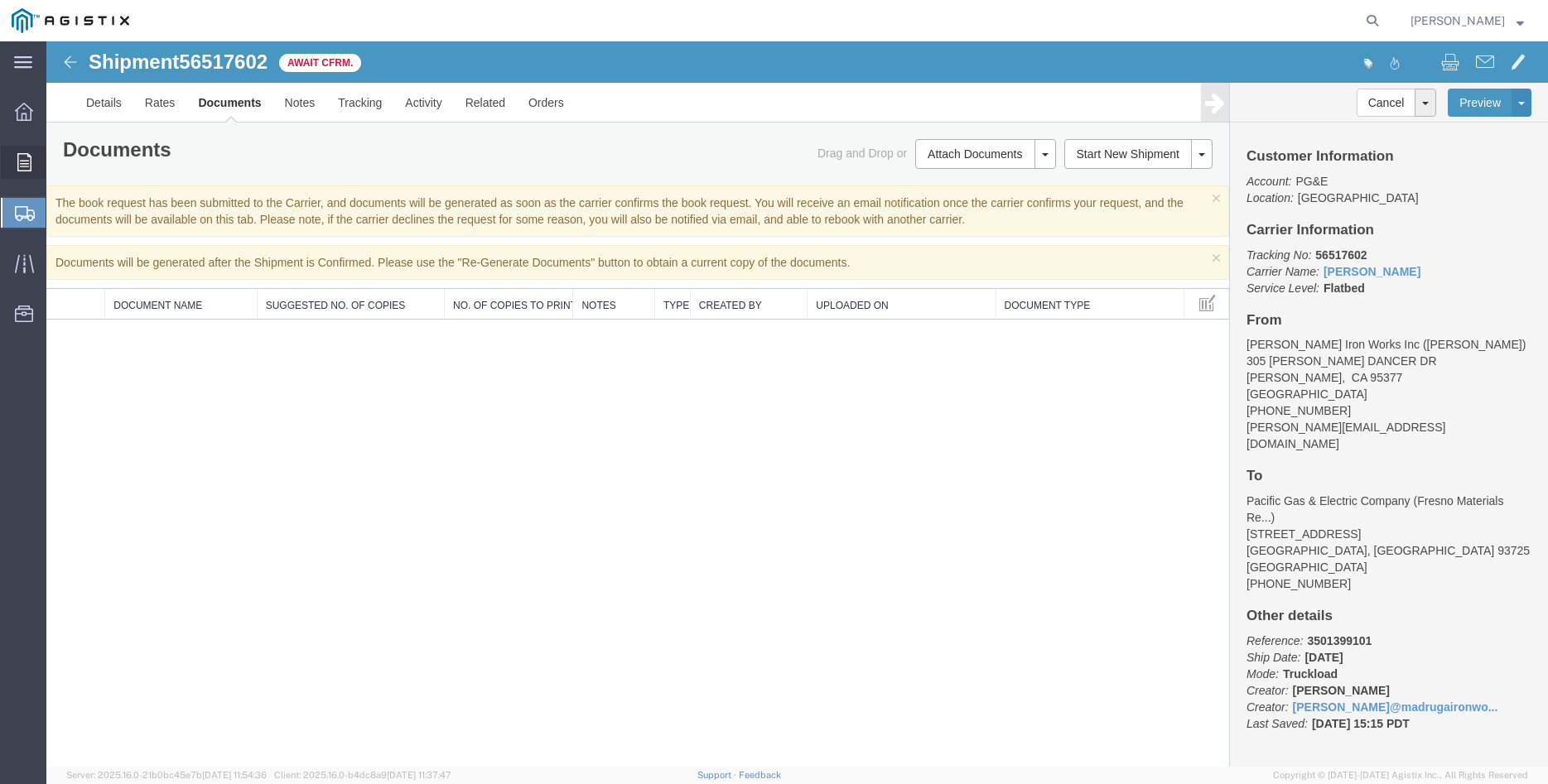
click at [24, 166] on icon at bounding box center [24, 162] width 14 height 18
